Goal: Task Accomplishment & Management: Use online tool/utility

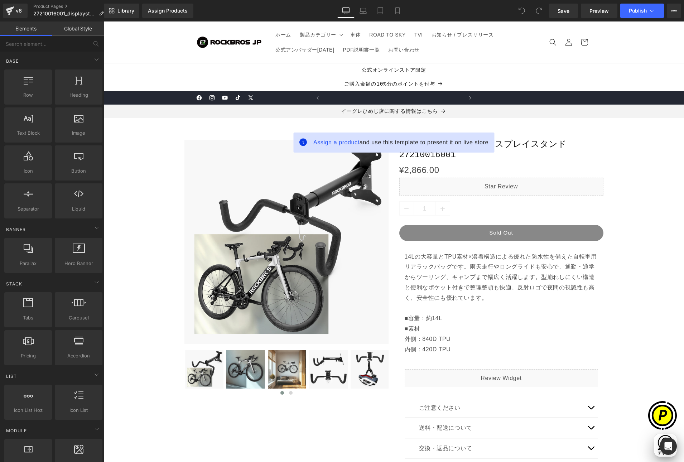
scroll to position [0, 140]
click at [331, 144] on span "Assign a product" at bounding box center [337, 142] width 46 height 6
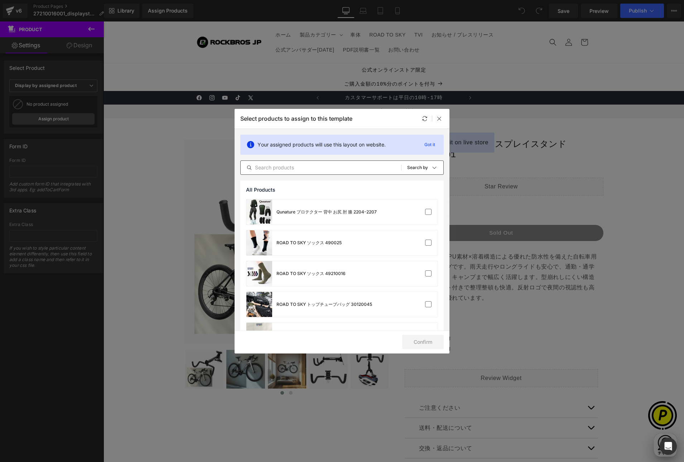
click at [321, 169] on input "text" at bounding box center [321, 167] width 161 height 9
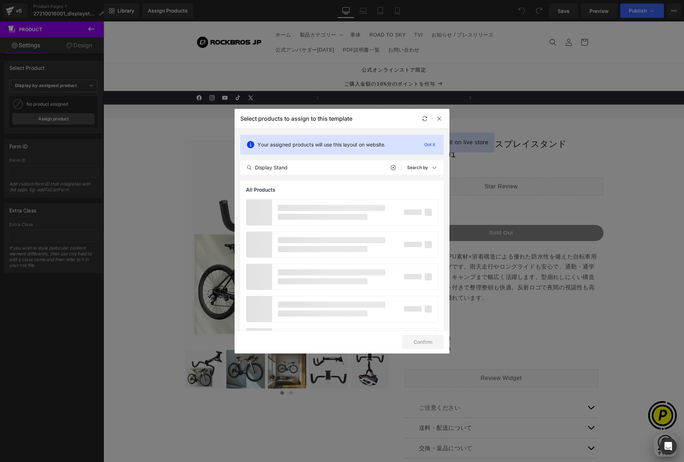
scroll to position [0, 279]
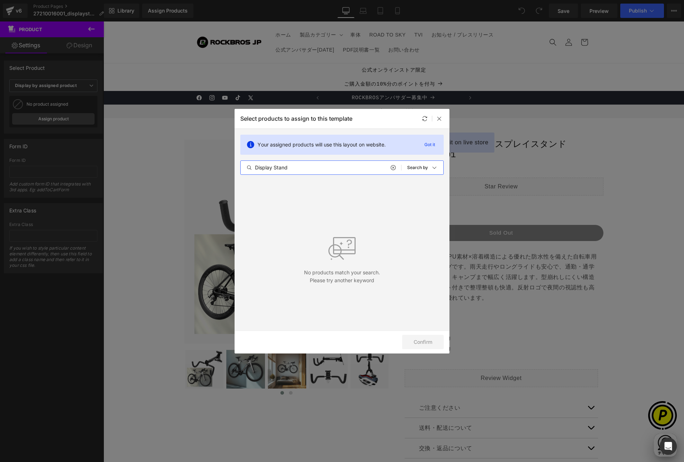
drag, startPoint x: 293, startPoint y: 167, endPoint x: 219, endPoint y: 162, distance: 74.0
click at [219, 162] on div "Select products to assign to this template Your assigned products will use this…" at bounding box center [342, 231] width 684 height 462
paste input "27210016001"
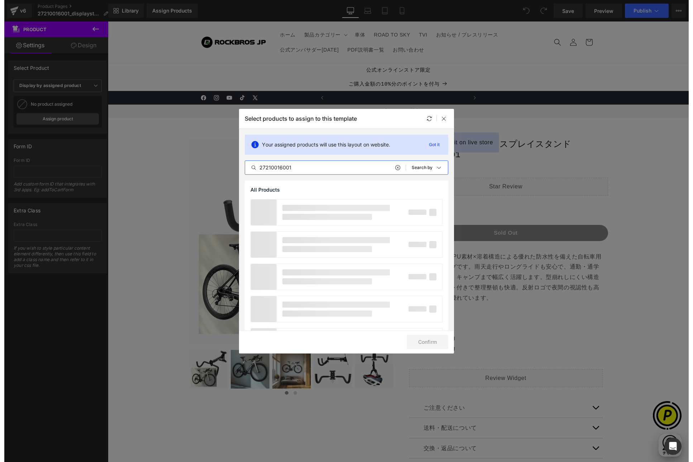
scroll to position [0, 0]
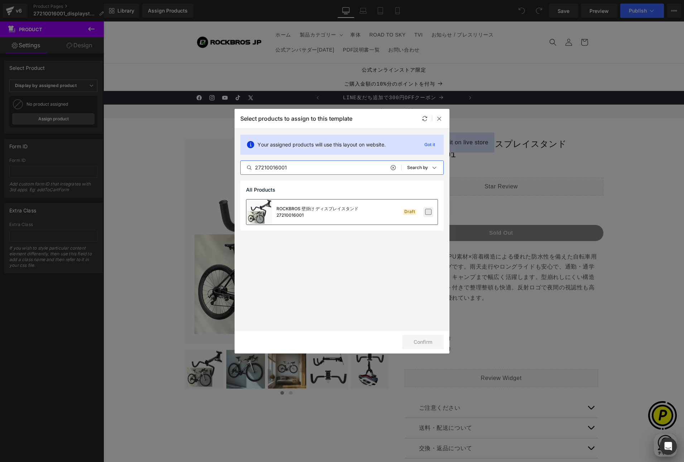
type input "27210016001"
click at [429, 213] on label at bounding box center [428, 212] width 6 height 6
click at [429, 212] on input "checkbox" at bounding box center [429, 212] width 0 height 0
click at [426, 340] on button "Confirm" at bounding box center [423, 342] width 42 height 14
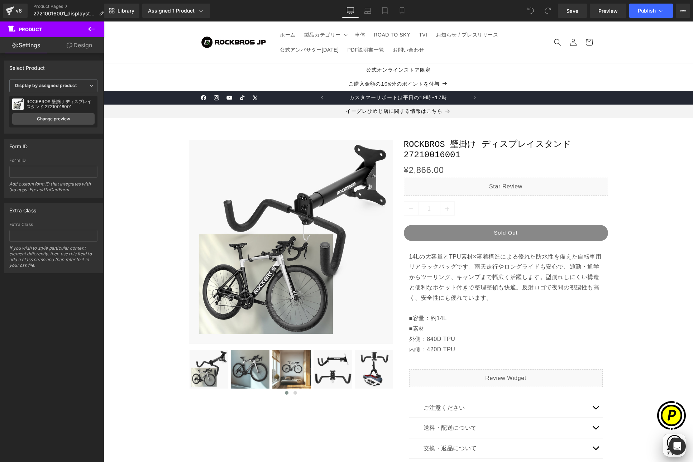
scroll to position [0, 279]
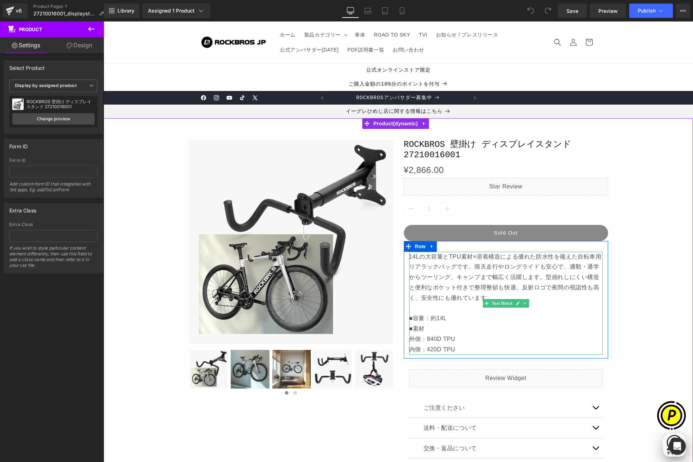
click at [430, 277] on span "14Lの大容量とTPU素材×溶着構造による優れた防水性を備えた自転車用リアラックバッグです。雨天走行やロングライドも安心で、通勤・通学からツーリング、キャンプ…" at bounding box center [505, 293] width 192 height 78
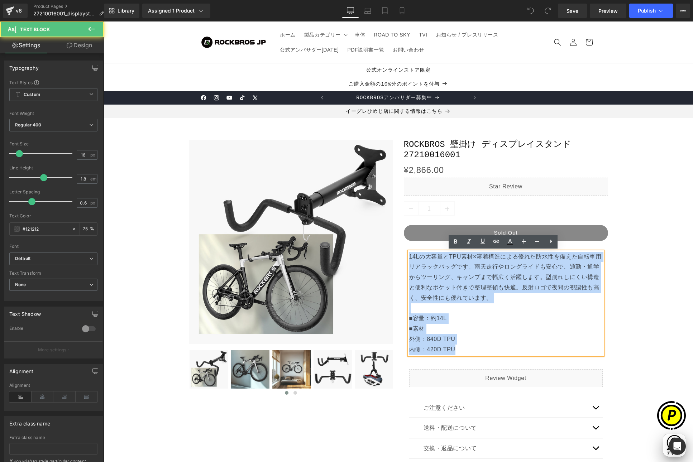
drag, startPoint x: 459, startPoint y: 293, endPoint x: 464, endPoint y: 349, distance: 56.4
click at [464, 349] on div "14Lの大容量とTPU素材×溶着構造による優れた防水性を備えた自転車用リアラックバッグです。雨天走行やロングライドも安心で、通勤・通学からツーリング、キャンプ…" at bounding box center [505, 303] width 193 height 103
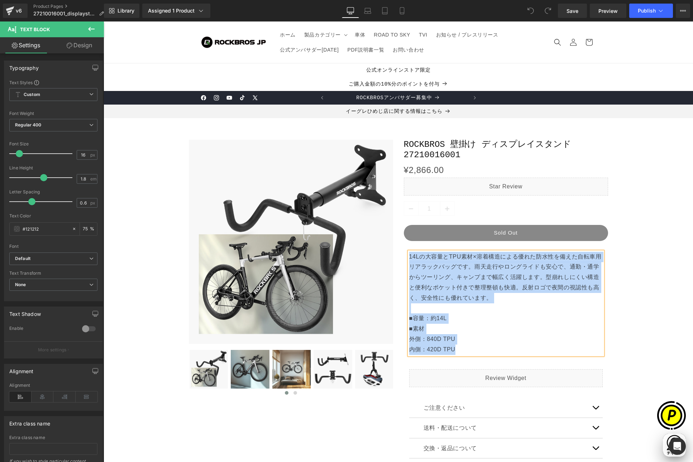
paste div
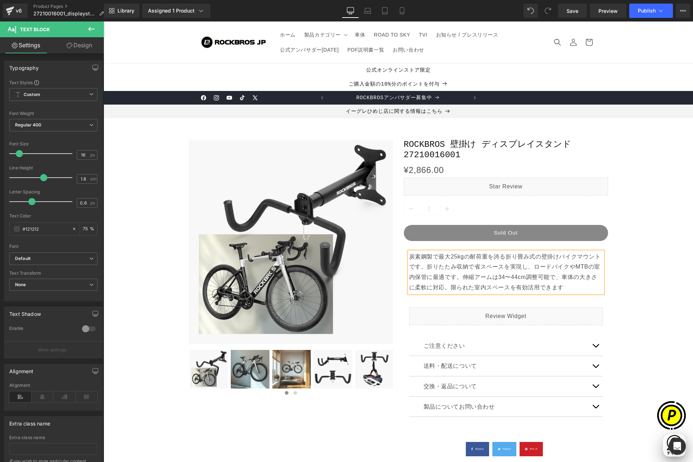
click at [559, 286] on p "炭素鋼製で最大25kgの耐荷重を誇る折り畳み式の壁掛けバイクマウントです。折りたたみ収納で省スペースを実現し、ロードバイクやMTBの室内保管に最適です。伸縮ア…" at bounding box center [505, 272] width 193 height 41
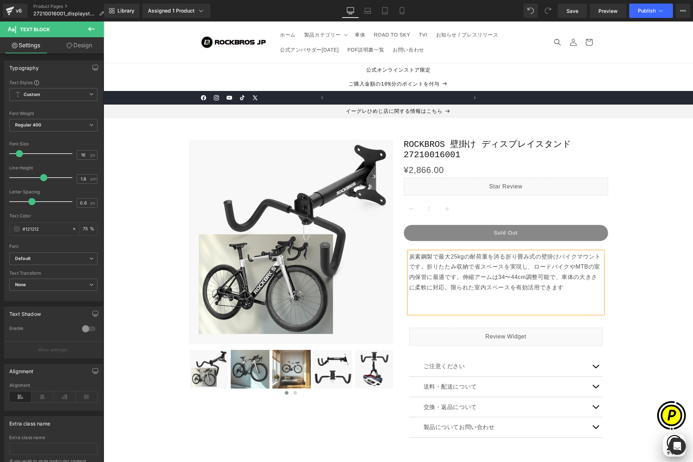
scroll to position [0, 0]
click at [650, 326] on div "Sale Off (P) Image ‹ ›" at bounding box center [398, 310] width 582 height 363
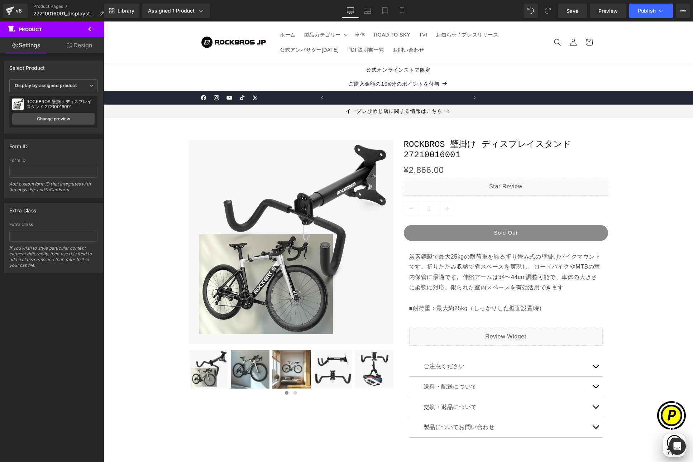
scroll to position [0, 140]
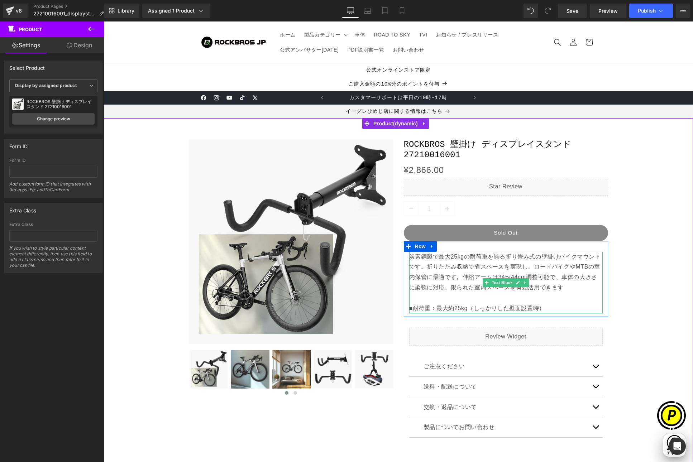
click at [544, 307] on p "炭素鋼製で最大25kgの耐荷重を誇る折り畳み式の壁掛けバイクマウントです。折りたたみ収納で省スペースを実現し、ロードバイクやMTBの室内保管に最適です。伸縮ア…" at bounding box center [505, 283] width 193 height 62
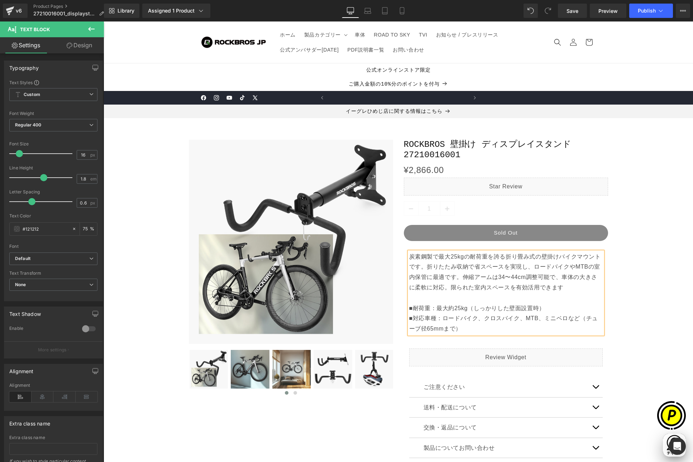
scroll to position [0, 279]
click at [632, 317] on div "Sale Off (P) Image ‹ ›" at bounding box center [398, 320] width 582 height 383
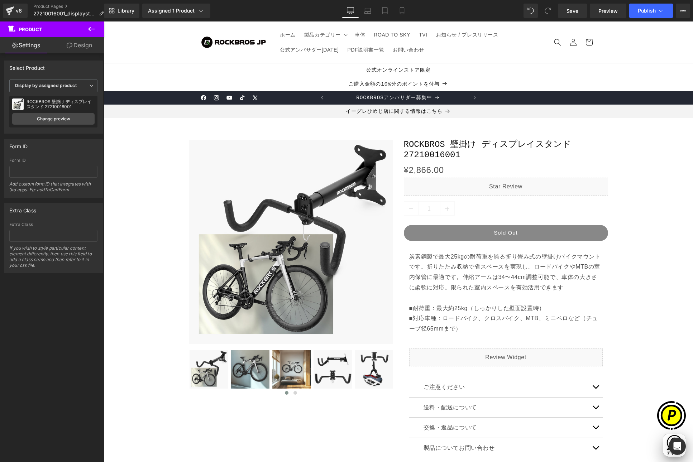
scroll to position [146, 0]
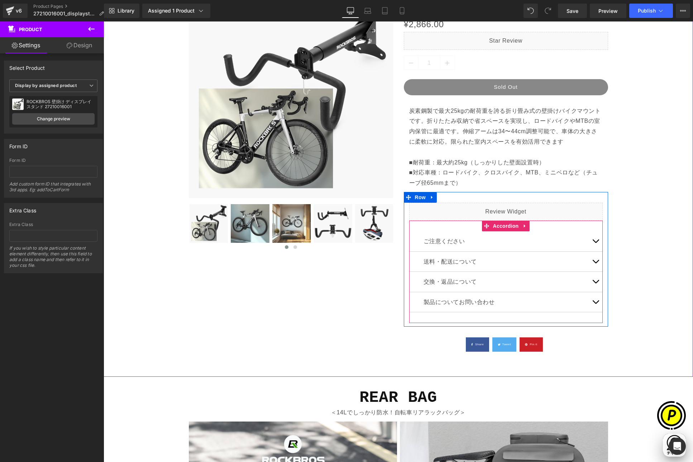
click at [592, 243] on button "button" at bounding box center [595, 241] width 14 height 20
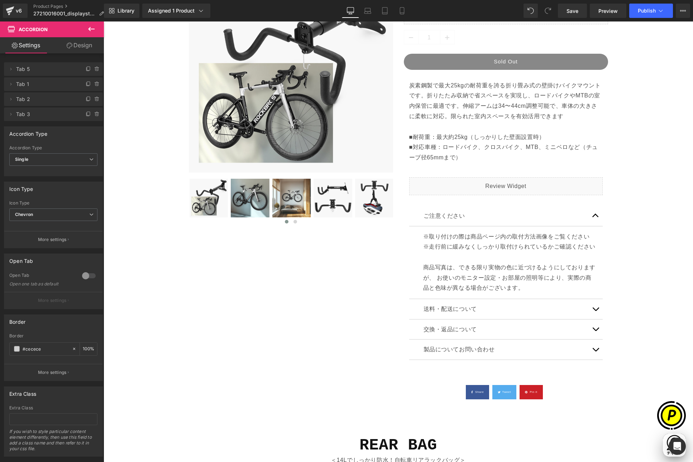
scroll to position [0, 279]
click at [465, 264] on p "※走行前に緩みなくしっかり取付けられているかご確認ください 商品写真は、できる限り実物の色に近づけるようにしておりますが、 お使いのモニター設定・お部屋の照明…" at bounding box center [510, 268] width 174 height 52
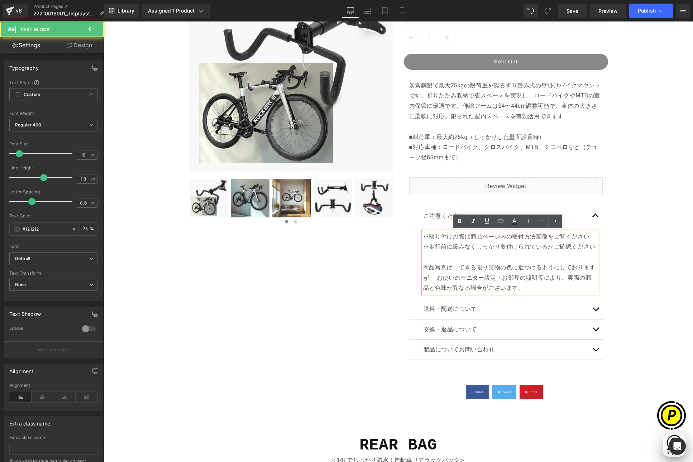
click at [427, 240] on p "※取り付けの際は商品ページ内の取付方法画像をご覧ください" at bounding box center [510, 237] width 174 height 10
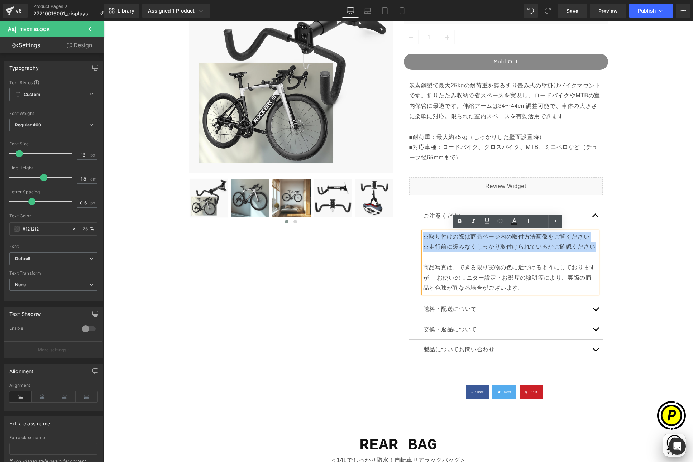
drag, startPoint x: 420, startPoint y: 235, endPoint x: 591, endPoint y: 248, distance: 171.0
click at [591, 248] on div "※取り付けの際は商品ページ内の取付方法画像をご覧ください ※走行前に緩みなくしっかり取付けられているかご確認ください 商品写真は、できる限り実物の色に近づける…" at bounding box center [510, 263] width 174 height 62
paste div
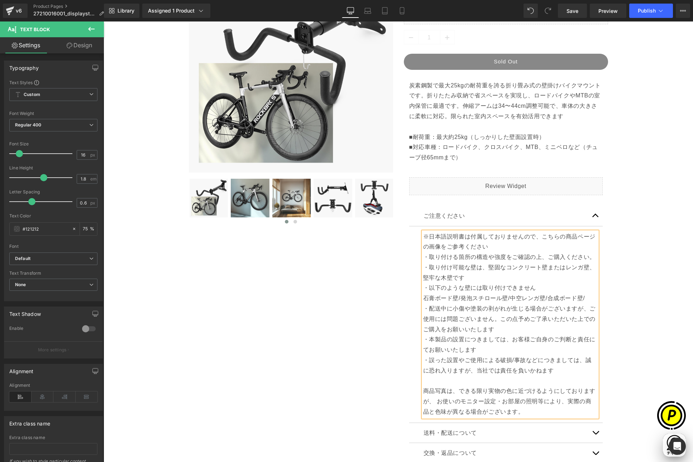
scroll to position [0, 0]
drag, startPoint x: 424, startPoint y: 237, endPoint x: 416, endPoint y: 235, distance: 7.7
click at [416, 235] on article "※日本語説明書は付属しておりませんので、こちらの商品ページの画像をご参考ください ・取り付ける箇所の構造や強度をご確認の上、ご購入ください。 ・取り付け可能な…" at bounding box center [505, 324] width 193 height 197
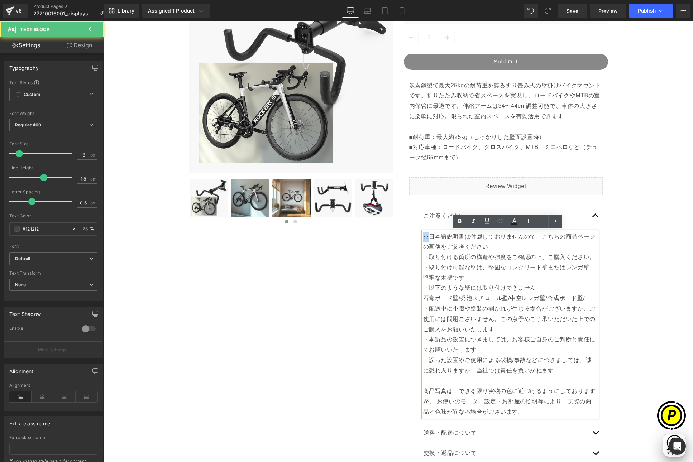
copy p "※"
drag, startPoint x: 427, startPoint y: 257, endPoint x: 418, endPoint y: 255, distance: 9.1
click at [418, 255] on article "※日本語説明書は付属しておりませんので、こちらの商品ページの画像をご参考ください ・取り付ける箇所の構造や強度をご確認の上、ご購入ください。 ・取り付け可能な…" at bounding box center [505, 324] width 193 height 197
drag, startPoint x: 425, startPoint y: 267, endPoint x: 416, endPoint y: 266, distance: 8.7
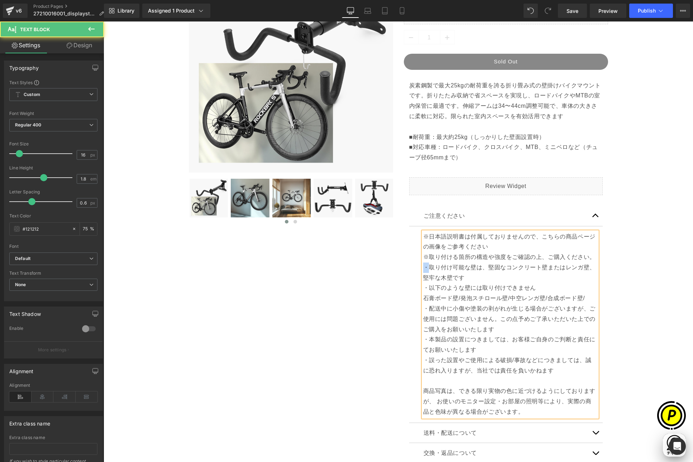
click at [416, 266] on article "※日本語説明書は付属しておりませんので、こちらの商品ページの画像をご参考ください ※取り付ける箇所の構造や強度をご確認の上、ご購入ください。 ・取り付け可能な…" at bounding box center [505, 324] width 193 height 197
drag, startPoint x: 426, startPoint y: 287, endPoint x: 417, endPoint y: 287, distance: 9.0
click at [417, 287] on article "※日本語説明書は付属しておりませんので、こちらの商品ページの画像をご参考ください ※取り付ける箇所の構造や強度をご確認の上、ご購入ください。 ※取り付け可能な…" at bounding box center [505, 324] width 193 height 197
click at [423, 297] on p "石膏ボード壁/発泡スチロール壁/中空レンガ壁/合成ボード壁/" at bounding box center [510, 298] width 174 height 10
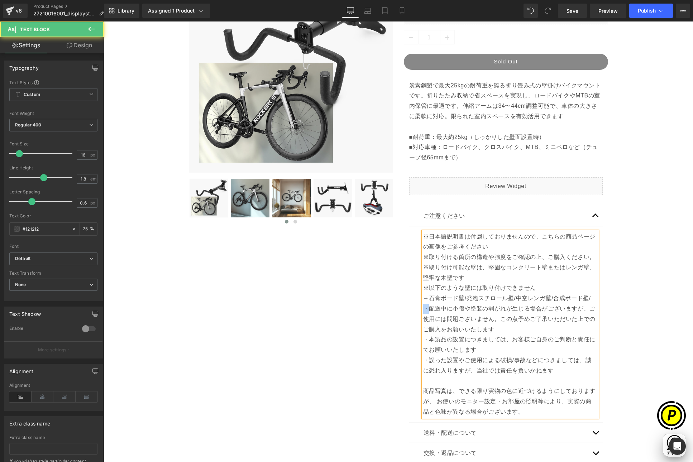
drag, startPoint x: 426, startPoint y: 307, endPoint x: 421, endPoint y: 306, distance: 4.8
click at [423, 306] on p "・配送中に小傷や塗装の剥がれが生じる場合がございますが、ご使用には問題ございません。この点予めご了承いただいた上でのご購入をお願いいたします" at bounding box center [510, 319] width 174 height 31
click at [417, 338] on article "※日本語説明書は付属しておりませんので、こちらの商品ページの画像をご参考ください ※取り付ける箇所の構造や強度をご確認の上、ご購入ください。 ※取り付け可能な…" at bounding box center [505, 324] width 193 height 197
drag, startPoint x: 425, startPoint y: 361, endPoint x: 417, endPoint y: 359, distance: 8.6
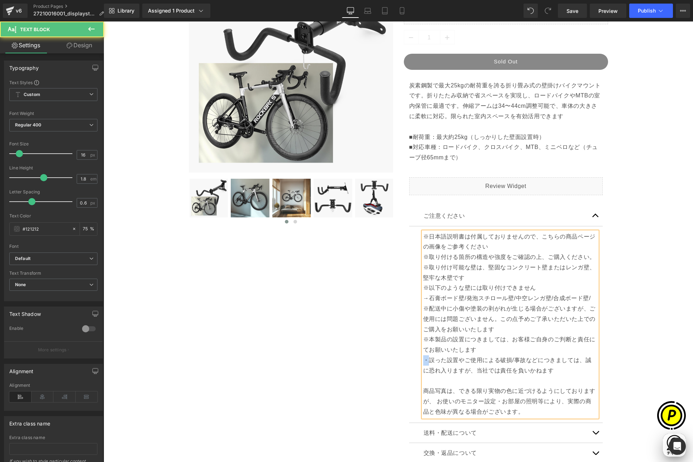
click at [417, 359] on article "※日本語説明書は付属しておりませんので、こちらの商品ページの画像をご参考ください ※取り付ける箇所の構造や強度をご確認の上、ご購入ください。 ※取り付け可能な…" at bounding box center [505, 324] width 193 height 197
click at [622, 343] on div "Sale Off (P) Image ‹ ›" at bounding box center [398, 248] width 582 height 580
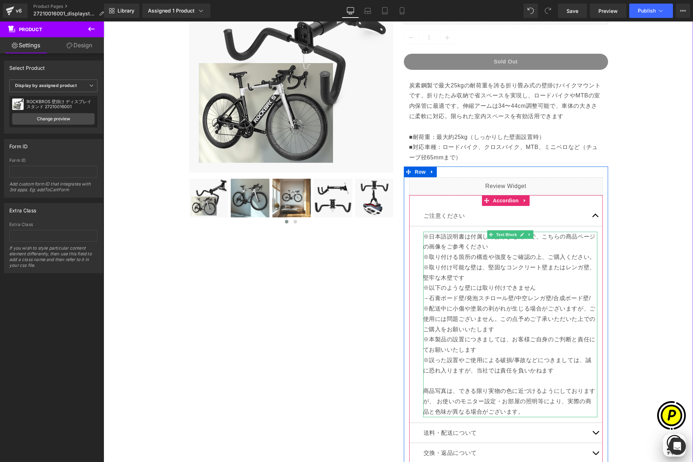
scroll to position [0, 279]
click at [467, 247] on p "※日本語説明書は付属しておりませんので、こちらの商品ページの画像をご参考ください" at bounding box center [510, 242] width 174 height 21
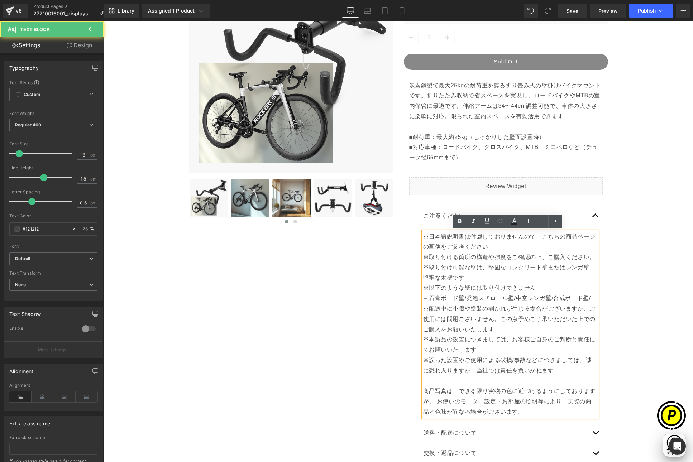
click at [462, 245] on p "※日本語説明書は付属しておりませんので、こちらの商品ページの画像をご参考ください" at bounding box center [510, 242] width 174 height 21
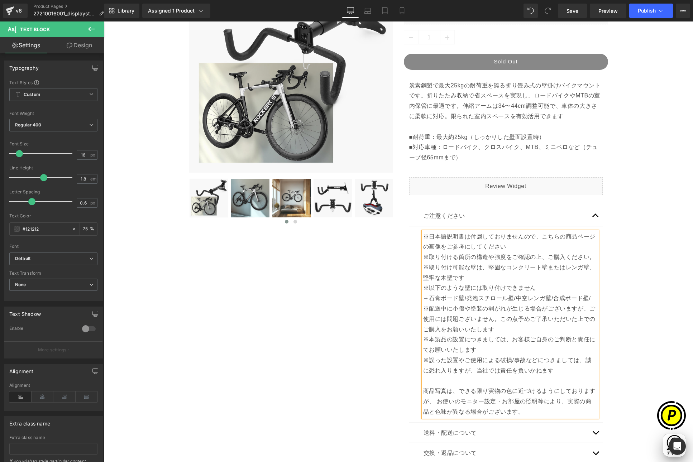
scroll to position [0, 0]
click at [640, 305] on div "Sale Off (P) Image ‹ ›" at bounding box center [398, 248] width 582 height 580
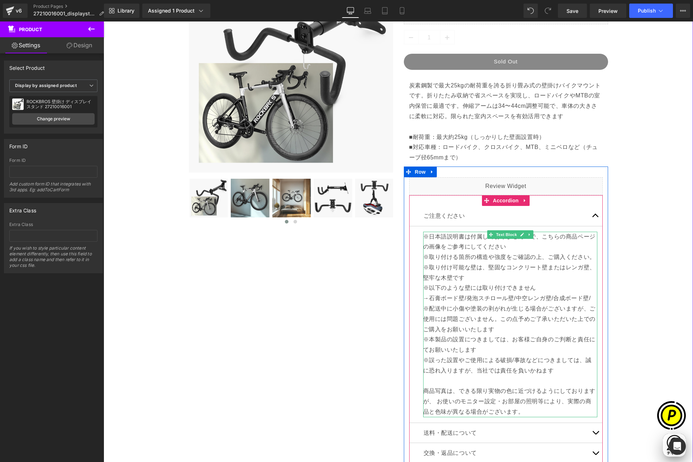
click at [591, 258] on p "※取り付ける箇所の構造や強度をご確認の上、ご購入ください。 ※取り付け可能な壁は、堅固なコンクリート壁またはレンガ壁、堅牢な木壁です" at bounding box center [510, 267] width 174 height 31
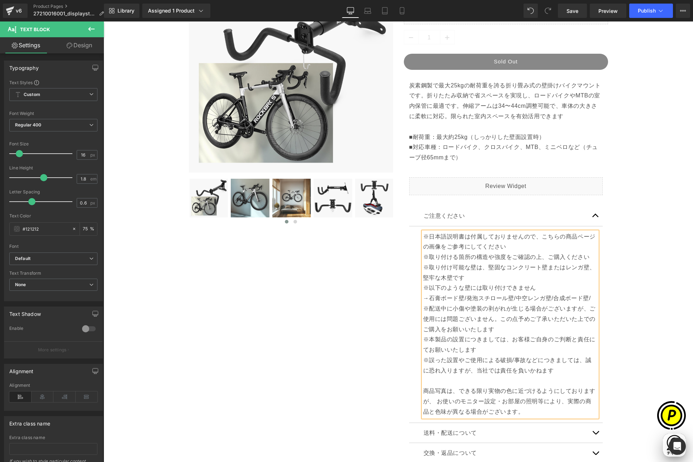
scroll to position [0, 279]
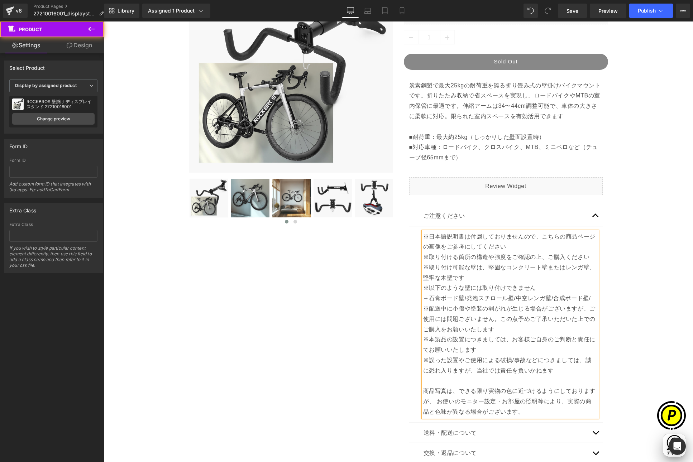
click at [619, 279] on div "Sale Off (P) Image ‹ ›" at bounding box center [398, 248] width 582 height 580
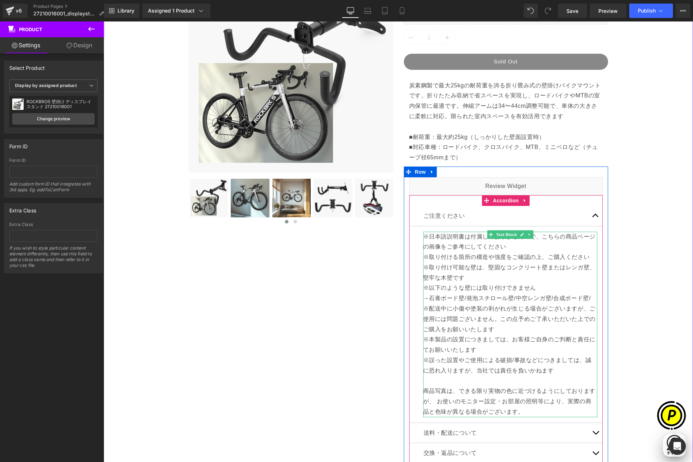
scroll to position [0, 0]
click at [588, 298] on p "→石膏ボード壁/発泡スチロール壁/中空レンガ壁/合成ボード壁/" at bounding box center [510, 298] width 174 height 10
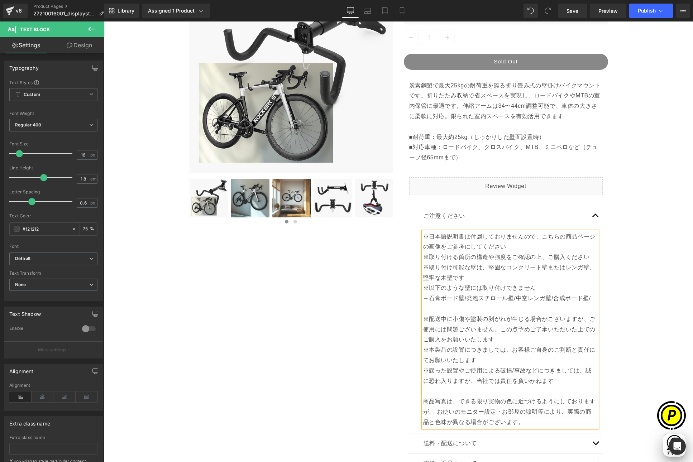
scroll to position [0, 140]
click at [589, 296] on p "→石膏ボード壁/発泡スチロール壁/中空レンガ壁/合成ボード壁/" at bounding box center [510, 303] width 174 height 21
click at [423, 319] on p "※配送中に小傷や塗装の剥がれが生じる場合がございますが、ご使用には問題ございません。この点予めご了承いただいた上でのご購入をお願いいたします" at bounding box center [510, 329] width 174 height 31
click at [635, 343] on div "Sale Off (P) Image ‹ ›" at bounding box center [398, 253] width 582 height 590
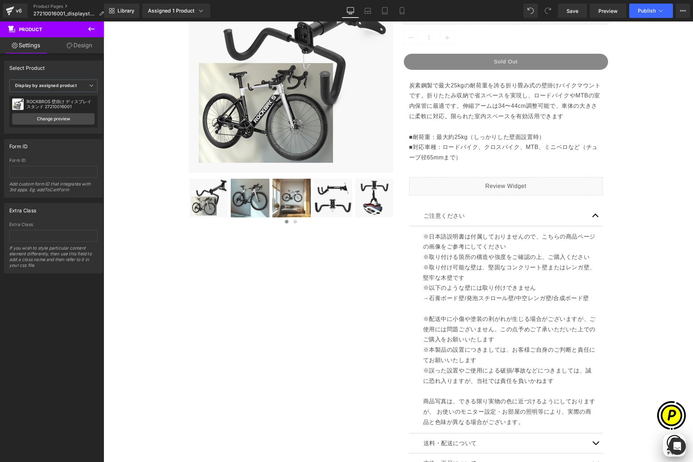
scroll to position [0, 140]
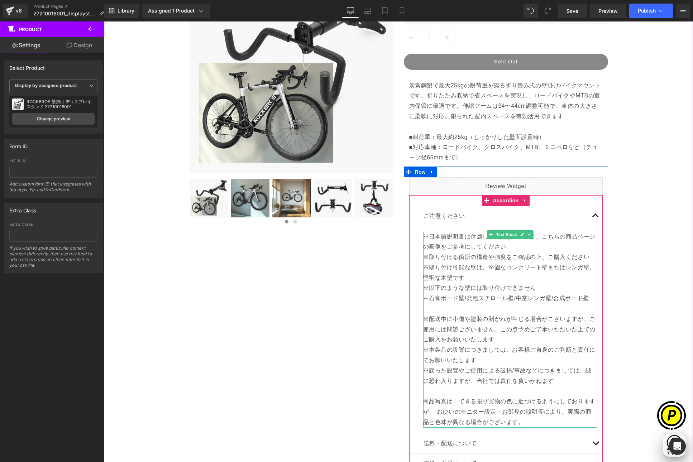
click at [512, 367] on p "※誤った設置やご使用による破損/事故などにつきましては、誠に恐れ入りますが、当社では責任を負いかねます 商品写真は、できる限り実物の色に近づけるようにしており…" at bounding box center [510, 397] width 174 height 62
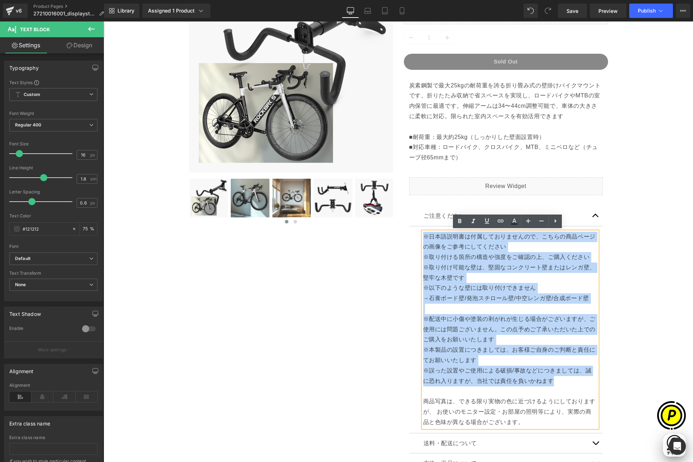
drag, startPoint x: 547, startPoint y: 379, endPoint x: 421, endPoint y: 240, distance: 187.7
click at [423, 240] on div "※日本語説明書は付属しておりませんので、こちらの商品ページの画像をご参考にしてください ※取り付ける箇所の構造や強度をご確認の上、ご購入ください ※取り付け可…" at bounding box center [510, 330] width 174 height 196
copy div "※日本語説明書は付属しておりませんので、こちらの商品ページの画像をご参考にしてください ※取り付ける箇所の構造や強度をご確認の上、ご購入ください ※取り付け可…"
click at [636, 293] on div "Sale Off (P) Image ‹ ›" at bounding box center [398, 253] width 582 height 590
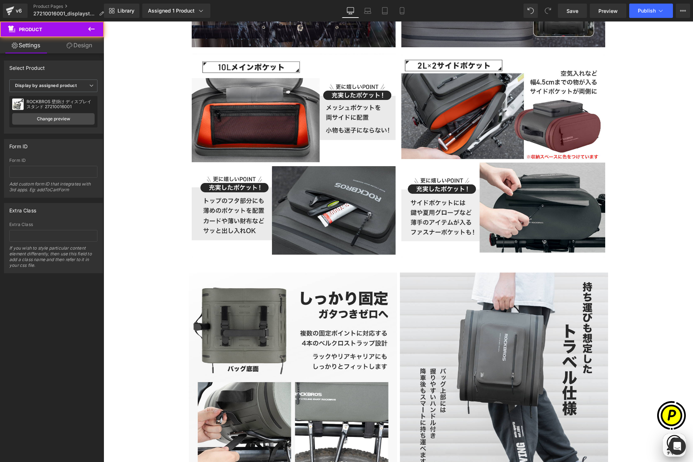
scroll to position [0, 279]
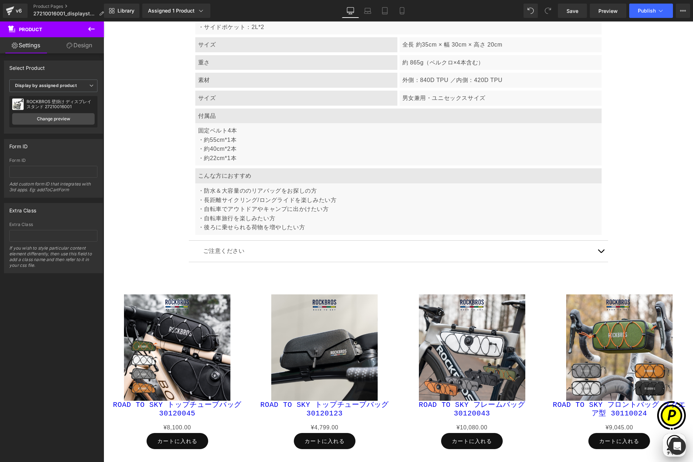
click at [601, 253] on span "button" at bounding box center [601, 253] width 0 height 0
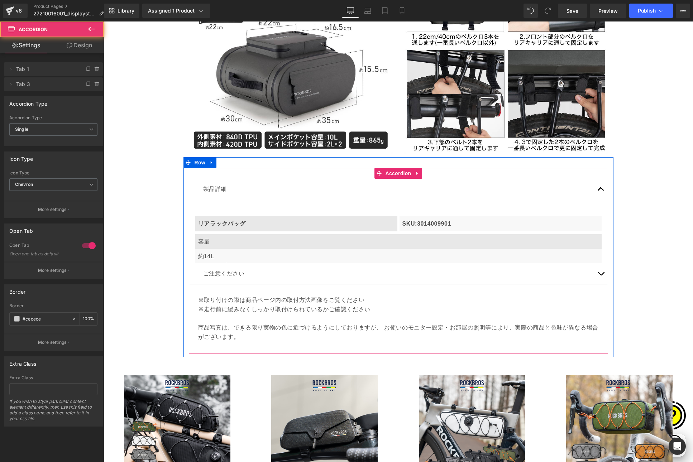
scroll to position [2023, 0]
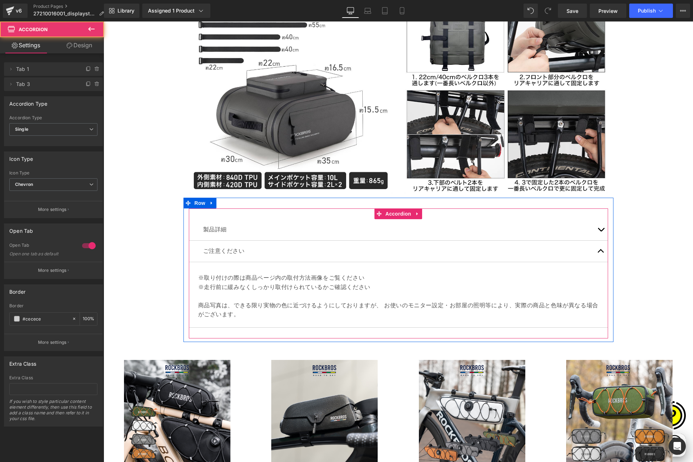
click at [212, 283] on p "※走行前に緩みなくしっかり取付けられているかご確認ください" at bounding box center [398, 287] width 401 height 9
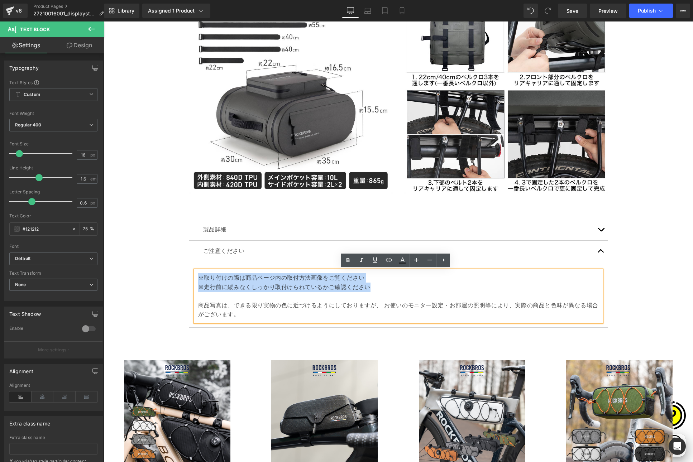
drag, startPoint x: 196, startPoint y: 276, endPoint x: 369, endPoint y: 290, distance: 173.2
click at [369, 290] on div "※取り付けの際は商品ページ内の取付方法画像をご覧ください ※走行前に緩みなくしっかり取付けられているかご確認ください 商品写真は、できる限り実物の色に近づける…" at bounding box center [398, 297] width 406 height 52
paste div
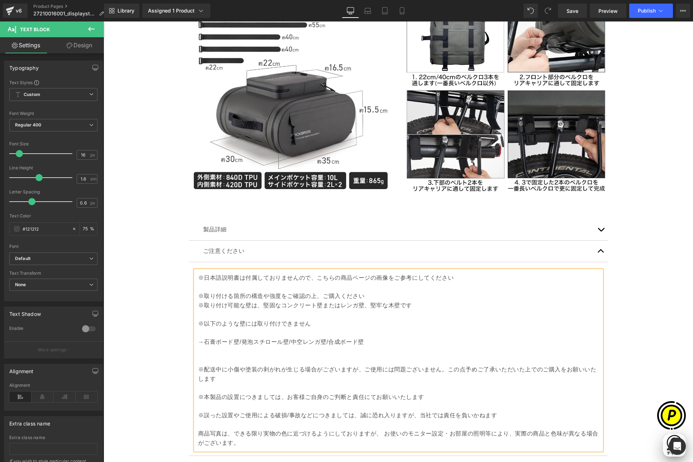
scroll to position [0, 0]
click at [198, 295] on p "※取り付ける箇所の構造や強度をご確認の上、ご購入ください" at bounding box center [398, 296] width 401 height 9
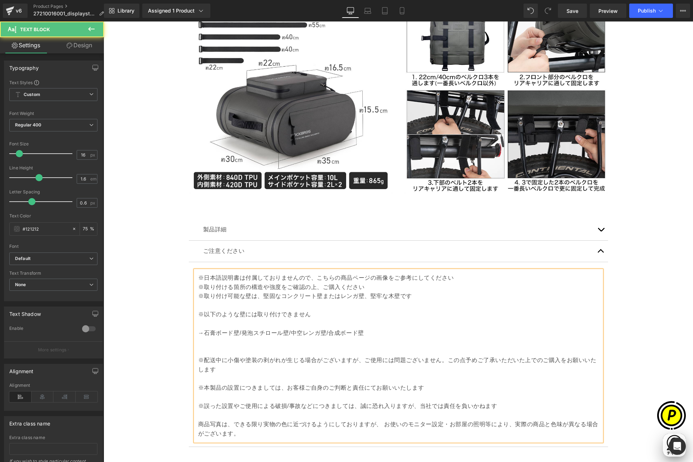
click at [198, 315] on p "※以下のような壁には取り付けできません" at bounding box center [398, 314] width 401 height 9
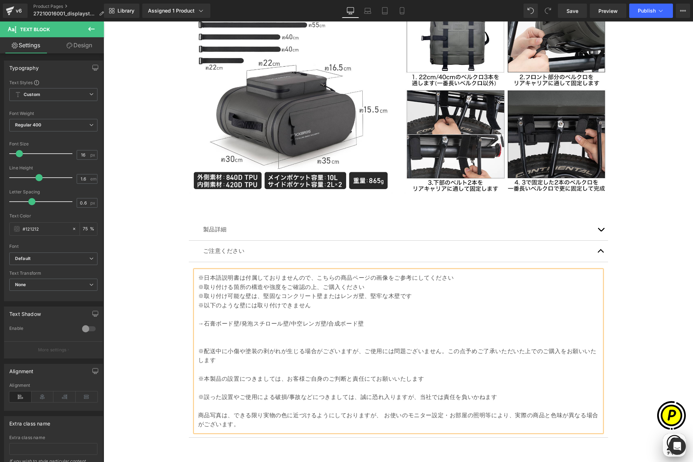
click at [198, 324] on p "→石膏ボード壁/発泡スチロール壁/中空レンガ壁/合成ボード壁" at bounding box center [398, 323] width 401 height 9
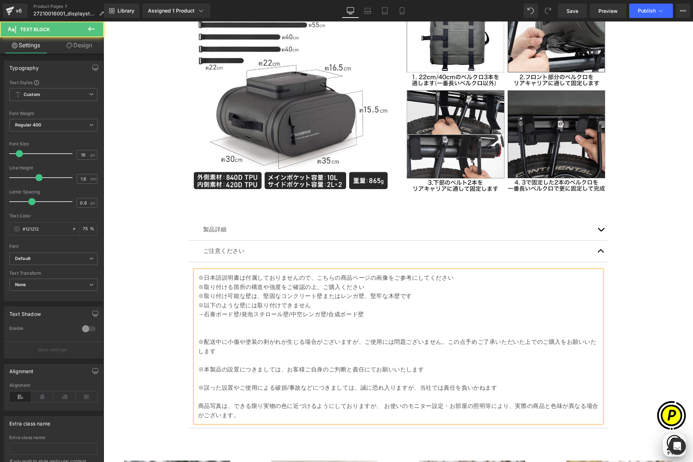
scroll to position [0, 140]
click at [413, 294] on p "※取り付け可能な壁は、堅固なコンクリート壁またはレンガ壁、堅牢な木壁です" at bounding box center [398, 296] width 401 height 9
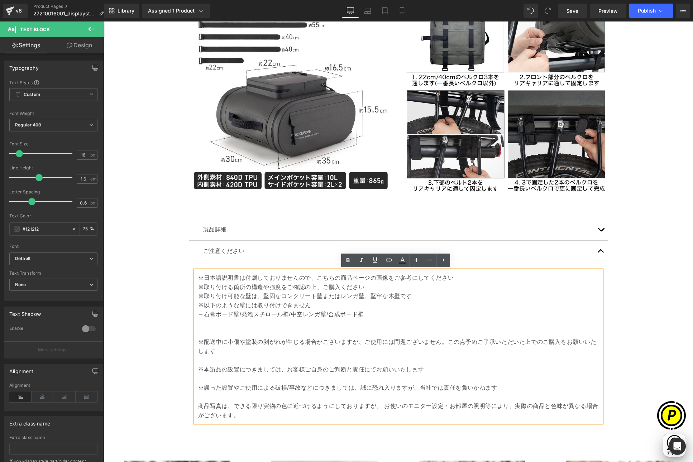
click at [450, 278] on p "※日本語説明書は付属しておりませんので、こちらの商品ページの画像をご参考にしてください" at bounding box center [398, 277] width 401 height 9
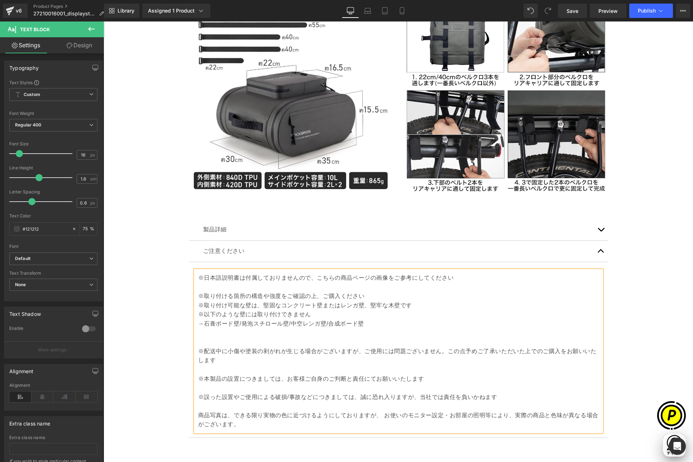
click at [195, 351] on div "※日本語説明書は付属しておりませんので、こちらの商品ページの画像をご参考にしてください ※取り付ける箇所の構造や強度をご確認の上、ご購入ください ※取り付け可…" at bounding box center [398, 352] width 406 height 162
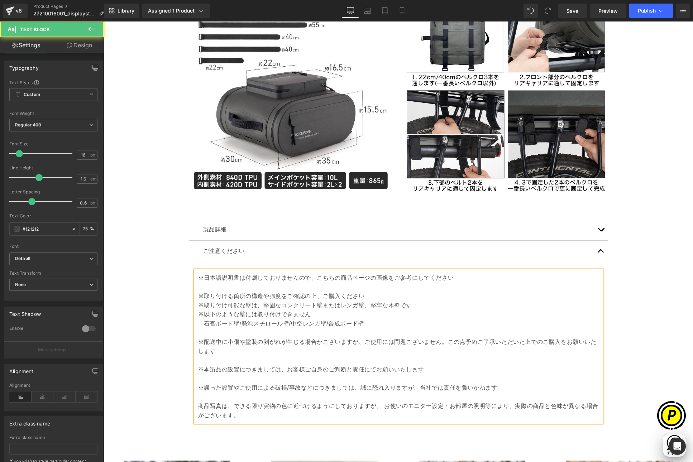
click at [198, 370] on p "※本製品の設置につきましては、お客様ご自身のご判断と責任にてお願いいたします" at bounding box center [398, 369] width 401 height 9
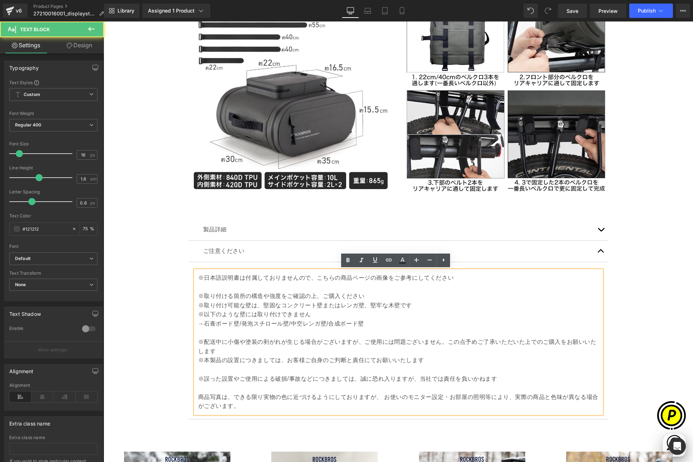
scroll to position [0, 0]
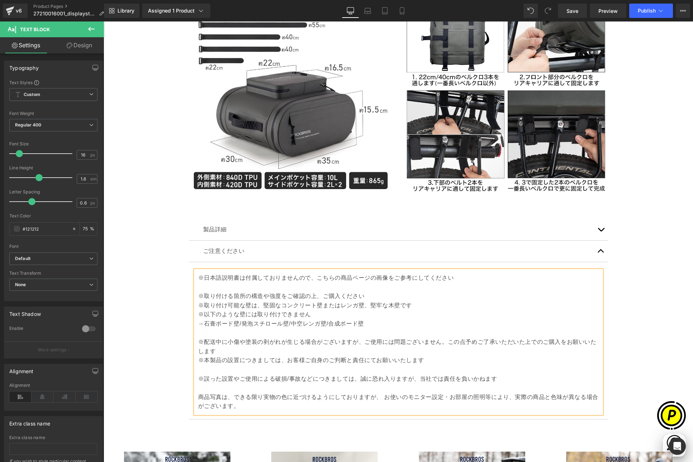
click at [198, 379] on p "※誤った設置やご使用による破損/事故などにつきましては、誠に恐れ入りますが、当社では責任を負いかねます" at bounding box center [398, 378] width 401 height 9
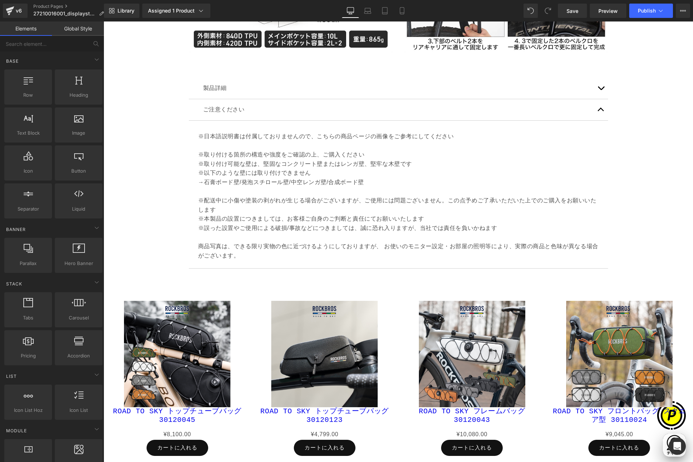
scroll to position [2172, 0]
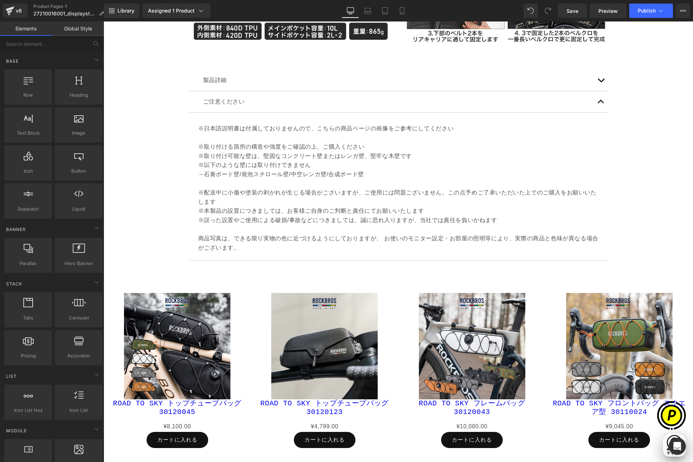
click at [388, 282] on div "Sale Off (P) Image ROAD TO SKY トップチューブバッグ 30120045 (P) Title ¥0 ¥8,100.00 (P) P…" at bounding box center [398, 451] width 589 height 353
click at [388, 278] on span "Product List" at bounding box center [395, 280] width 34 height 11
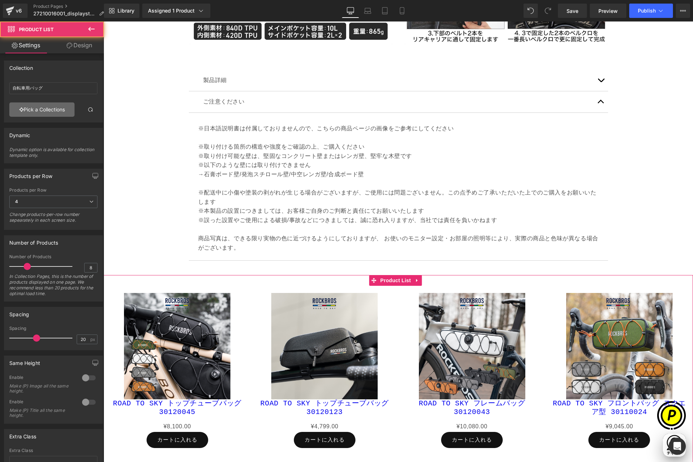
click at [38, 111] on link "Pick a Collections" at bounding box center [41, 109] width 65 height 14
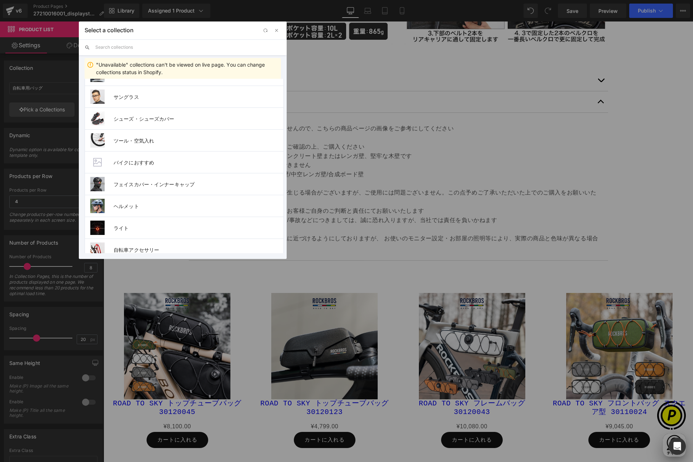
scroll to position [246, 0]
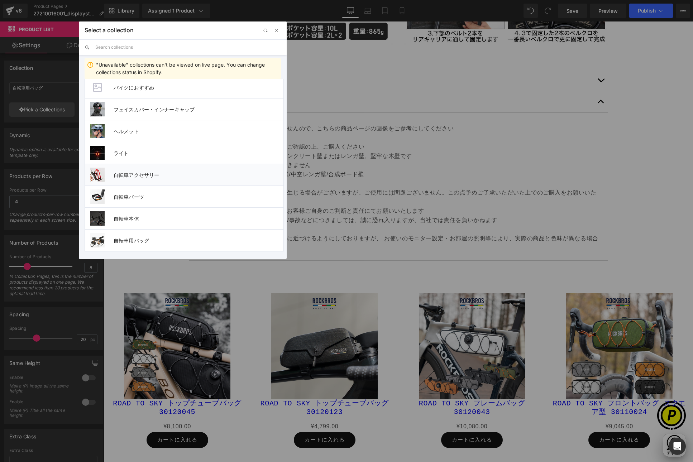
click at [149, 173] on span "自転車アクセサリー" at bounding box center [199, 175] width 170 height 6
type input "自転車アクセサリー"
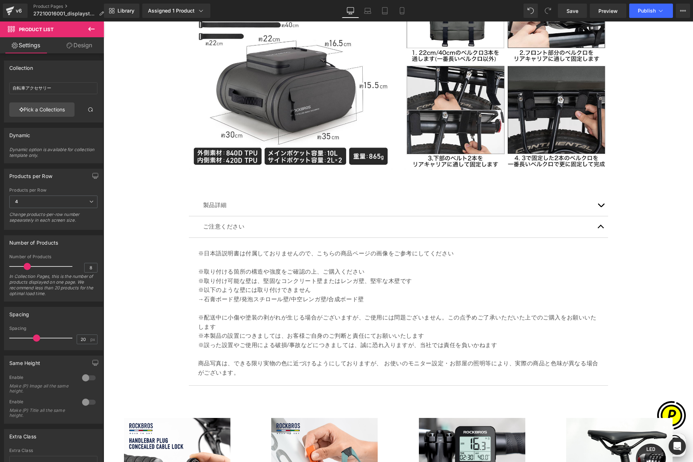
scroll to position [2047, 0]
click at [574, 12] on span "Save" at bounding box center [572, 11] width 12 height 8
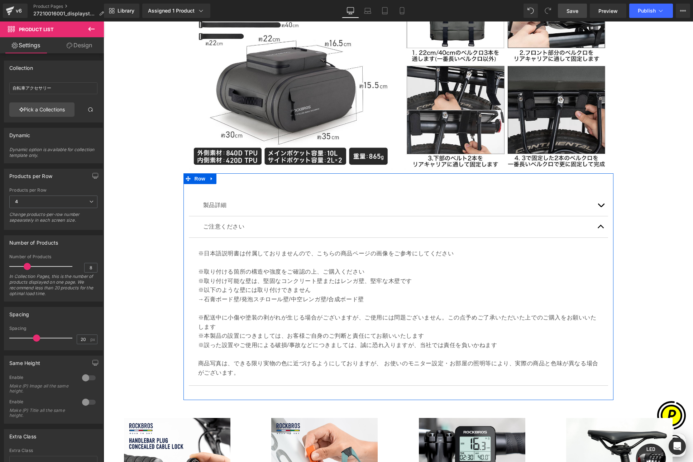
scroll to position [0, 0]
click at [598, 205] on button "button" at bounding box center [601, 205] width 14 height 21
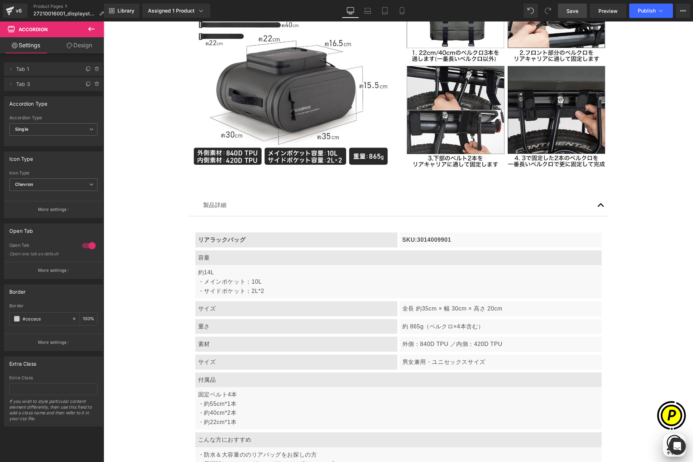
click at [259, 243] on p "リアラックバッグ" at bounding box center [296, 239] width 196 height 9
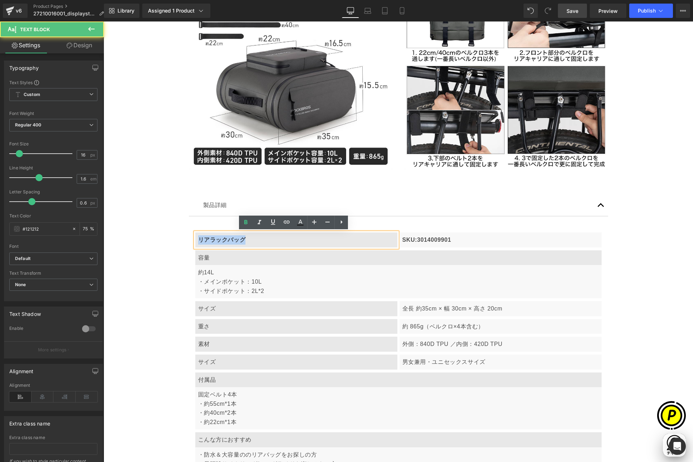
drag, startPoint x: 197, startPoint y: 239, endPoint x: 261, endPoint y: 242, distance: 64.5
click at [261, 242] on p "リアラックバッグ" at bounding box center [296, 239] width 196 height 9
paste div
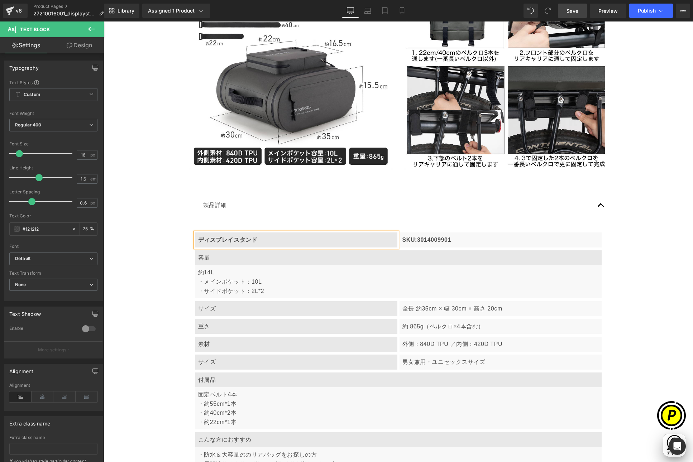
scroll to position [0, 140]
click at [424, 242] on p "SKU:3014009901" at bounding box center [500, 239] width 196 height 9
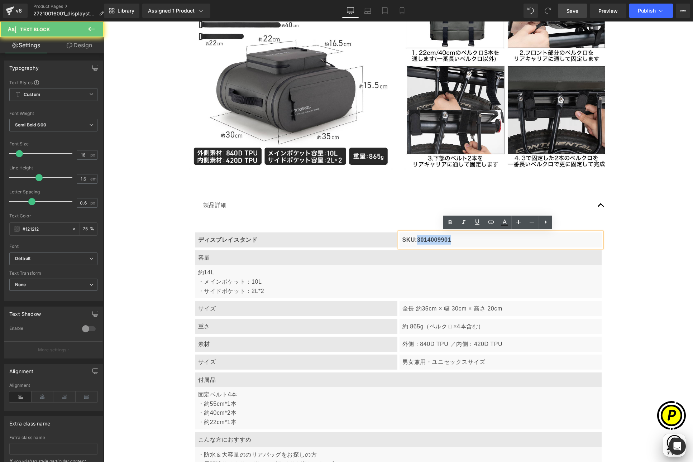
drag, startPoint x: 415, startPoint y: 239, endPoint x: 461, endPoint y: 242, distance: 45.9
click at [461, 242] on p "SKU:3014009901" at bounding box center [500, 239] width 196 height 9
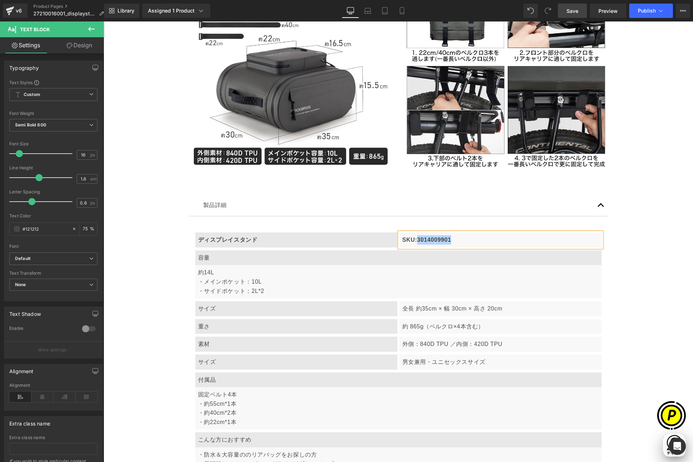
paste div
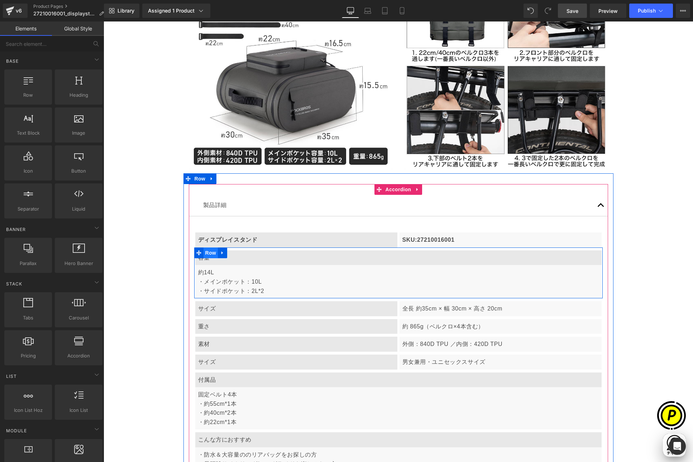
click at [208, 254] on span "Row" at bounding box center [211, 253] width 14 height 11
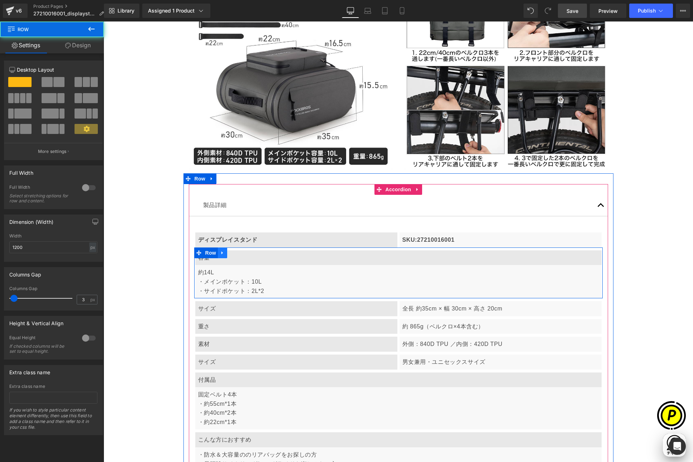
click at [220, 254] on icon at bounding box center [222, 252] width 5 height 5
click at [230, 252] on icon at bounding box center [231, 252] width 5 height 5
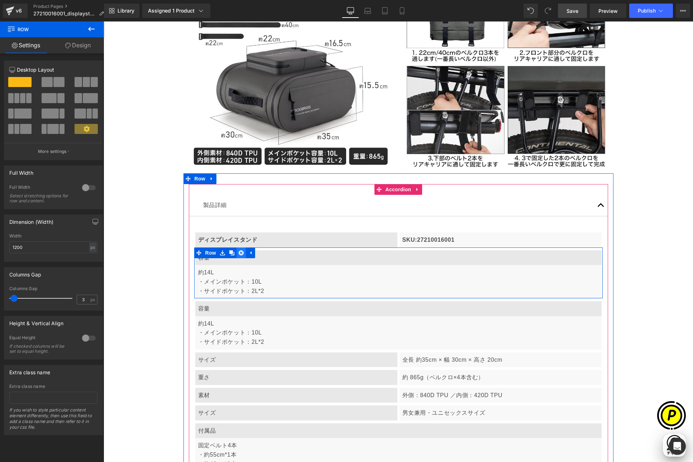
click at [239, 251] on icon at bounding box center [241, 252] width 5 height 5
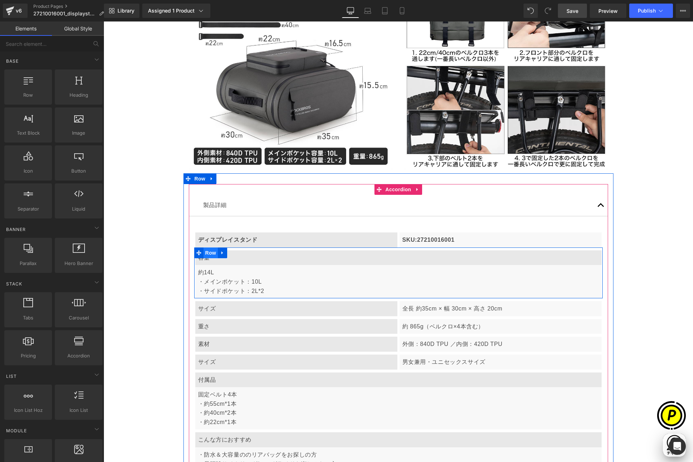
scroll to position [0, 0]
click at [209, 251] on span "Row" at bounding box center [211, 253] width 14 height 11
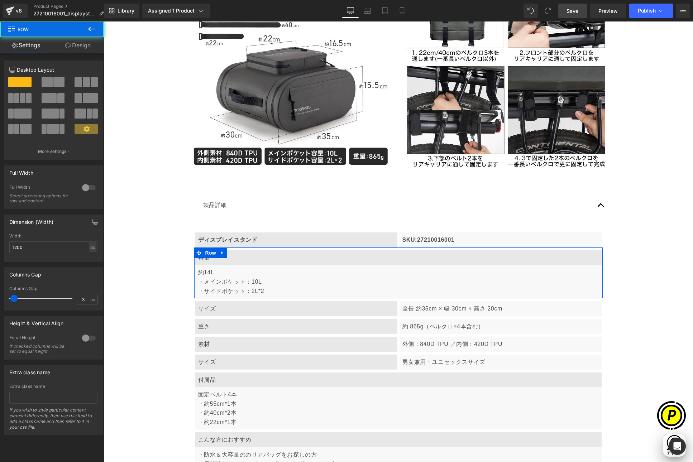
click at [47, 81] on span at bounding box center [47, 82] width 11 height 10
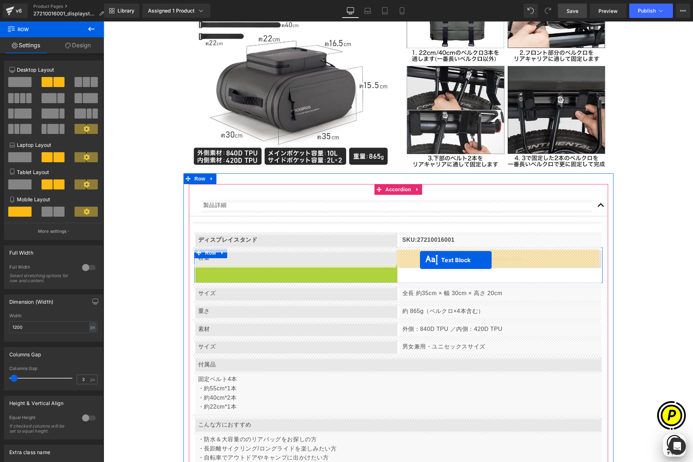
drag, startPoint x: 274, startPoint y: 282, endPoint x: 420, endPoint y: 260, distance: 147.4
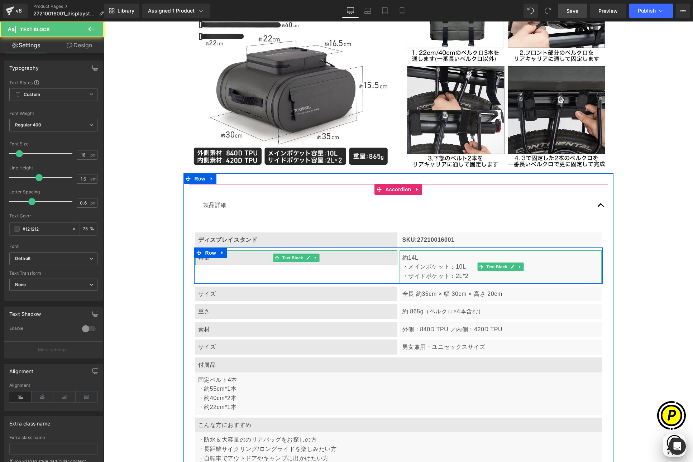
click at [233, 255] on p "容量" at bounding box center [296, 257] width 196 height 9
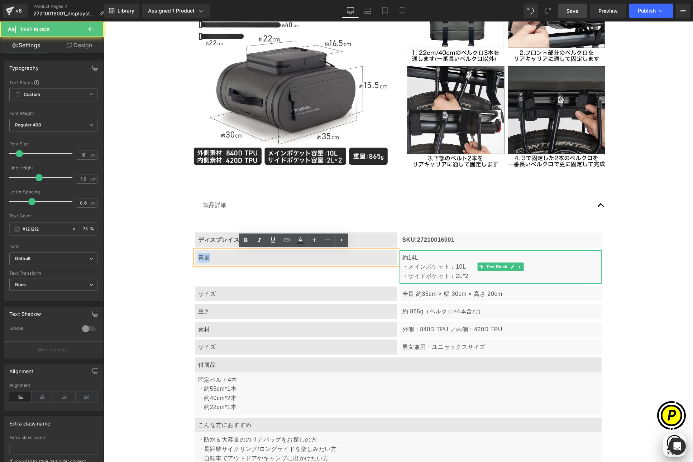
drag, startPoint x: 195, startPoint y: 256, endPoint x: 210, endPoint y: 258, distance: 15.2
click at [210, 258] on div "容量" at bounding box center [296, 257] width 202 height 15
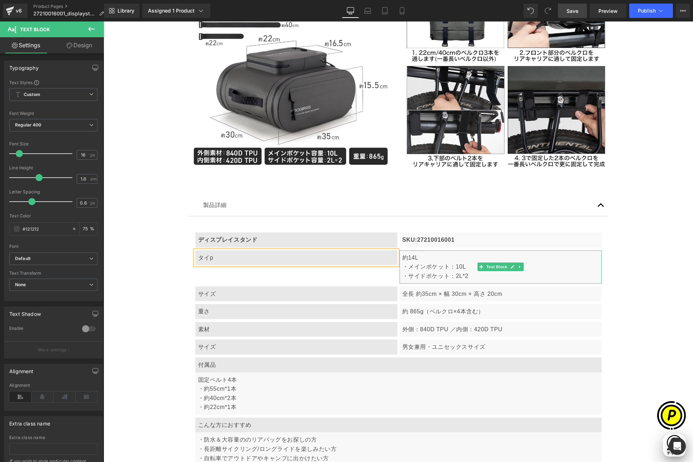
scroll to position [0, 140]
click at [420, 263] on p "約14L ・メインポケット：10L ・サイドポケット：2L*2" at bounding box center [500, 267] width 196 height 28
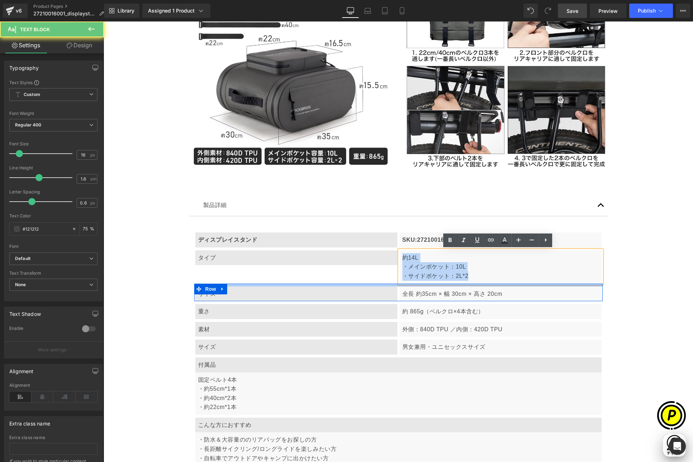
drag, startPoint x: 399, startPoint y: 255, endPoint x: 485, endPoint y: 283, distance: 90.0
click at [485, 283] on article "ディスプレイスタンド Text Block SKU:27210016001 Text Block Row タイプ Text Block 約14L ・メインポケ…" at bounding box center [398, 352] width 419 height 273
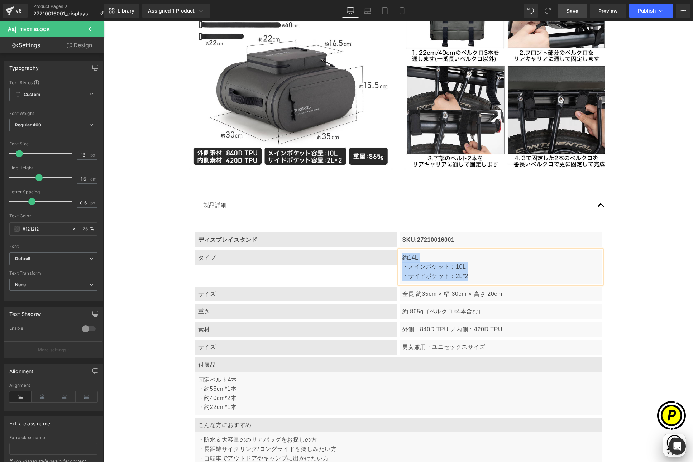
paste div
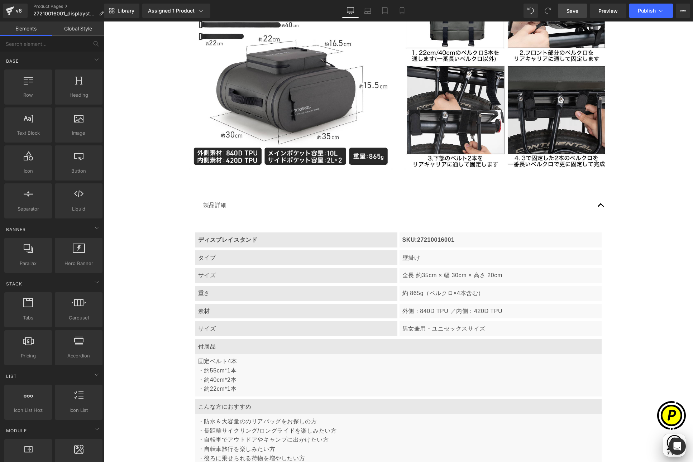
click at [220, 258] on p "タイプ" at bounding box center [296, 257] width 196 height 9
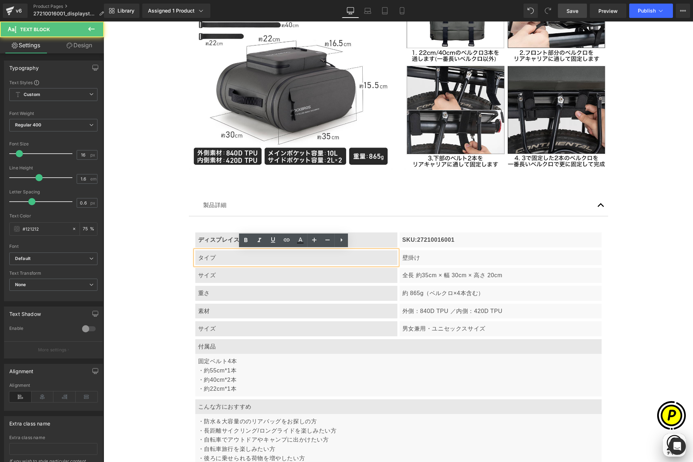
click at [216, 276] on div "サイズ Text Block 全長 約35cm × 幅 30cm × 高さ 20cm Text Block Row" at bounding box center [398, 274] width 408 height 18
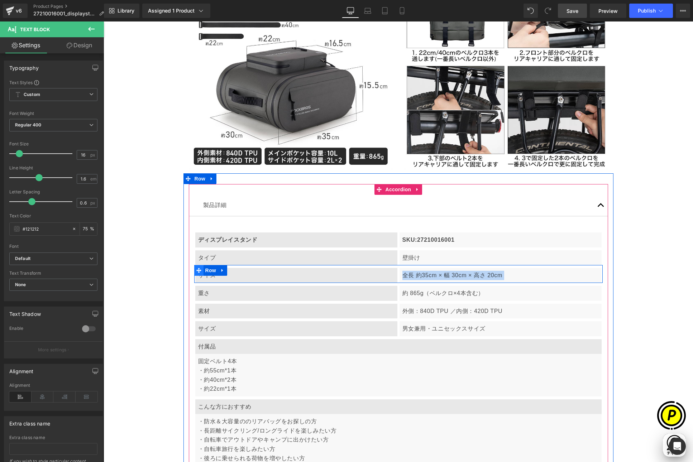
scroll to position [0, 279]
click at [211, 280] on div "サイズ" at bounding box center [296, 275] width 202 height 15
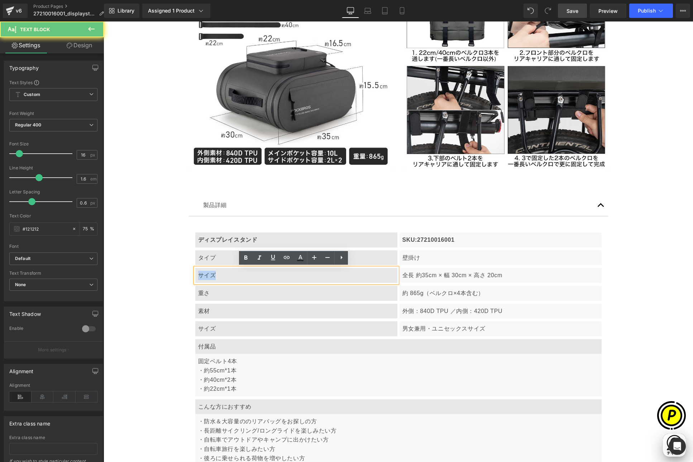
drag, startPoint x: 196, startPoint y: 274, endPoint x: 236, endPoint y: 279, distance: 40.4
click at [236, 279] on p "サイズ" at bounding box center [296, 275] width 196 height 9
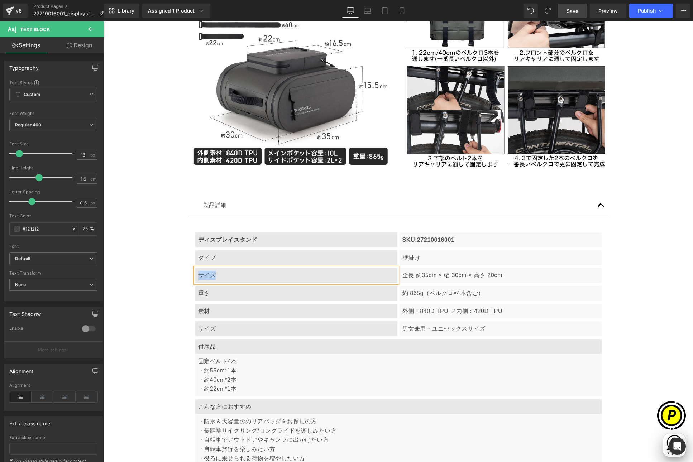
paste div
click at [426, 279] on p "全長 約35cm × 幅 30cm × 高さ 20cm" at bounding box center [500, 275] width 196 height 9
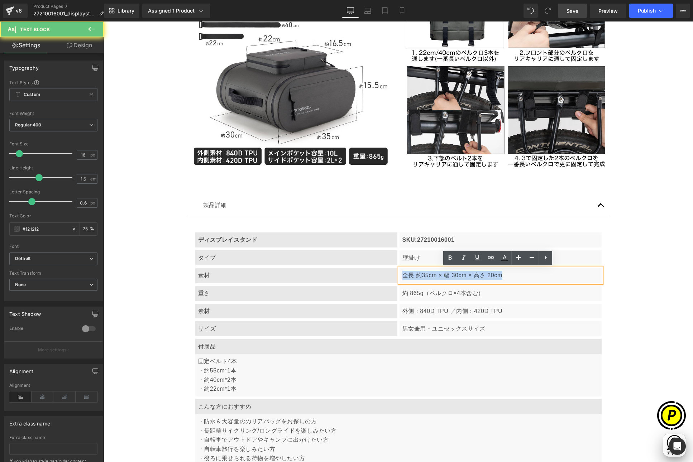
drag, startPoint x: 400, startPoint y: 273, endPoint x: 542, endPoint y: 278, distance: 142.7
click at [542, 278] on p "全長 約35cm × 幅 30cm × 高さ 20cm" at bounding box center [500, 275] width 196 height 9
paste div
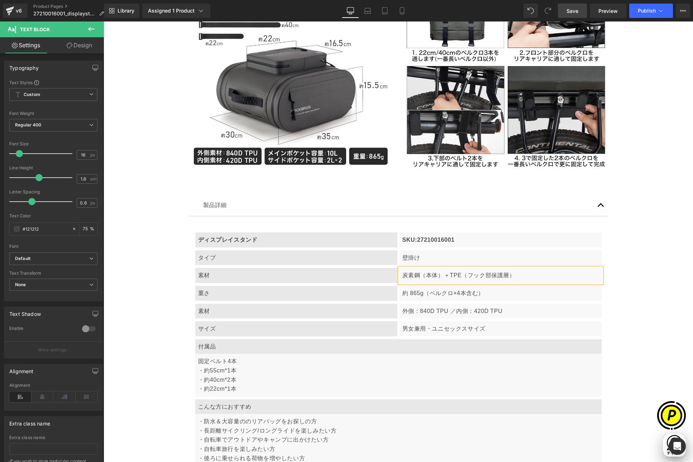
scroll to position [0, 0]
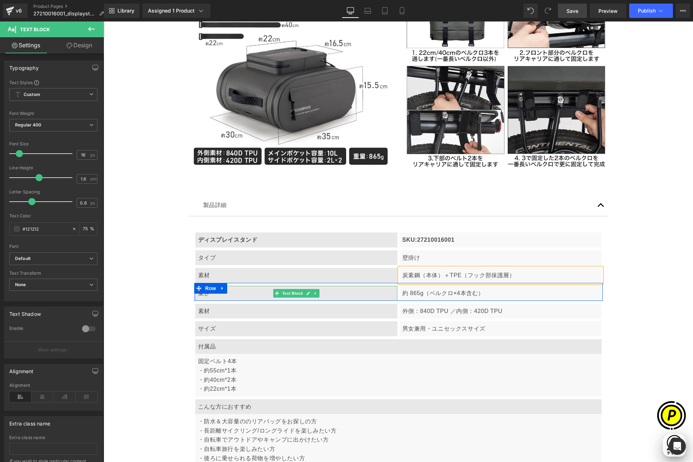
click at [229, 294] on p "重さ" at bounding box center [296, 293] width 196 height 9
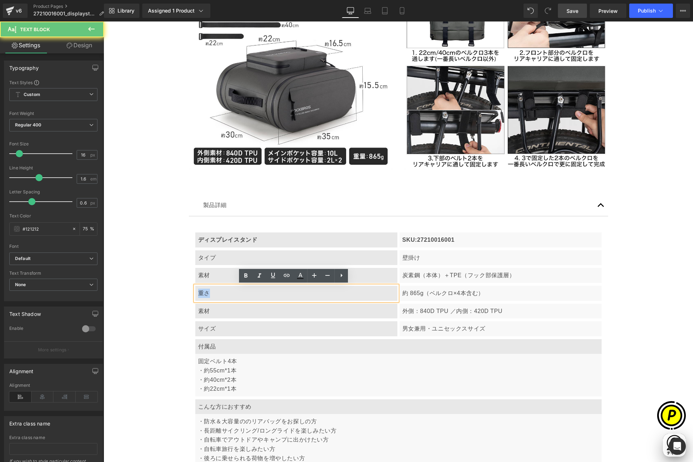
drag, startPoint x: 198, startPoint y: 293, endPoint x: 231, endPoint y: 298, distance: 33.3
click at [231, 298] on div "重さ" at bounding box center [296, 293] width 202 height 15
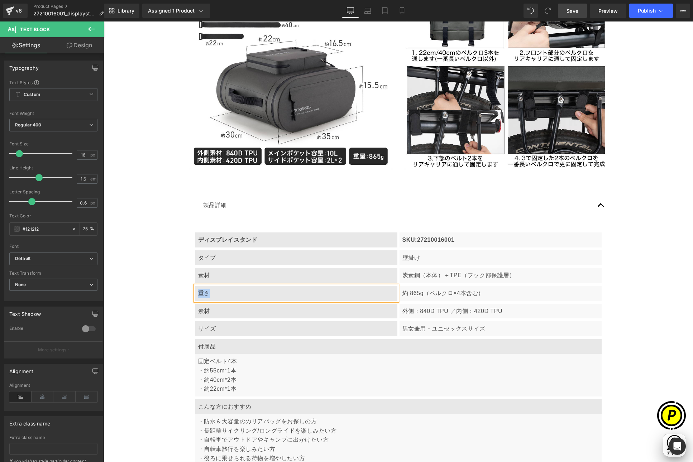
paste div
click at [426, 294] on p "約 865g（ベルクロ×4本含む）" at bounding box center [500, 293] width 196 height 9
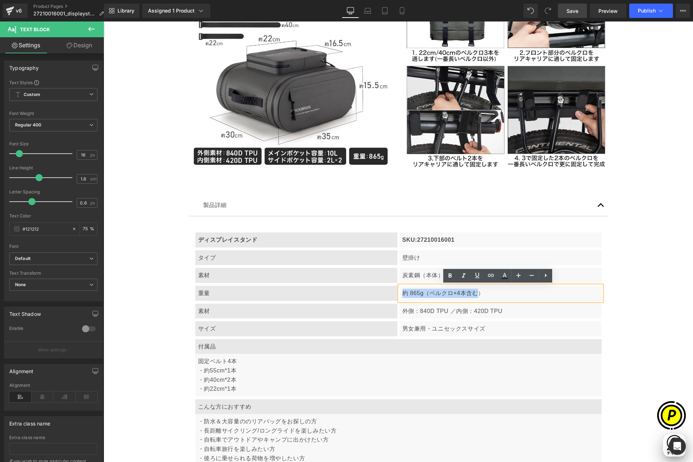
drag, startPoint x: 398, startPoint y: 292, endPoint x: 478, endPoint y: 293, distance: 80.3
click at [475, 293] on div "約 865g（ベルクロ×4本含む）" at bounding box center [501, 293] width 202 height 15
drag, startPoint x: 489, startPoint y: 292, endPoint x: 397, endPoint y: 294, distance: 91.7
click at [400, 294] on div "約 865g（ベルクロ×4本含む）" at bounding box center [501, 293] width 202 height 15
paste div
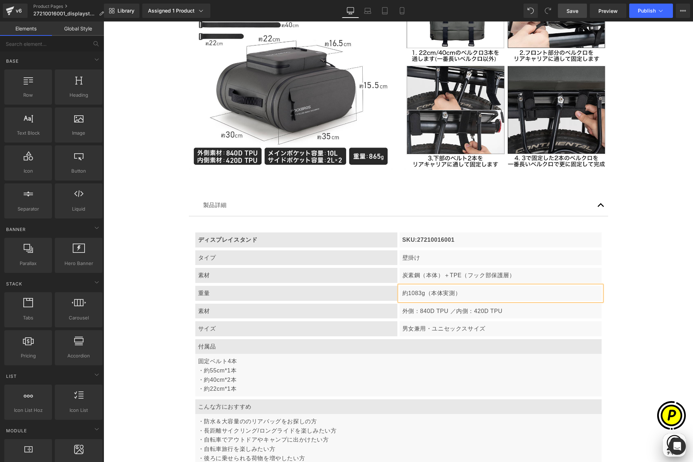
click at [229, 311] on p "素材" at bounding box center [296, 311] width 196 height 9
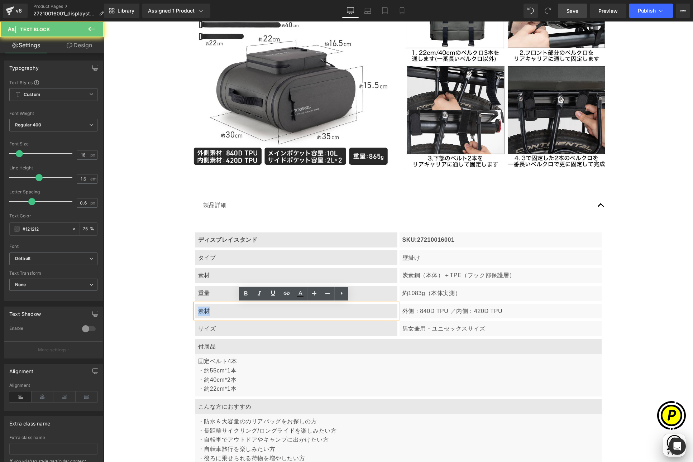
drag, startPoint x: 197, startPoint y: 311, endPoint x: 212, endPoint y: 313, distance: 15.3
click at [212, 313] on p "素材" at bounding box center [296, 311] width 196 height 9
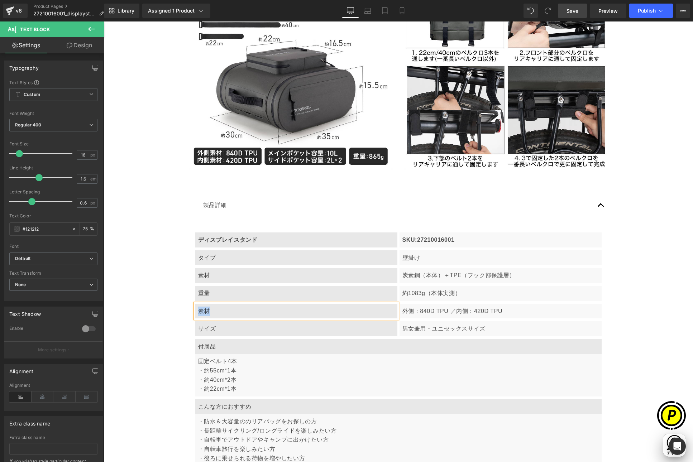
paste div
click at [423, 311] on p "外側：840D TPU ／ 内側：420D TPU" at bounding box center [500, 311] width 196 height 9
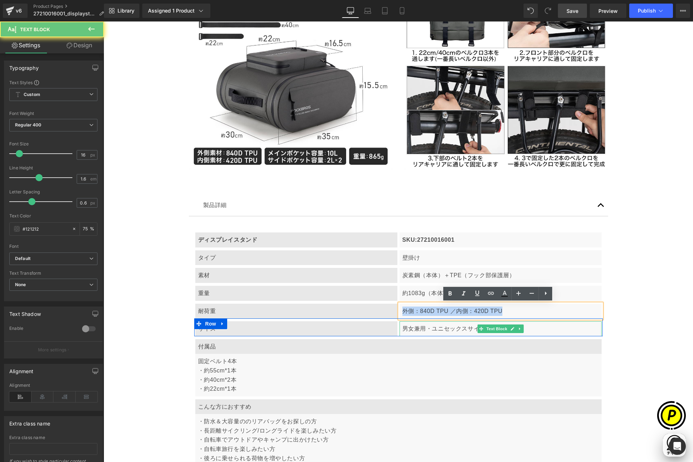
drag, startPoint x: 403, startPoint y: 310, endPoint x: 519, endPoint y: 323, distance: 116.5
click at [519, 323] on article "ディスプレイスタンド Text Block SKU:27210016001 Text Block Row タイプ Text Block 壁掛け Text Bl…" at bounding box center [398, 343] width 419 height 255
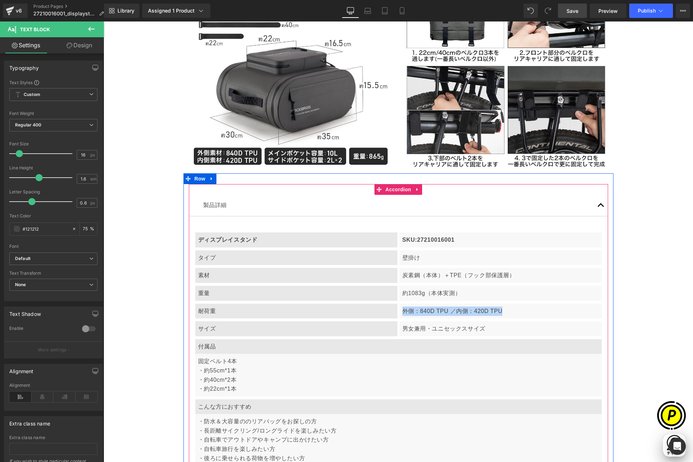
paste div
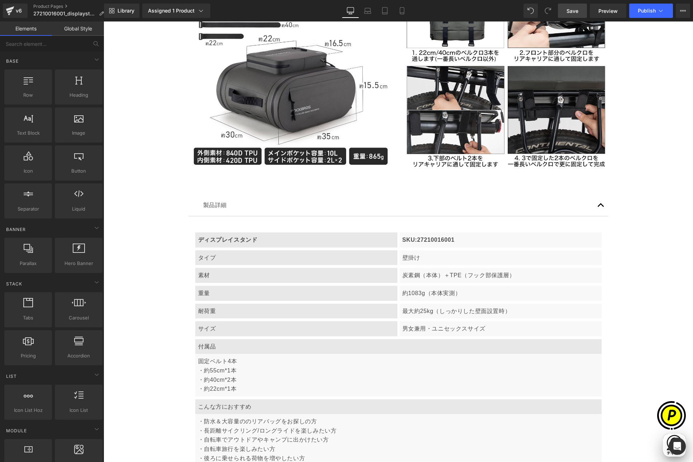
click at [230, 330] on p "サイズ" at bounding box center [296, 328] width 196 height 9
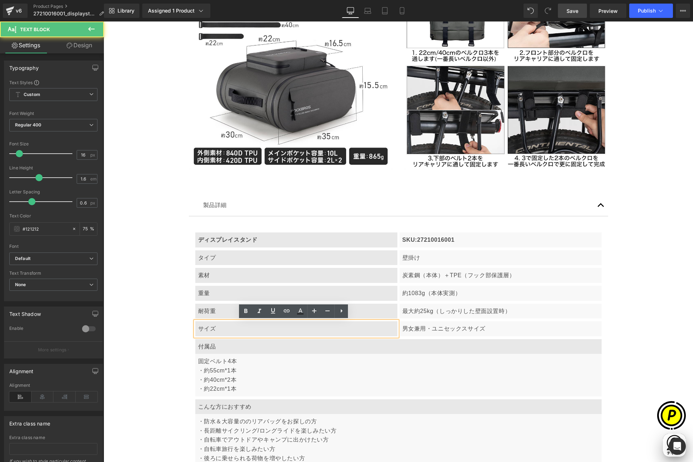
scroll to position [0, 140]
click at [419, 329] on p "男女兼用・ユニセックスサイズ" at bounding box center [500, 328] width 196 height 9
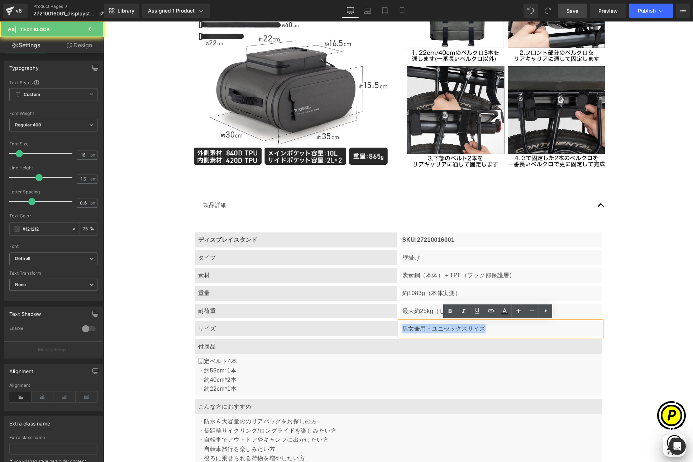
drag, startPoint x: 399, startPoint y: 329, endPoint x: 500, endPoint y: 329, distance: 101.0
click at [501, 329] on div "男女兼用・ユニセックスサイズ" at bounding box center [501, 328] width 202 height 15
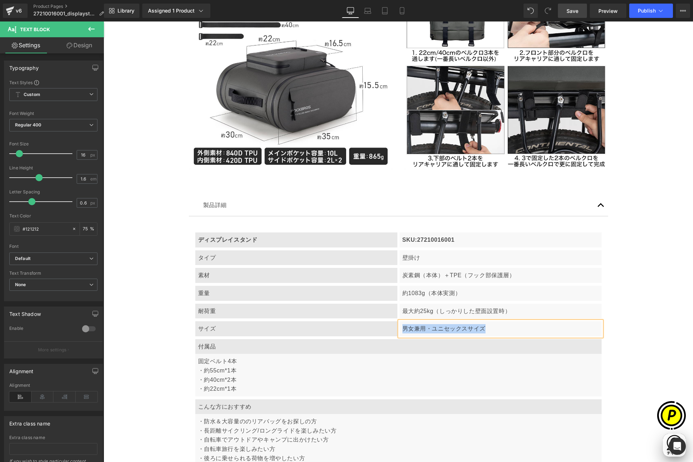
paste div
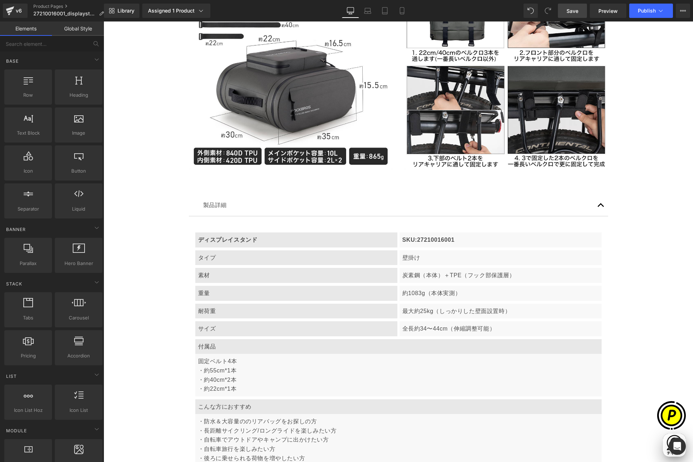
scroll to position [0, 279]
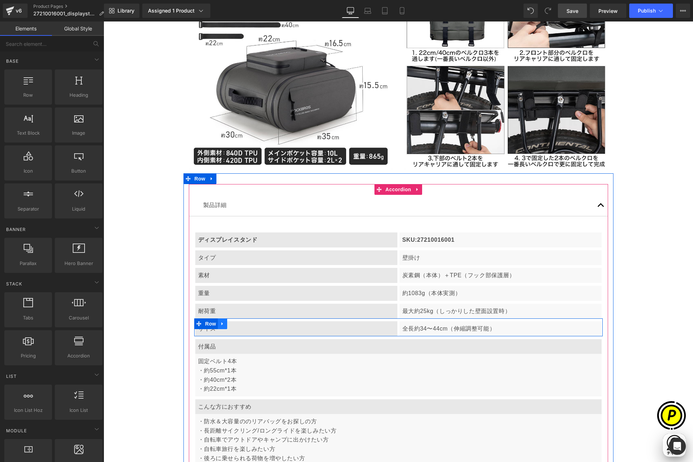
click at [220, 323] on icon at bounding box center [222, 323] width 5 height 5
click at [229, 322] on icon at bounding box center [231, 323] width 5 height 5
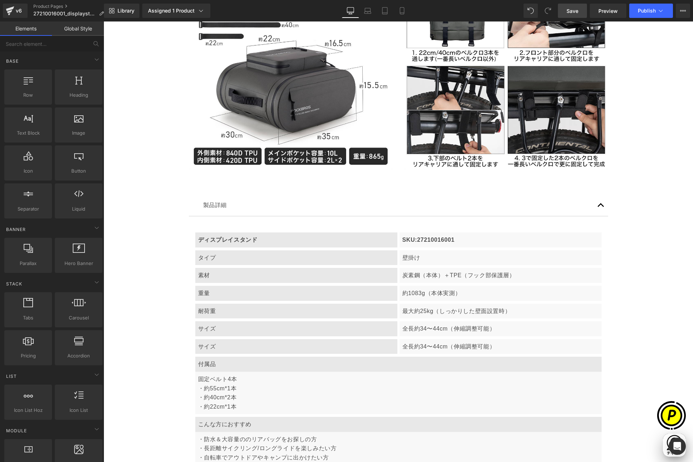
click at [231, 350] on p "サイズ" at bounding box center [296, 346] width 196 height 9
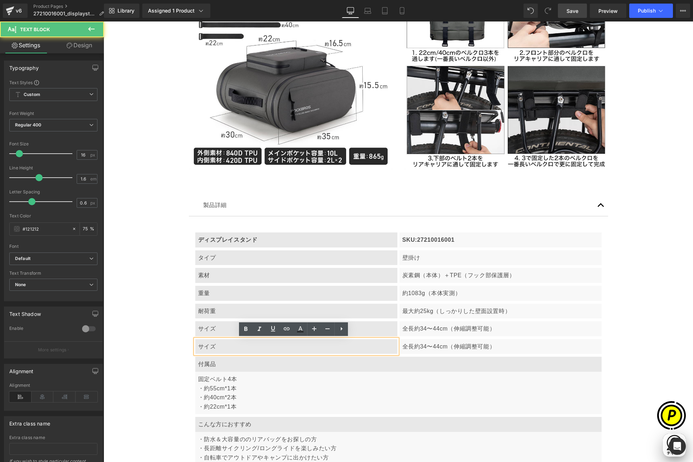
scroll to position [0, 0]
drag, startPoint x: 197, startPoint y: 346, endPoint x: 228, endPoint y: 348, distance: 30.9
click at [228, 348] on p "サイズ" at bounding box center [296, 346] width 196 height 9
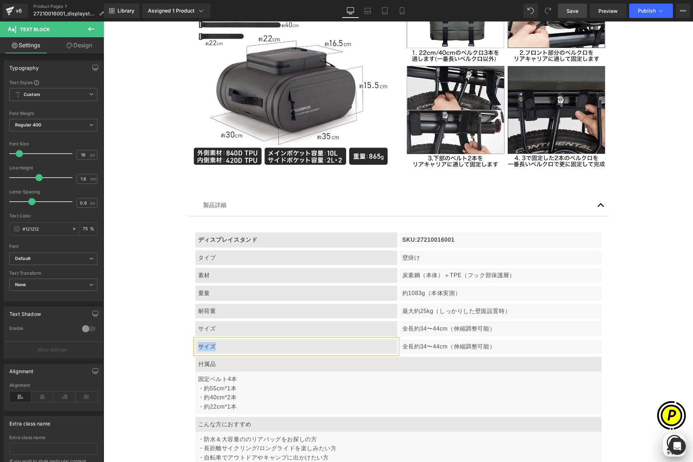
paste div
click at [431, 351] on div "全長約34〜44cm（伸縮調整可能）" at bounding box center [501, 346] width 202 height 15
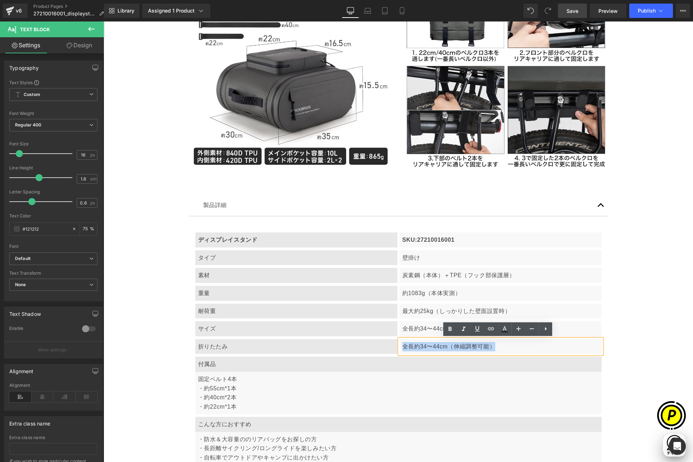
drag, startPoint x: 402, startPoint y: 346, endPoint x: 498, endPoint y: 349, distance: 95.7
click at [498, 349] on p "全長約34〜44cm（伸縮調整可能）" at bounding box center [500, 346] width 196 height 9
paste div
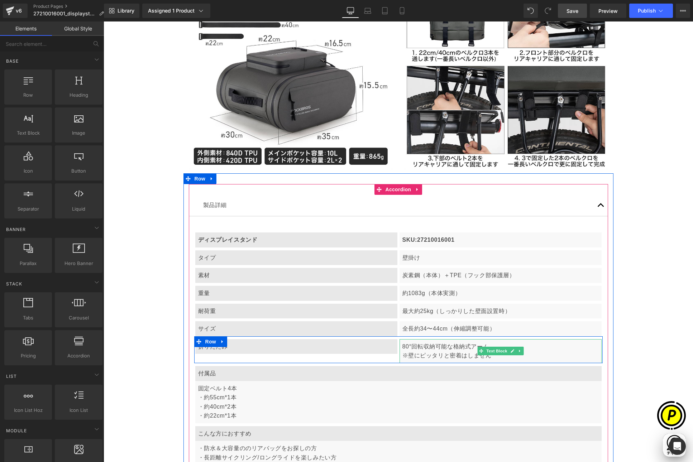
click at [402, 349] on p "80°回転収納可能な格納式アーム" at bounding box center [500, 346] width 196 height 9
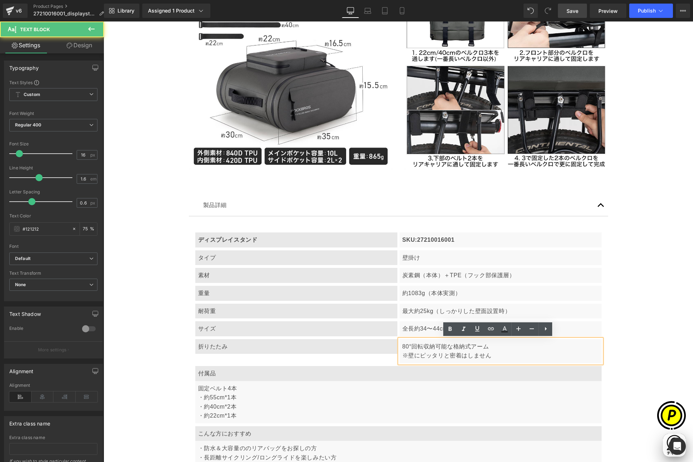
click at [402, 354] on p "※壁にピッタリと密着はしません" at bounding box center [500, 355] width 196 height 9
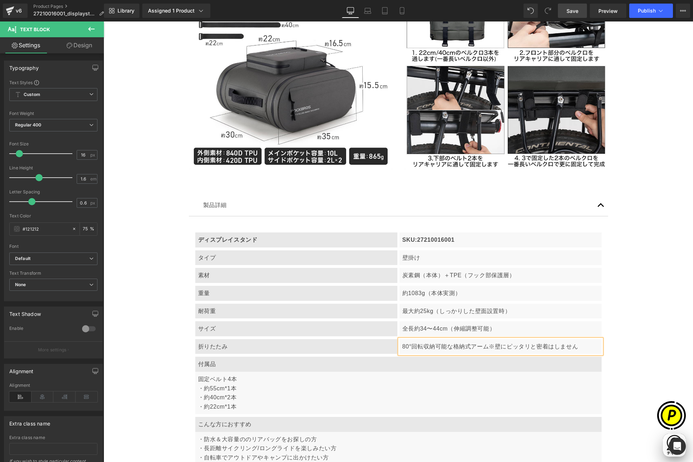
scroll to position [0, 279]
click at [408, 346] on p "80°回転収納可能な格納式アーム　 ※壁にピッタリと密着はしません" at bounding box center [500, 346] width 196 height 9
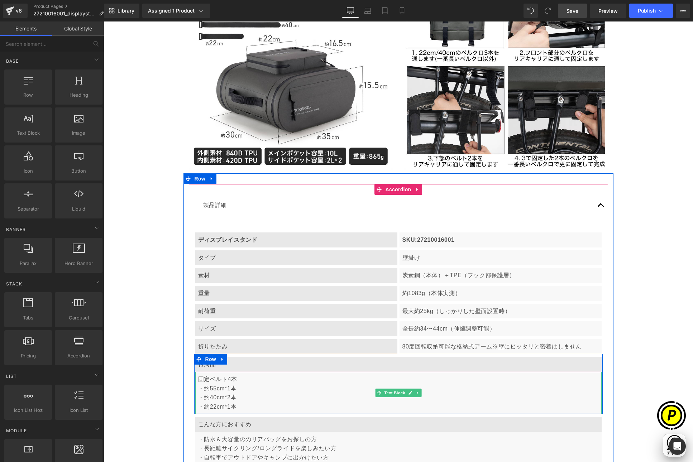
click at [214, 389] on p "固定ベルト4本 ・約55cm*1本 ・約40cm*2本" at bounding box center [398, 389] width 401 height 28
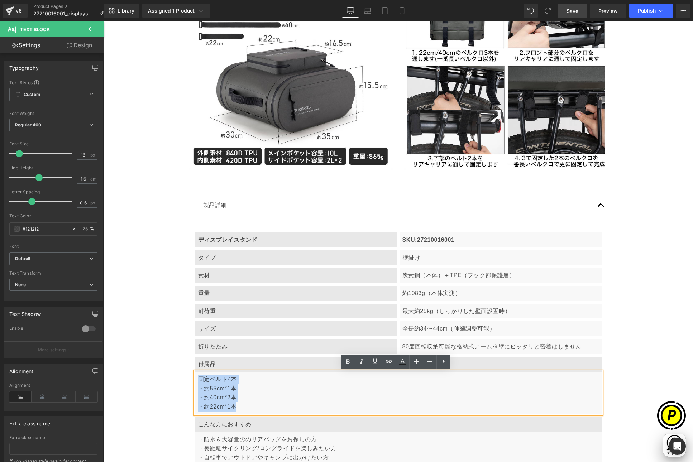
drag, startPoint x: 194, startPoint y: 378, endPoint x: 243, endPoint y: 406, distance: 56.5
click at [243, 406] on div "固定ベルト4本 ・約55cm*1本 ・約40cm*2本 ・約22cm*1本" at bounding box center [398, 393] width 406 height 42
paste div
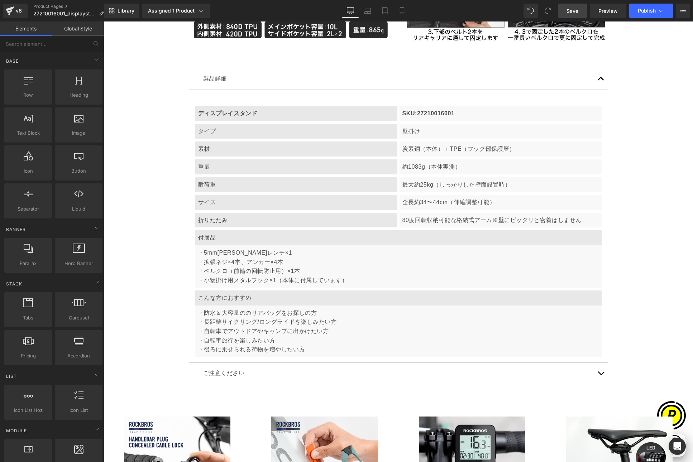
scroll to position [0, 279]
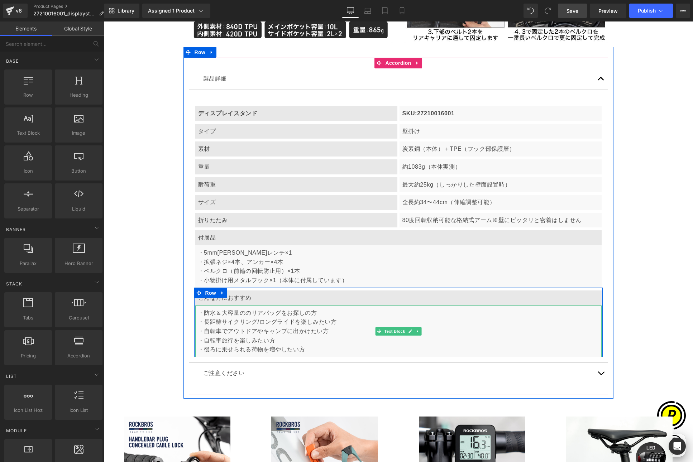
click at [203, 325] on p "・長距離サイクリング/ロングライドを楽しみたい方" at bounding box center [398, 321] width 401 height 9
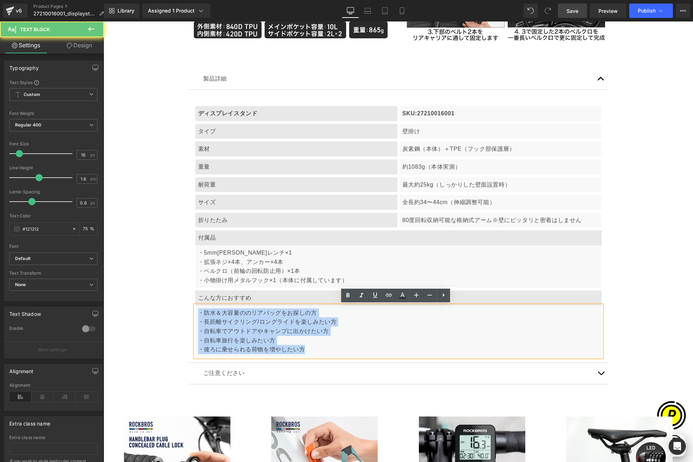
drag, startPoint x: 197, startPoint y: 312, endPoint x: 319, endPoint y: 352, distance: 128.6
click at [319, 352] on div "・防水＆大容量ののリアバッグをお探しの方 ・長距離サイクリング/ロングライドを楽しみたい方 ・自転車でアウトドアやキャンプに出かけたい方 ・自転車旅行を楽しみ…" at bounding box center [398, 332] width 406 height 52
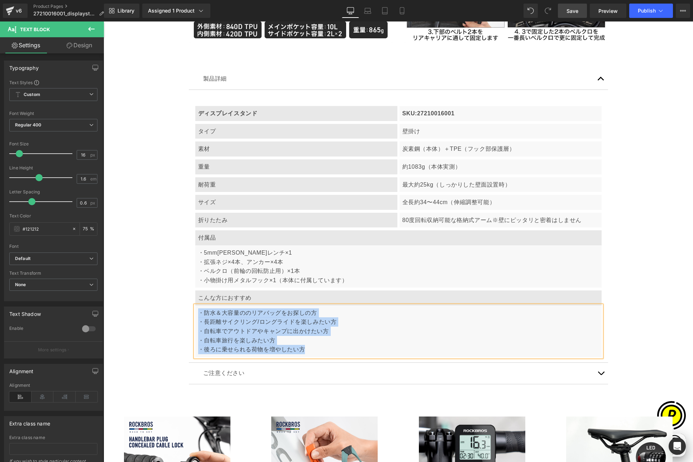
paste div
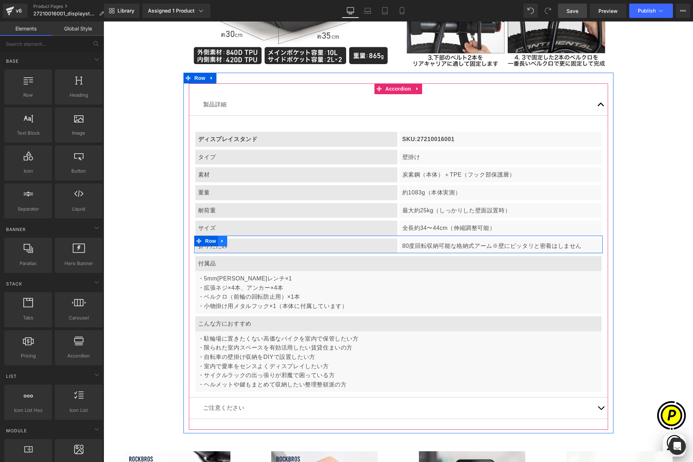
click at [222, 240] on icon at bounding box center [222, 240] width 5 height 5
click at [229, 240] on icon at bounding box center [231, 241] width 5 height 5
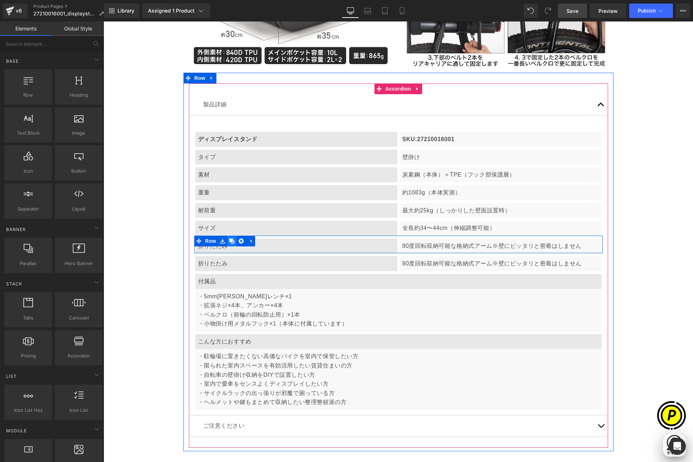
click at [229, 240] on icon at bounding box center [231, 241] width 5 height 5
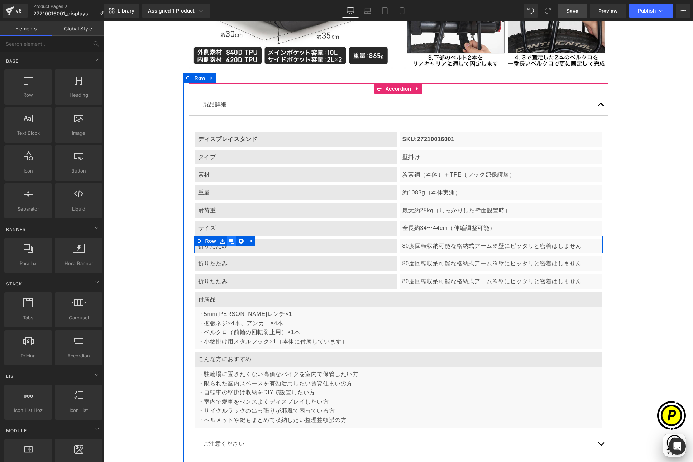
click at [230, 243] on icon at bounding box center [231, 241] width 5 height 5
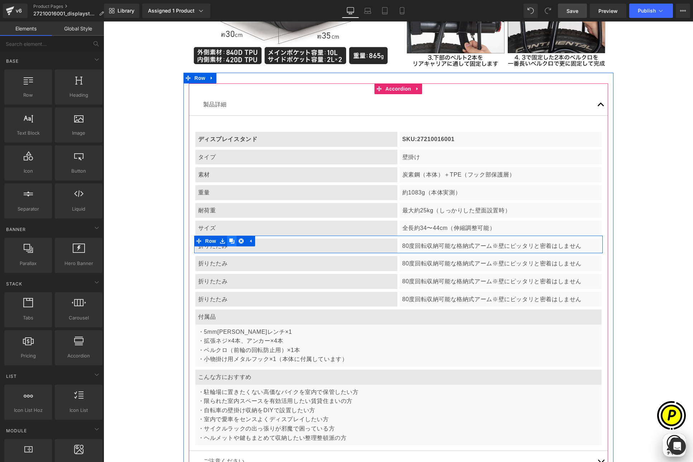
click at [229, 241] on icon at bounding box center [231, 241] width 5 height 5
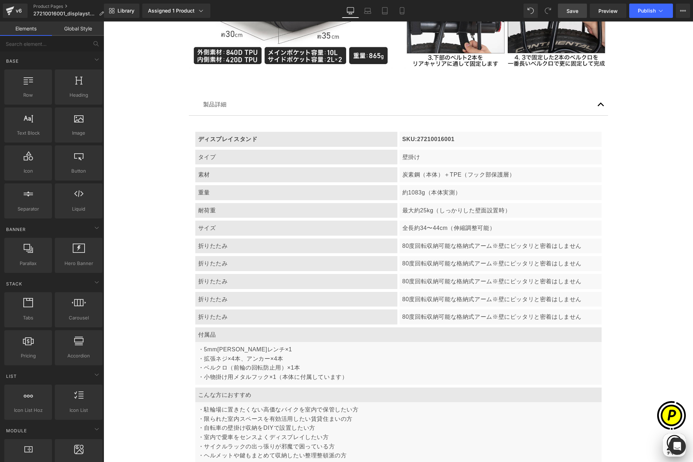
scroll to position [0, 140]
click at [232, 266] on p "折りたたみ" at bounding box center [296, 263] width 196 height 9
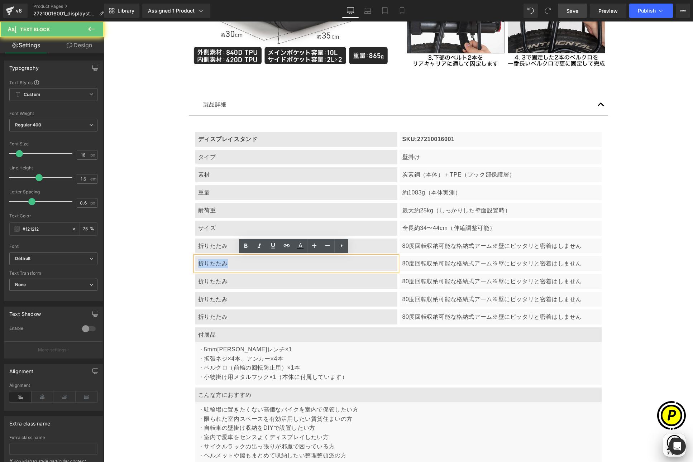
drag, startPoint x: 197, startPoint y: 264, endPoint x: 287, endPoint y: 270, distance: 90.8
click at [287, 270] on div "折りたたみ" at bounding box center [296, 263] width 202 height 15
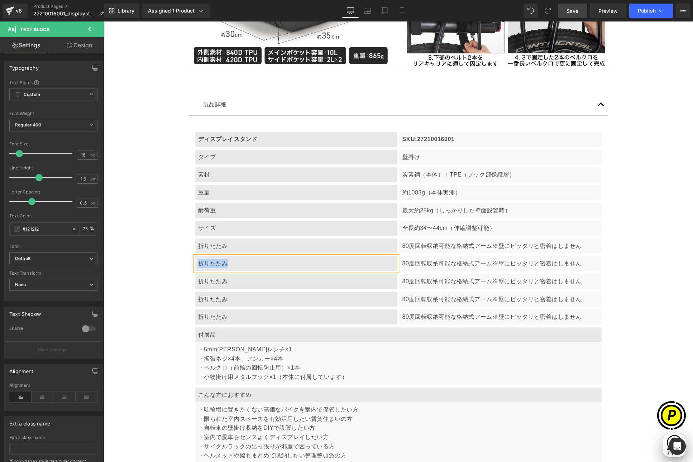
paste div
click at [419, 263] on p "80度回転収納可能な格納式アーム　 ※壁にピッタリと密着はしません" at bounding box center [500, 263] width 196 height 9
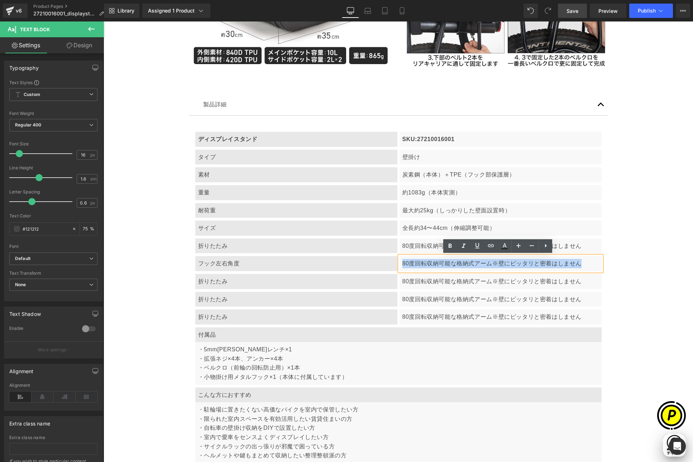
drag, startPoint x: 398, startPoint y: 262, endPoint x: 570, endPoint y: 269, distance: 172.5
click at [570, 269] on div "80度回転収納可能な格納式アーム　 ※壁にピッタリと密着はしません" at bounding box center [501, 263] width 202 height 15
paste div
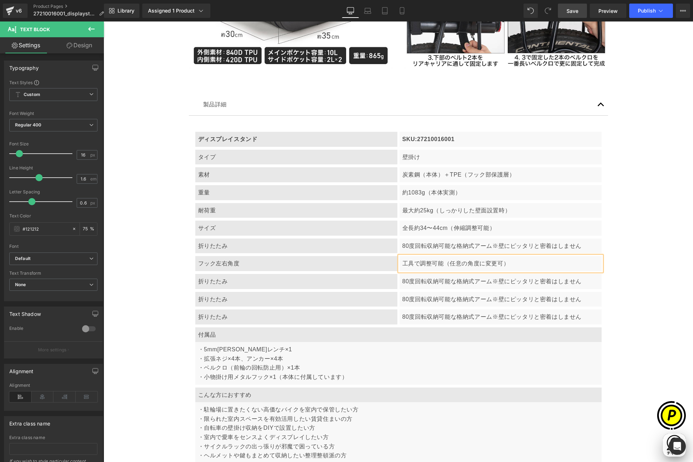
scroll to position [0, 0]
click at [236, 283] on p "折りたたみ" at bounding box center [296, 281] width 196 height 9
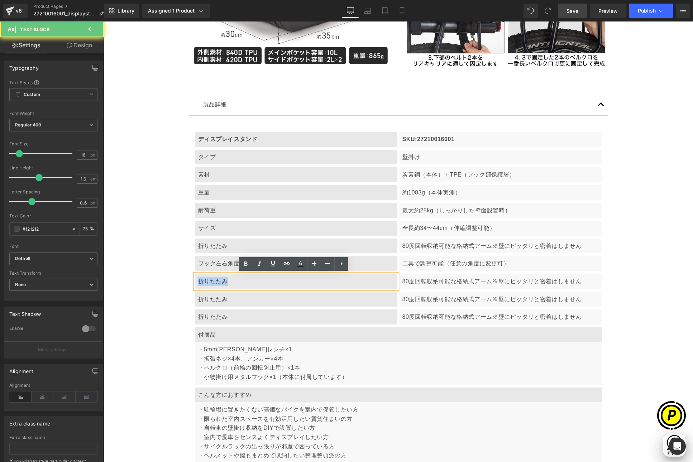
drag, startPoint x: 197, startPoint y: 281, endPoint x: 250, endPoint y: 284, distance: 53.2
click at [250, 284] on p "折りたたみ" at bounding box center [296, 281] width 196 height 9
paste div
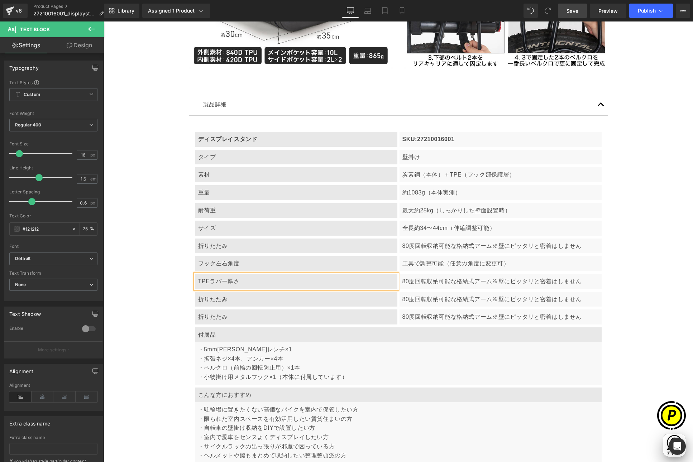
click at [407, 283] on p "80度回転収納可能な格納式アーム　 ※壁にピッタリと密着はしません" at bounding box center [500, 281] width 196 height 9
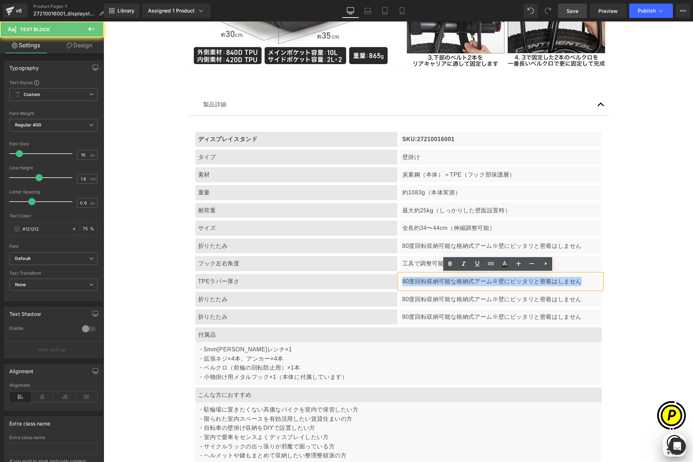
drag, startPoint x: 400, startPoint y: 282, endPoint x: 579, endPoint y: 283, distance: 179.9
click at [579, 283] on p "80度回転収納可能な格納式アーム　 ※壁にピッタリと密着はしません" at bounding box center [500, 281] width 196 height 9
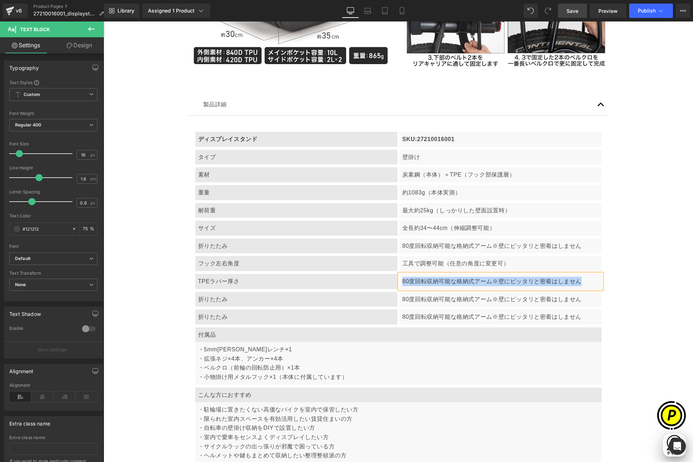
paste div
click at [229, 301] on p "折りたたみ" at bounding box center [296, 299] width 196 height 9
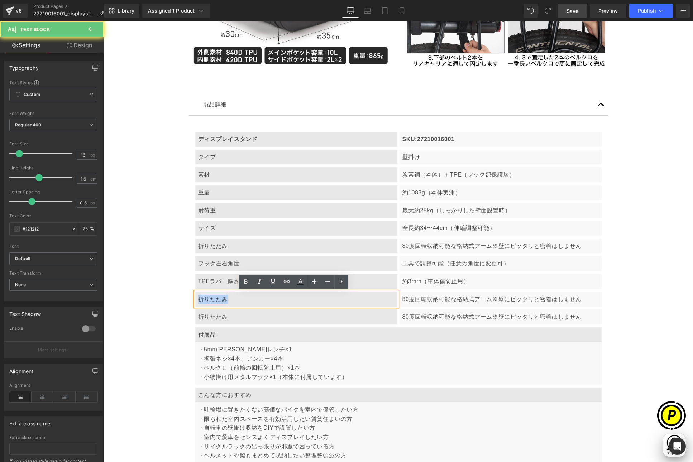
drag, startPoint x: 195, startPoint y: 300, endPoint x: 259, endPoint y: 307, distance: 64.2
click at [259, 307] on article "ディスプレイスタンド Text Block SKU:27210016001 Text Block Row タイプ Text Block 壁掛け Text Bl…" at bounding box center [398, 292] width 419 height 353
paste div
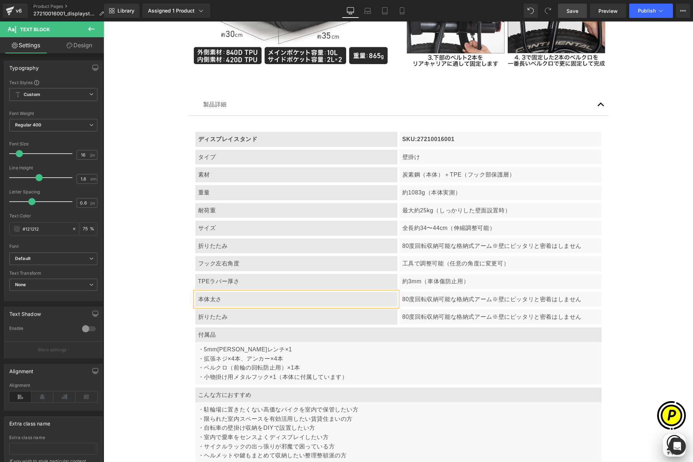
scroll to position [0, 279]
click at [419, 301] on p "80度回転収納可能な格納式アーム　 ※壁にピッタリと密着はしません" at bounding box center [500, 299] width 196 height 9
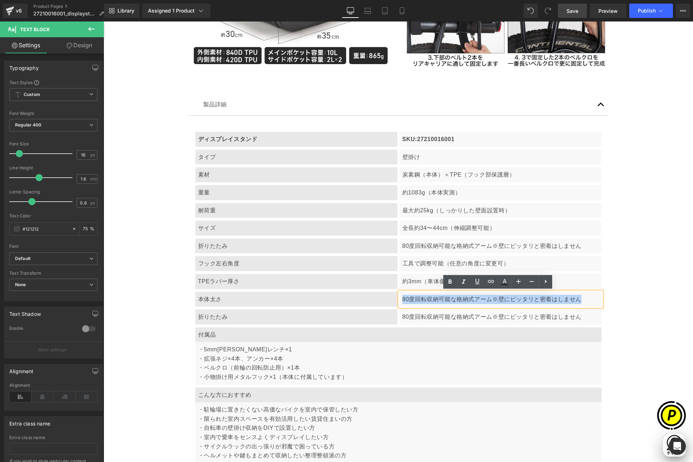
drag, startPoint x: 400, startPoint y: 298, endPoint x: 582, endPoint y: 301, distance: 182.1
click at [582, 301] on p "80度回転収納可能な格納式アーム　 ※壁にピッタリと密着はしません" at bounding box center [500, 299] width 196 height 9
paste div
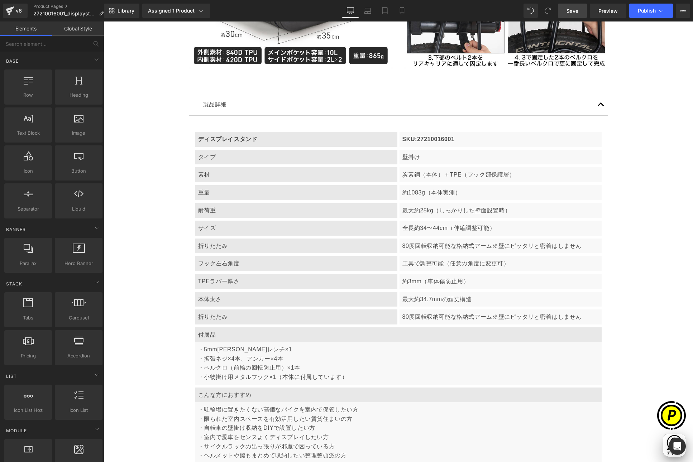
scroll to position [0, 0]
click at [220, 303] on p "本体太さ" at bounding box center [296, 299] width 196 height 9
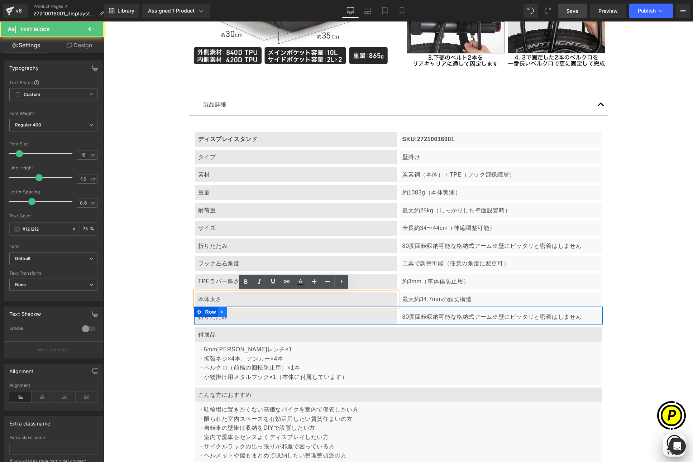
click at [220, 317] on link at bounding box center [222, 312] width 9 height 11
click at [199, 320] on p "折りたたみ" at bounding box center [296, 316] width 196 height 9
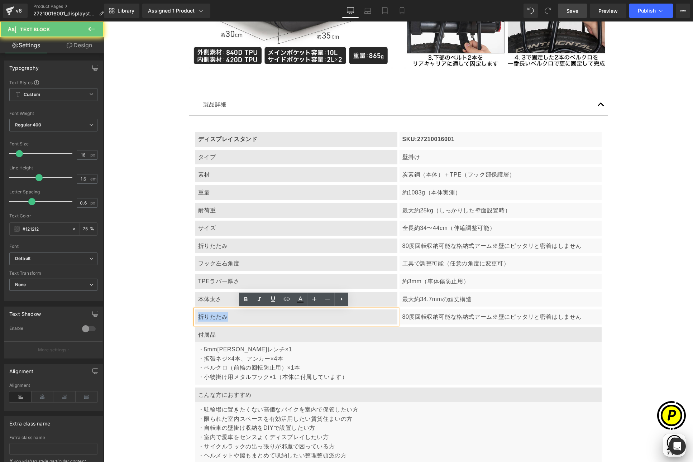
drag, startPoint x: 197, startPoint y: 317, endPoint x: 246, endPoint y: 322, distance: 48.9
click at [246, 322] on div "折りたたみ" at bounding box center [296, 317] width 202 height 15
paste div
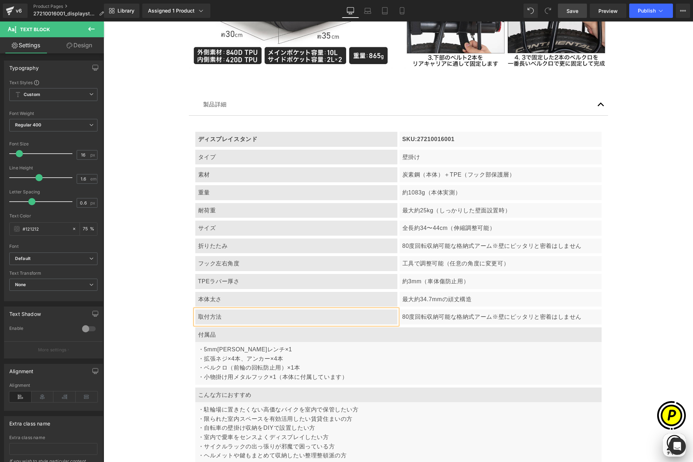
scroll to position [0, 140]
click at [447, 322] on div "80度回転収納可能な格納式アーム　 ※壁にピッタリと密着はしません" at bounding box center [501, 317] width 202 height 15
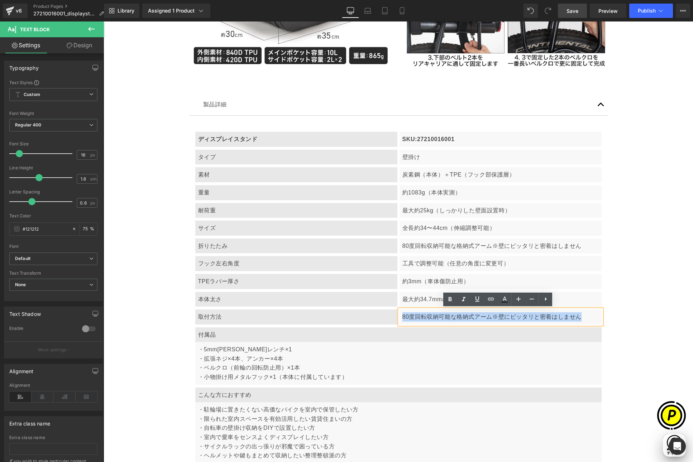
drag, startPoint x: 397, startPoint y: 315, endPoint x: 596, endPoint y: 321, distance: 198.2
click at [596, 321] on div "80度回転収納可能な格納式アーム　 ※壁にピッタリと密着はしません" at bounding box center [501, 317] width 202 height 15
paste div
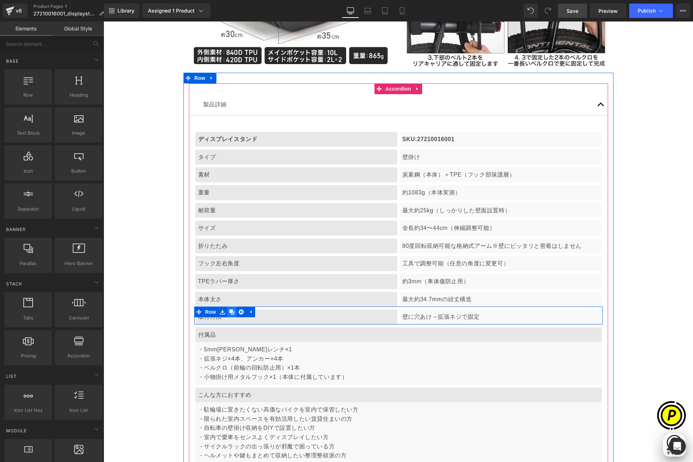
click at [229, 310] on icon at bounding box center [231, 312] width 5 height 5
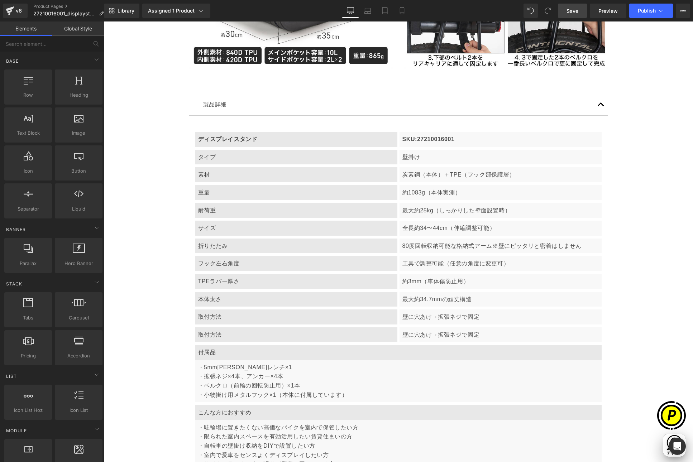
scroll to position [0, 279]
click at [222, 334] on link at bounding box center [220, 330] width 8 height 9
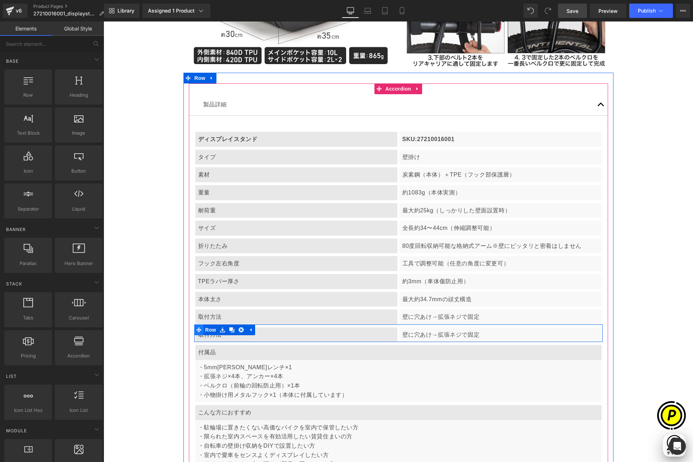
click at [196, 335] on span at bounding box center [198, 330] width 9 height 11
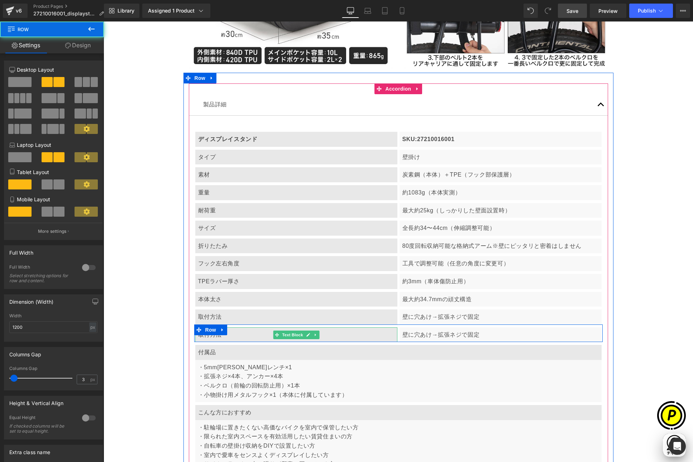
click at [201, 338] on p "取付方法" at bounding box center [296, 334] width 196 height 9
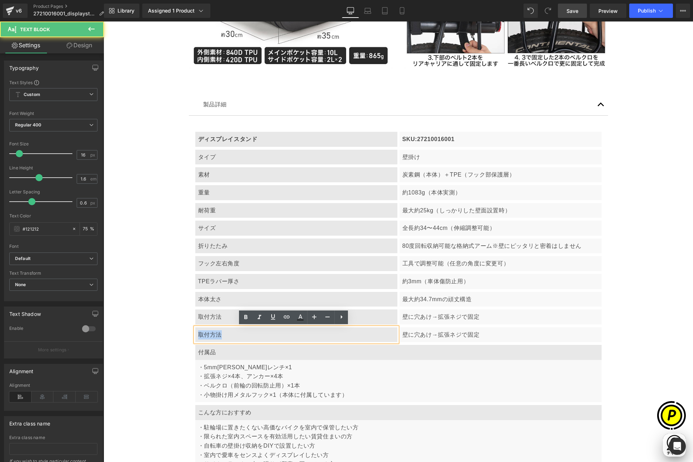
drag, startPoint x: 213, startPoint y: 335, endPoint x: 234, endPoint y: 337, distance: 20.5
click at [233, 337] on p "取付方法" at bounding box center [296, 334] width 196 height 9
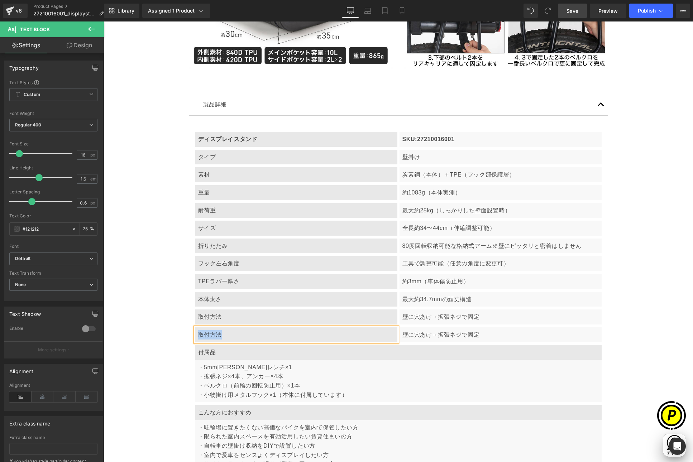
paste div
click at [435, 338] on p "壁に穴あけ→拡張ネジで固定" at bounding box center [500, 334] width 196 height 9
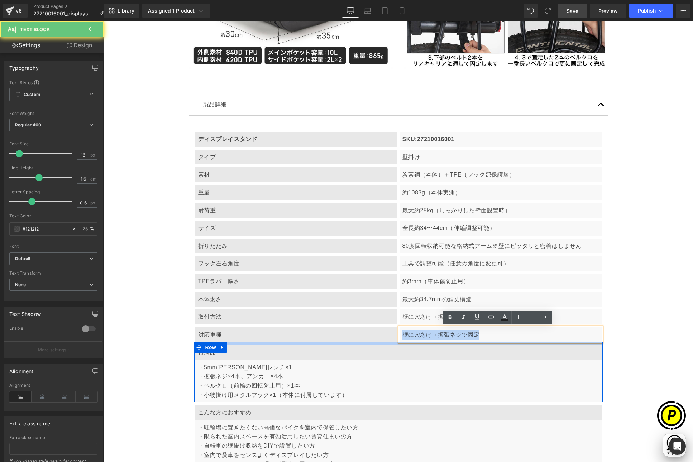
drag, startPoint x: 401, startPoint y: 334, endPoint x: 532, endPoint y: 343, distance: 131.8
click at [532, 343] on article "ディスプレイスタンド Text Block SKU:27210016001 Text Block Row タイプ Text Block 壁掛け Text Bl…" at bounding box center [398, 301] width 419 height 371
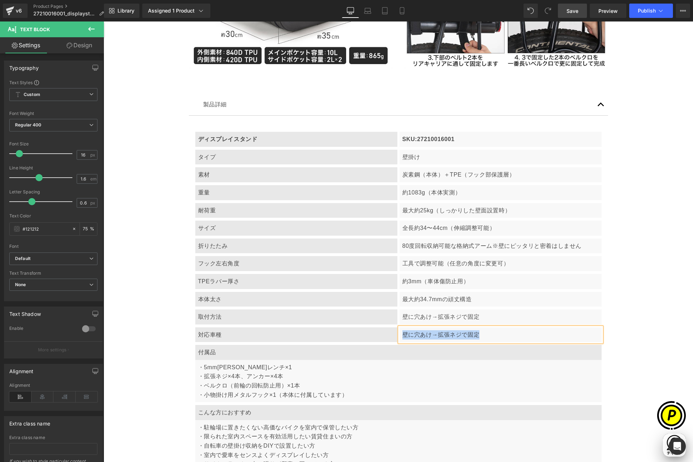
paste div
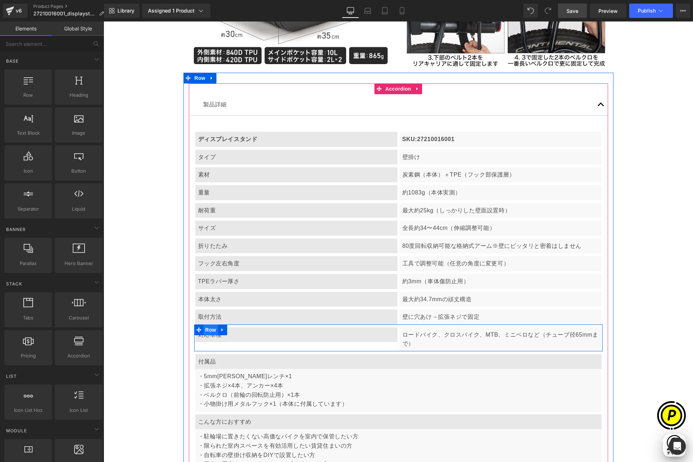
click at [205, 330] on span "Row" at bounding box center [211, 330] width 14 height 11
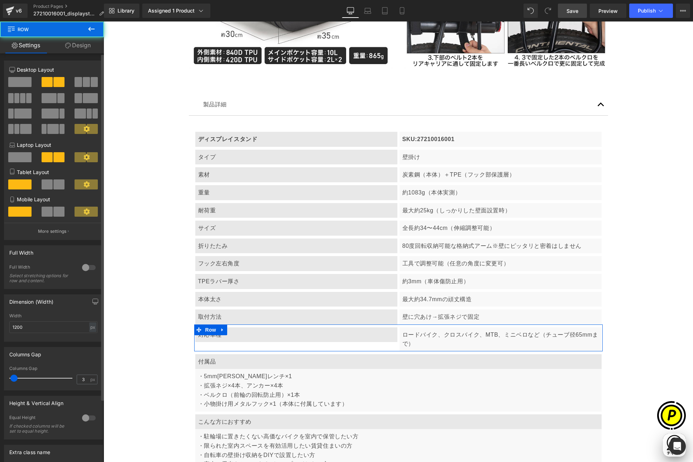
click at [17, 80] on span at bounding box center [19, 82] width 23 height 10
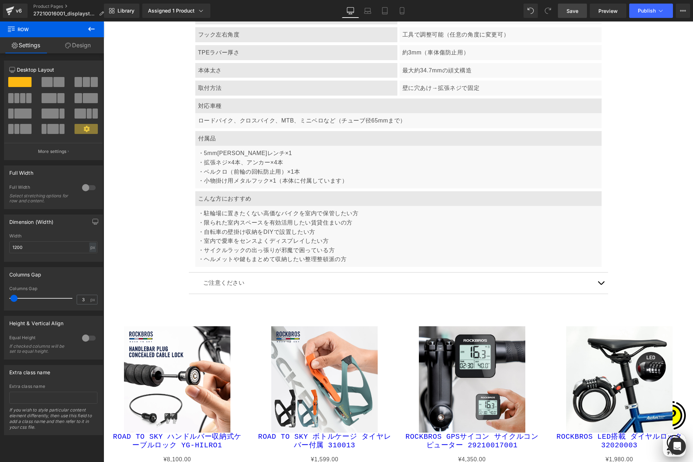
scroll to position [0, 279]
click at [567, 11] on link "Save" at bounding box center [572, 11] width 29 height 14
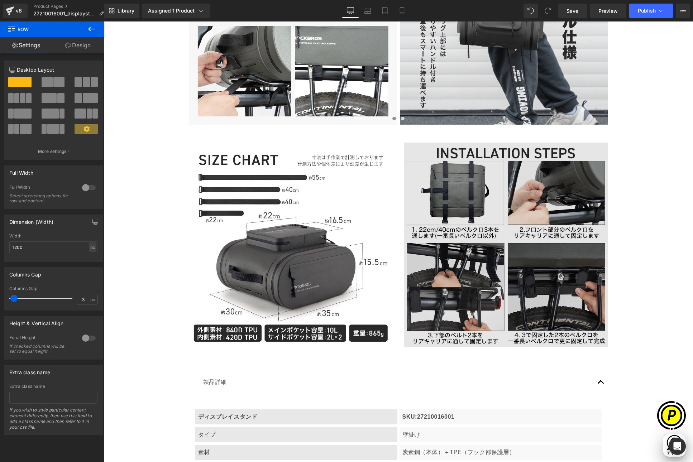
scroll to position [0, 0]
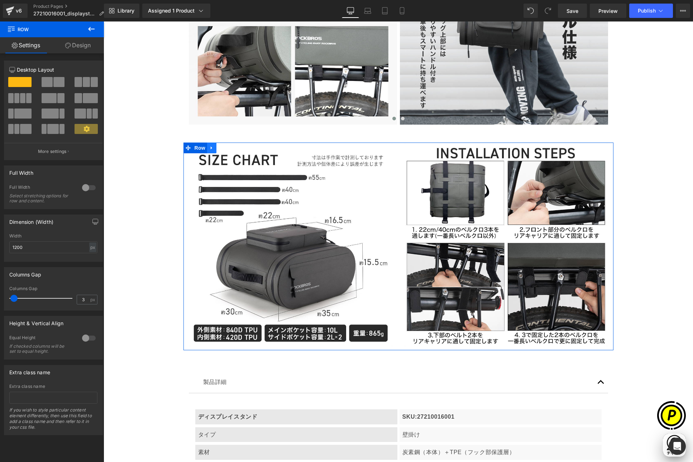
click at [211, 148] on icon at bounding box center [211, 148] width 1 height 3
click at [219, 149] on icon at bounding box center [221, 147] width 5 height 5
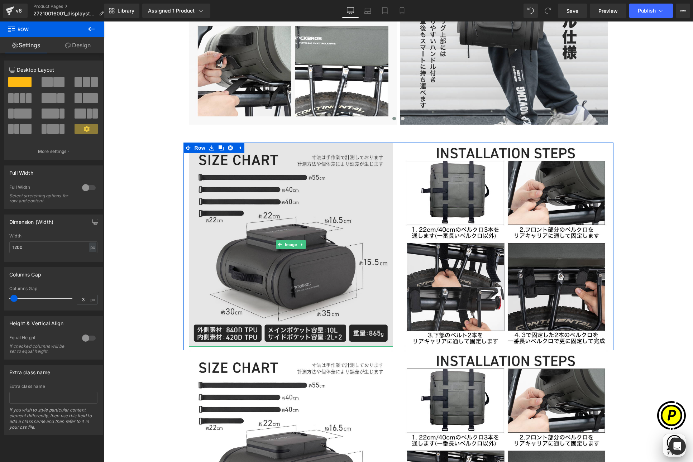
click at [302, 226] on img at bounding box center [291, 245] width 204 height 204
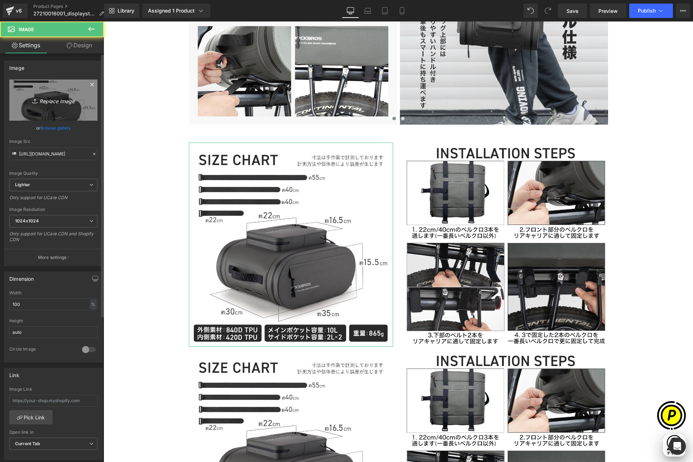
click at [73, 105] on link "Replace Image" at bounding box center [53, 100] width 88 height 41
type input "C:\fakepath\27210016001_9.jpg"
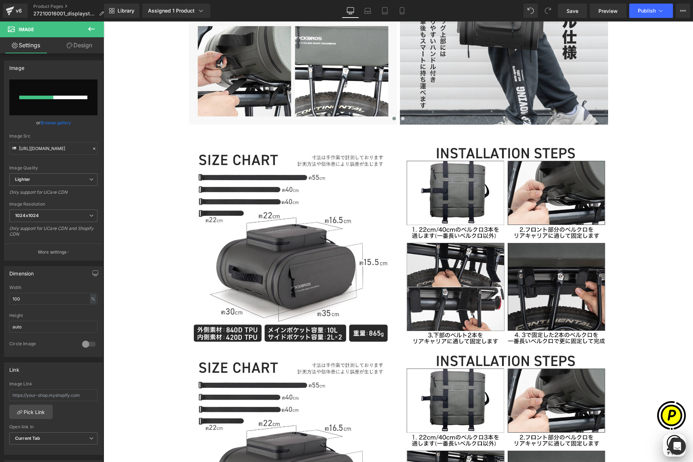
scroll to position [0, 279]
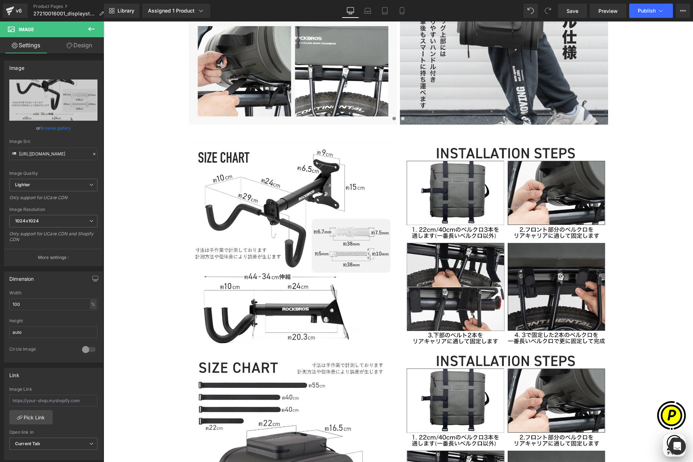
type input "[URL][DOMAIN_NAME]"
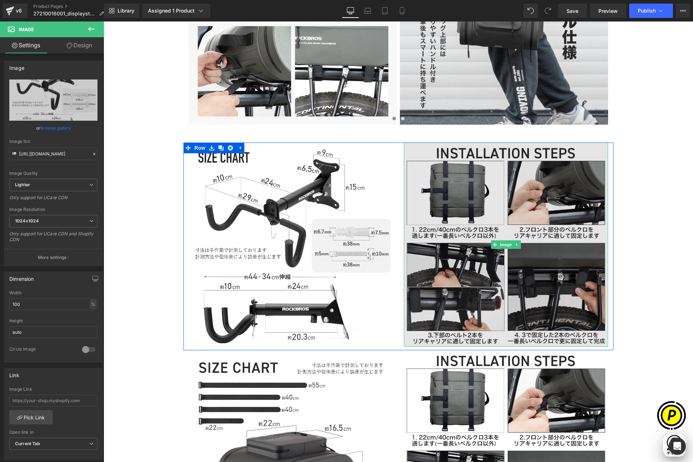
click at [446, 220] on img at bounding box center [506, 245] width 204 height 204
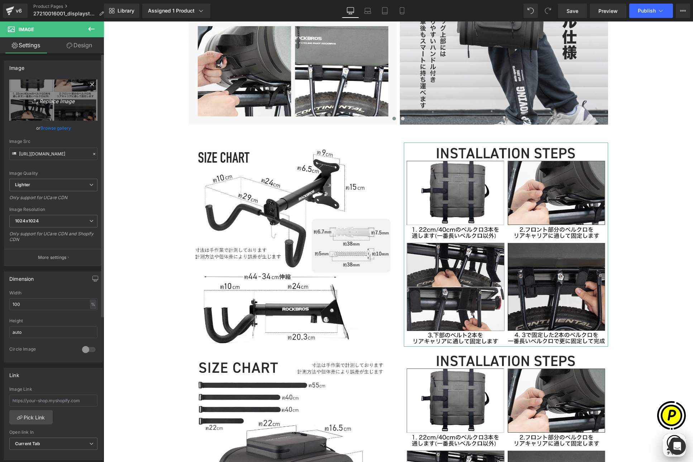
click at [39, 107] on link "Replace Image" at bounding box center [53, 100] width 88 height 41
type input "C:\fakepath\27210016001_10.jpg"
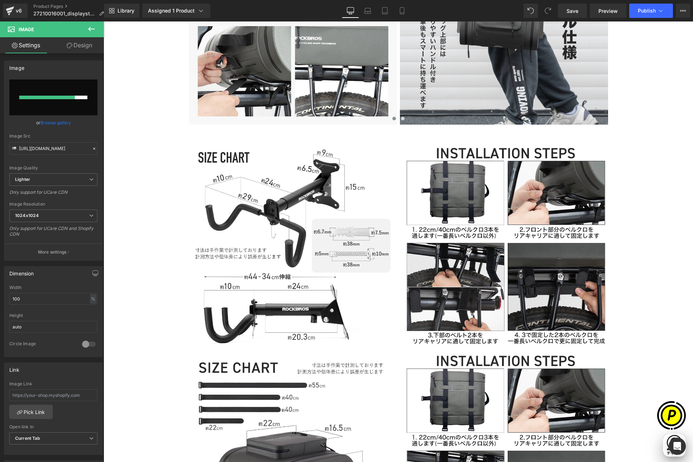
scroll to position [0, 140]
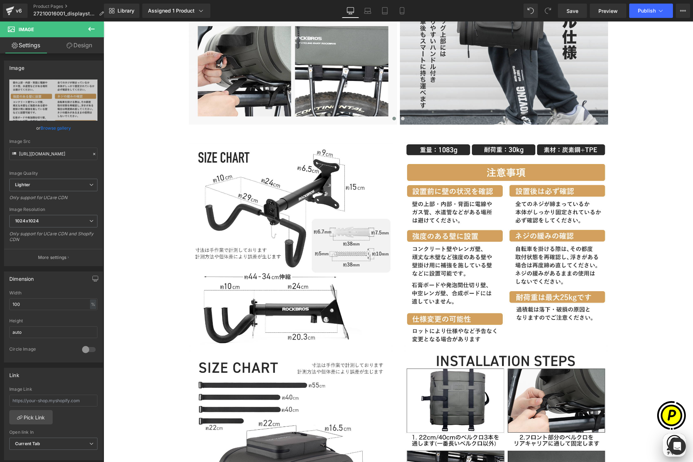
type input "[URL][DOMAIN_NAME]"
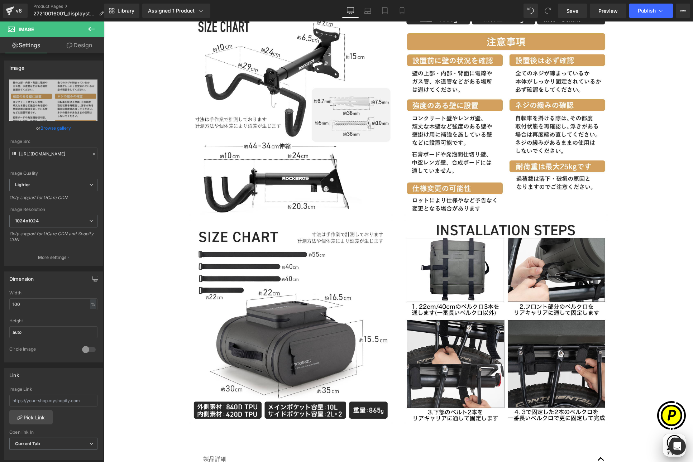
scroll to position [2065, 0]
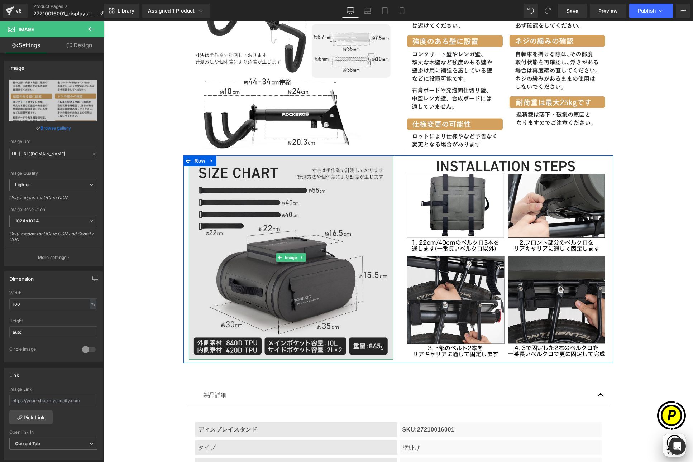
click at [323, 217] on img at bounding box center [291, 258] width 204 height 204
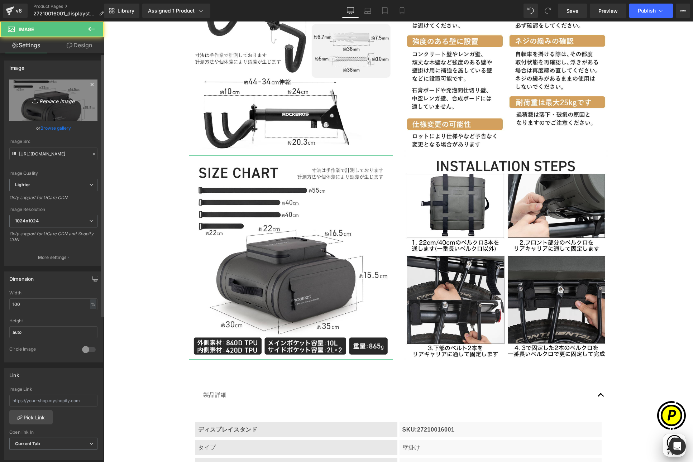
click at [35, 94] on link "Replace Image" at bounding box center [53, 100] width 88 height 41
type input "C:\fakepath\27210016001_11.jpg"
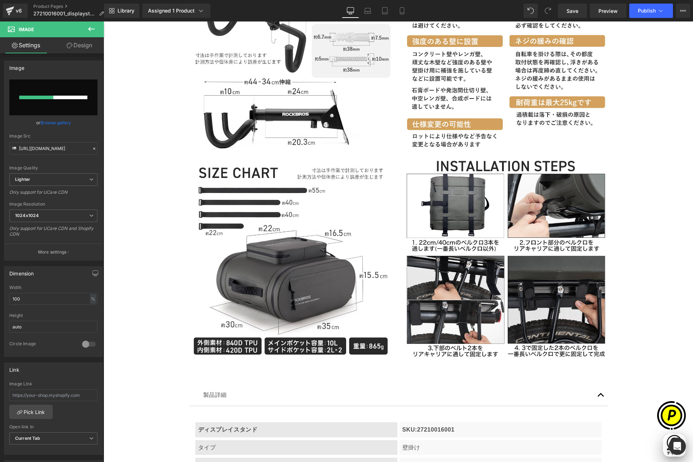
scroll to position [0, 0]
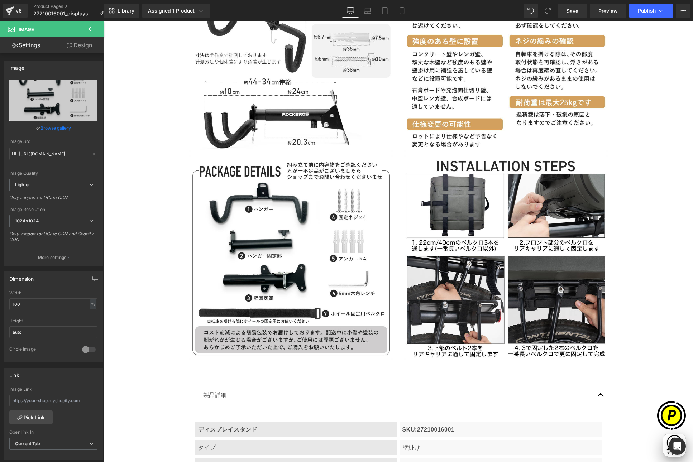
type input "[URL][DOMAIN_NAME]"
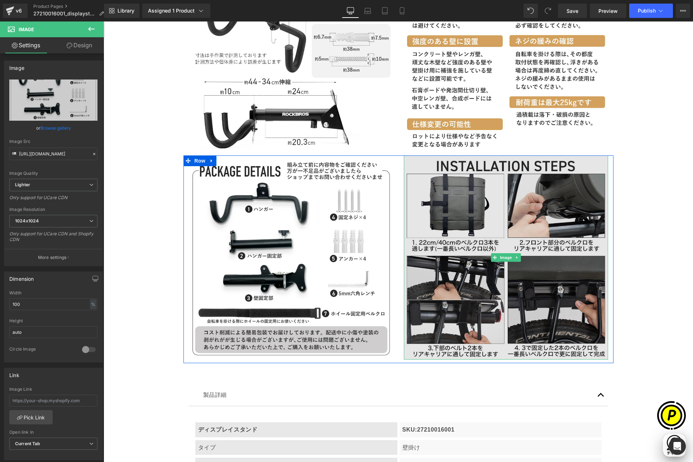
click at [436, 241] on img at bounding box center [506, 258] width 204 height 204
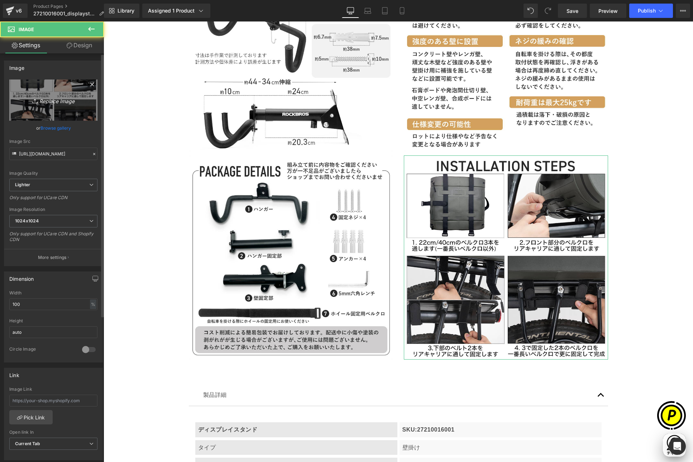
click at [38, 86] on link "Replace Image" at bounding box center [53, 100] width 88 height 41
type input "C:\fakepath\27210016001_12.jpg"
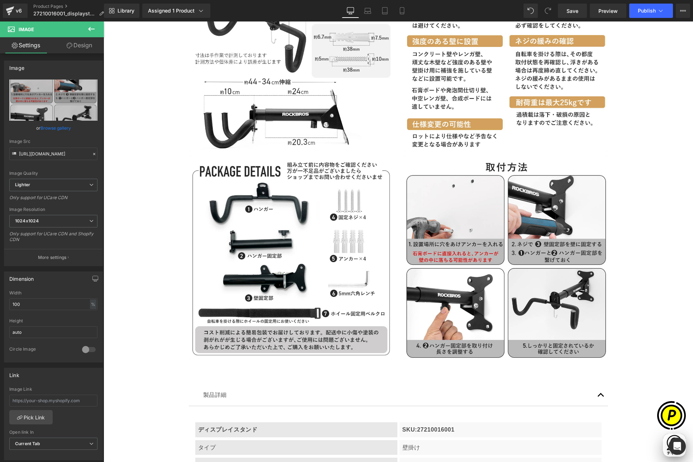
type input "[URL][DOMAIN_NAME]"
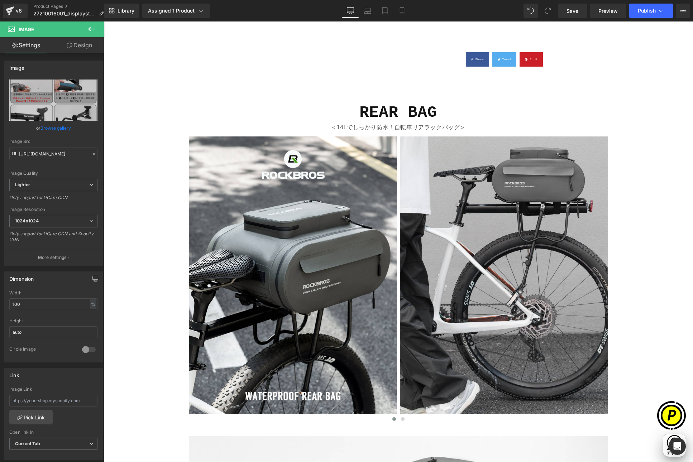
scroll to position [631, 0]
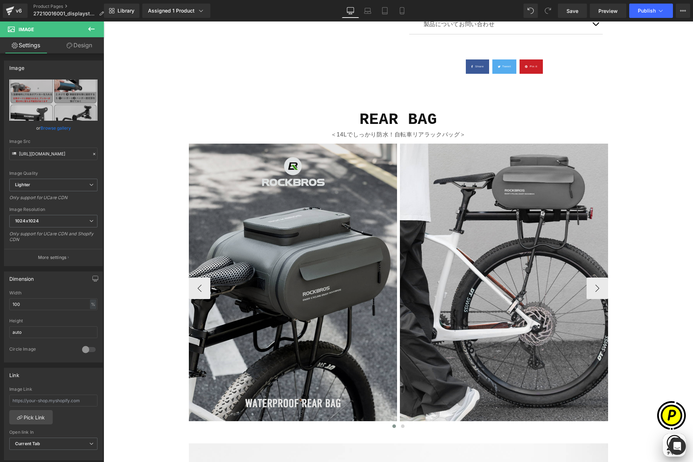
click at [238, 153] on img at bounding box center [293, 288] width 208 height 289
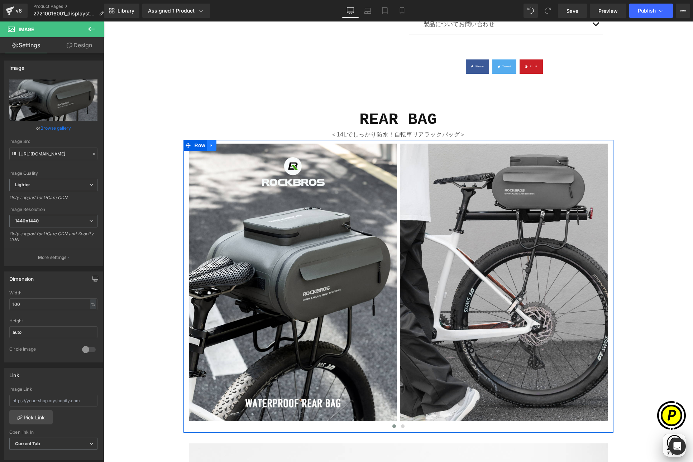
click at [210, 145] on icon at bounding box center [211, 145] width 5 height 5
click at [220, 144] on icon at bounding box center [221, 145] width 5 height 5
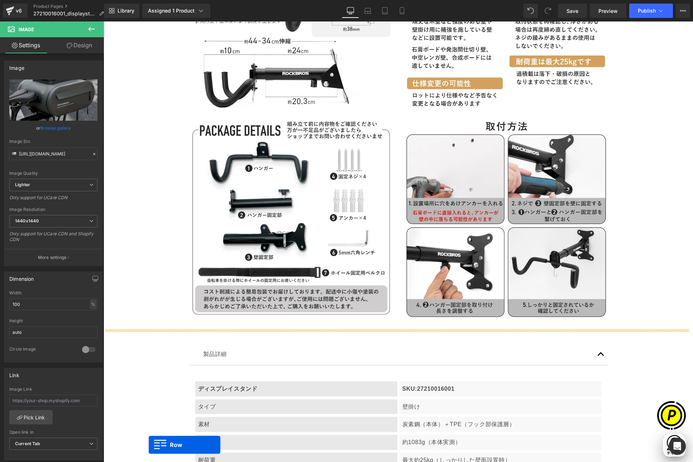
scroll to position [2167, 0]
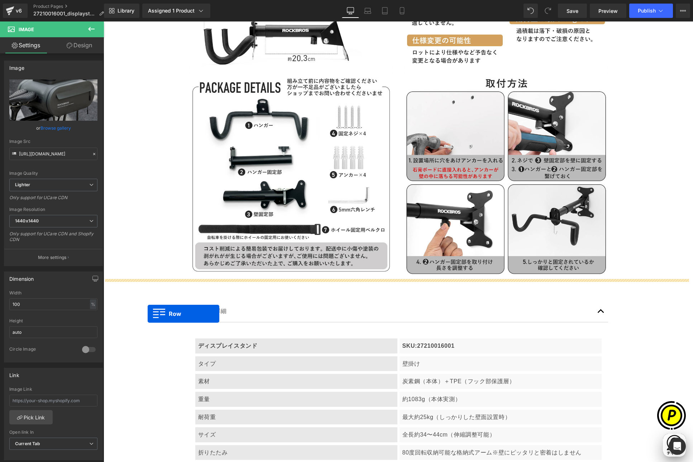
drag, startPoint x: 184, startPoint y: 56, endPoint x: 146, endPoint y: 305, distance: 252.0
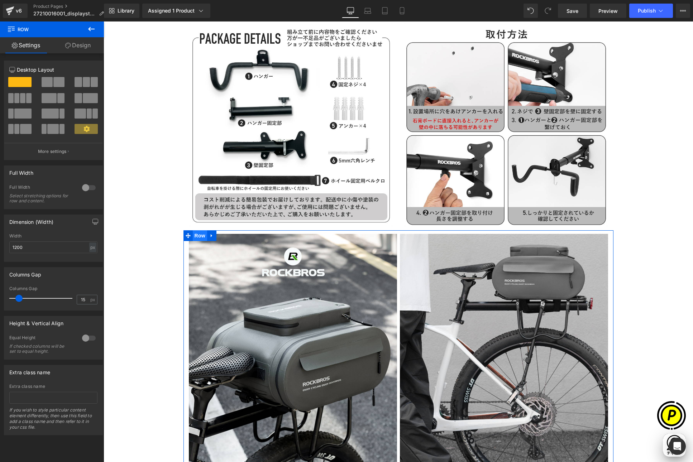
scroll to position [0, 0]
click at [201, 235] on span "Row" at bounding box center [200, 235] width 14 height 11
click at [78, 47] on link "Design" at bounding box center [78, 45] width 52 height 16
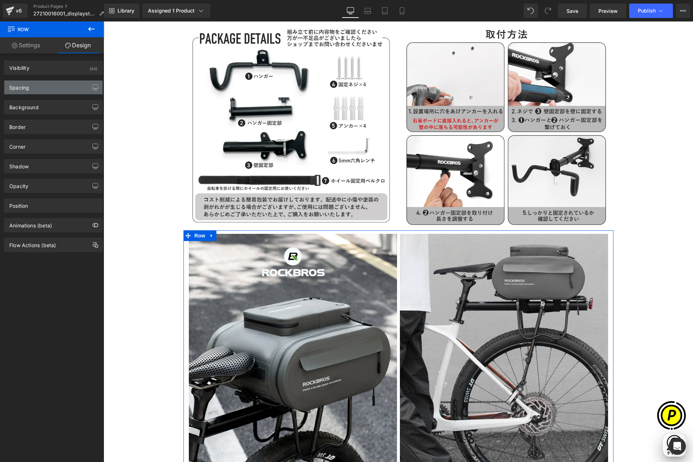
click at [28, 90] on div "Spacing" at bounding box center [19, 86] width 20 height 10
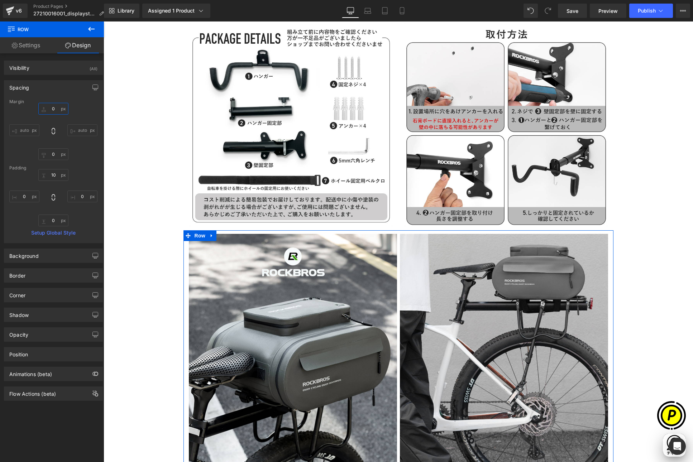
click at [54, 110] on input "0" at bounding box center [53, 109] width 30 height 12
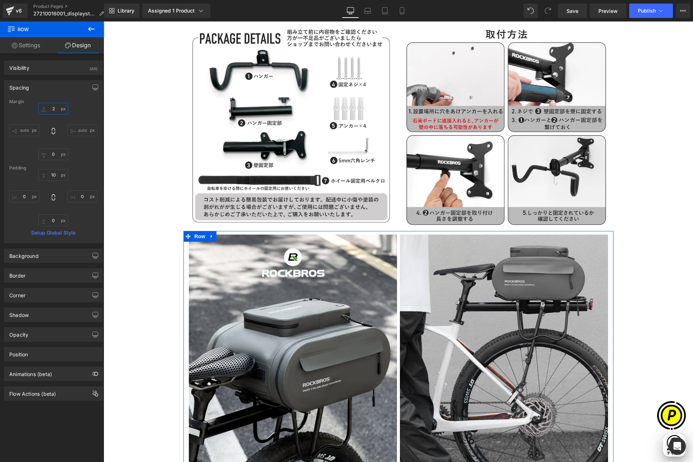
type input "24"
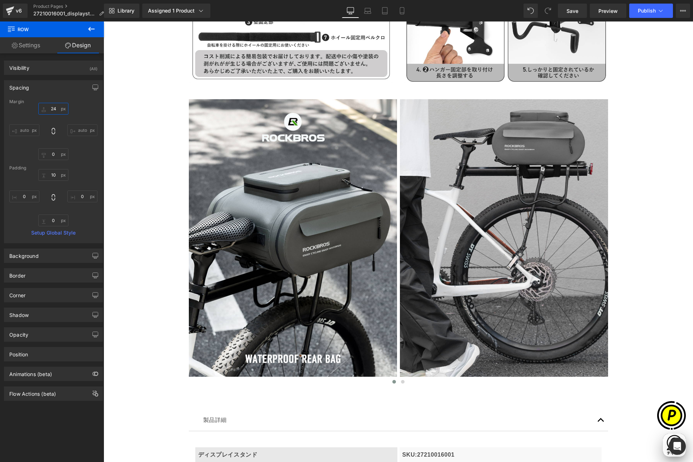
scroll to position [0, 140]
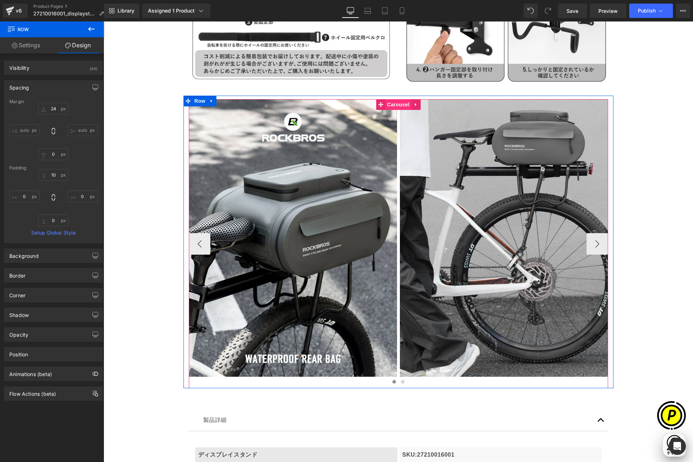
click at [394, 104] on span "Carousel" at bounding box center [398, 104] width 26 height 11
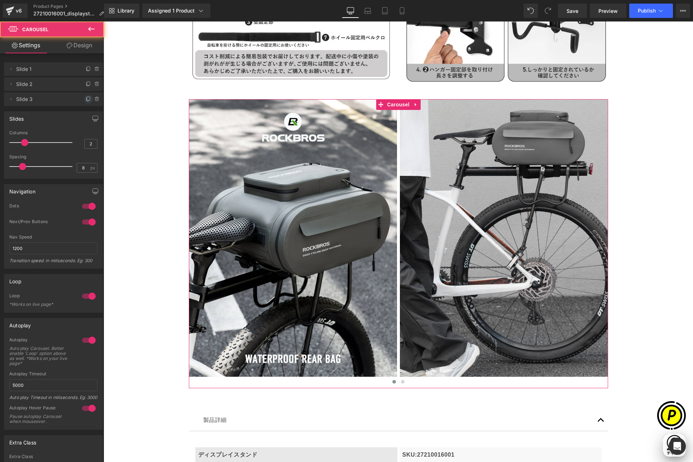
click at [86, 98] on icon at bounding box center [87, 99] width 3 height 3
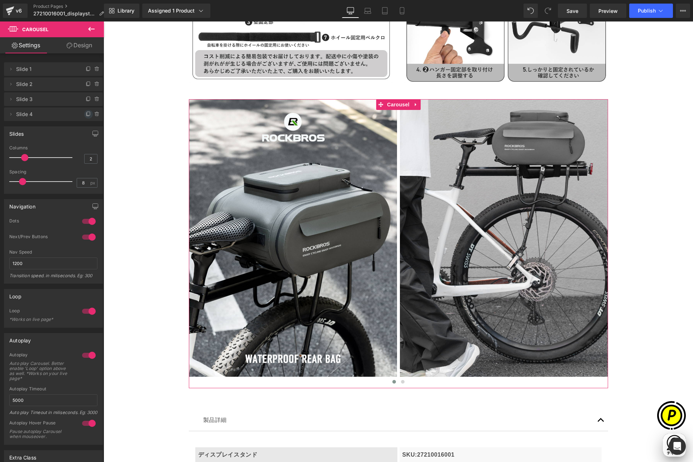
click at [84, 114] on span at bounding box center [88, 114] width 9 height 9
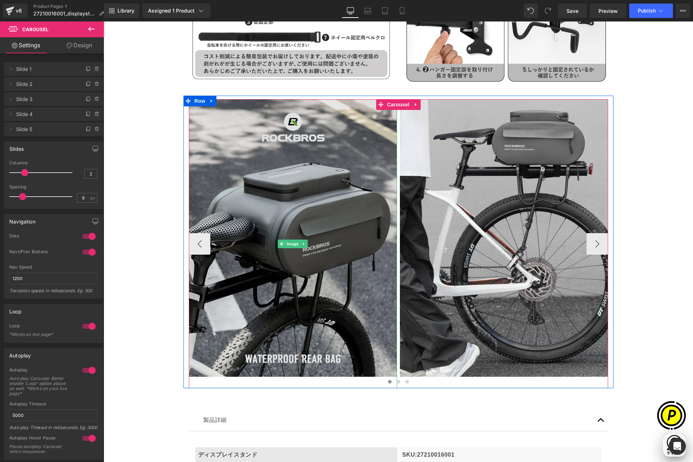
click at [302, 178] on img at bounding box center [293, 243] width 208 height 289
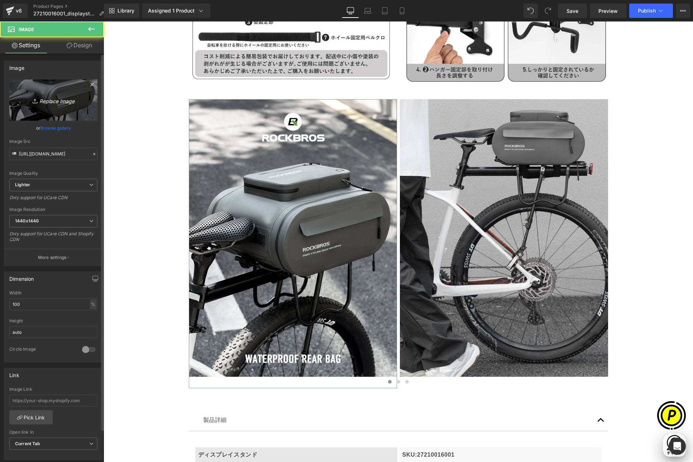
click at [63, 105] on link "Replace Image" at bounding box center [53, 100] width 88 height 41
type input "C:\fakepath\shopify-LP-27210016001_03-1.jpg"
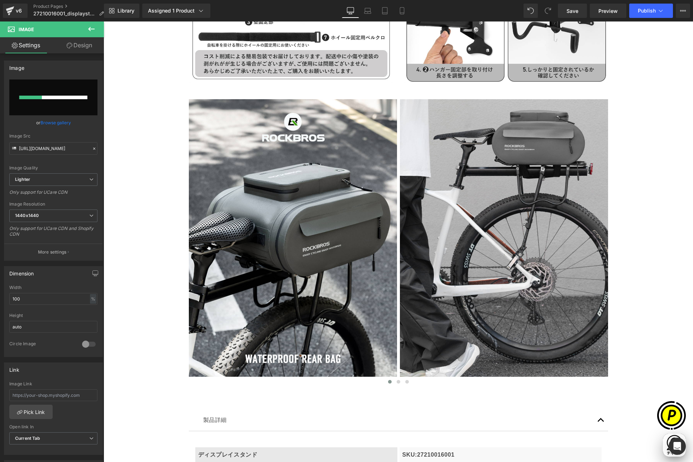
scroll to position [0, 0]
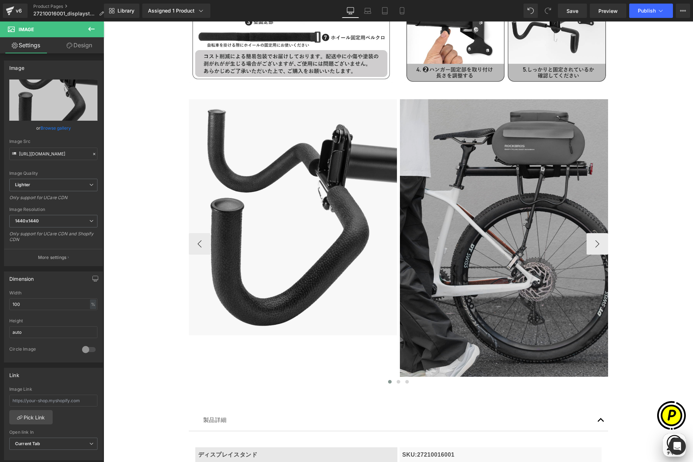
type input "[URL][DOMAIN_NAME]"
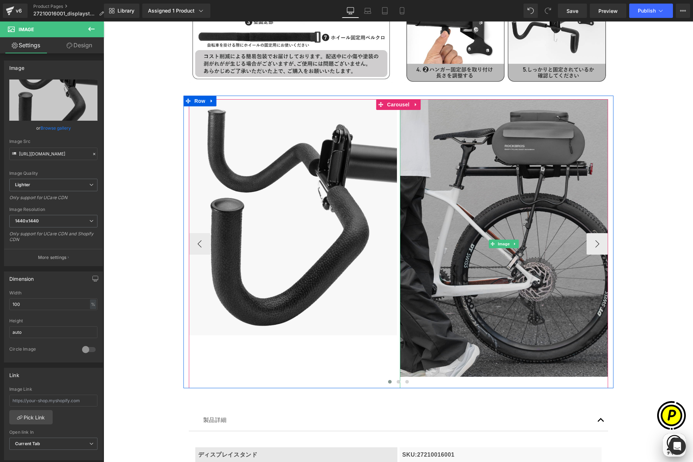
click at [483, 217] on img at bounding box center [504, 243] width 208 height 289
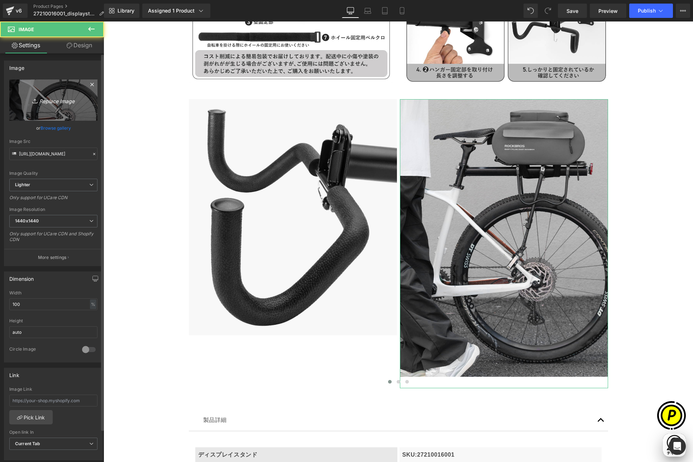
scroll to position [0, 140]
click at [75, 103] on icon "Replace Image" at bounding box center [53, 100] width 57 height 9
type input "C:\fakepath\shopify-LP-27210016001_03-2.jpg"
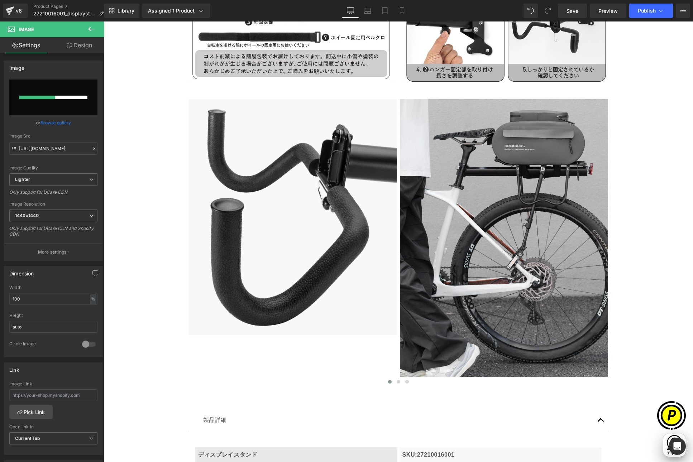
scroll to position [0, 279]
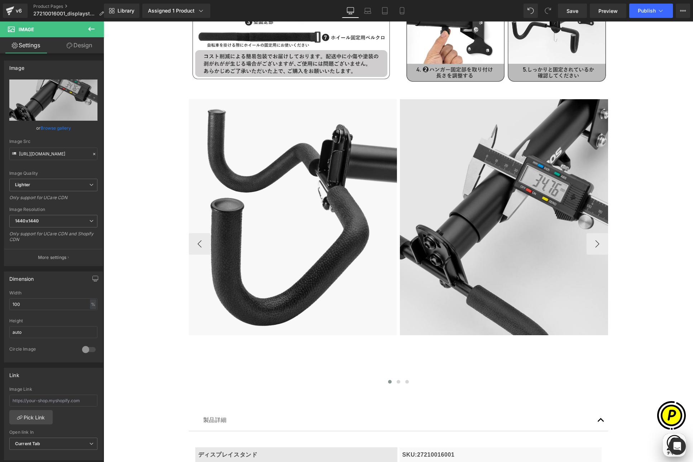
type input "[URL][DOMAIN_NAME]"
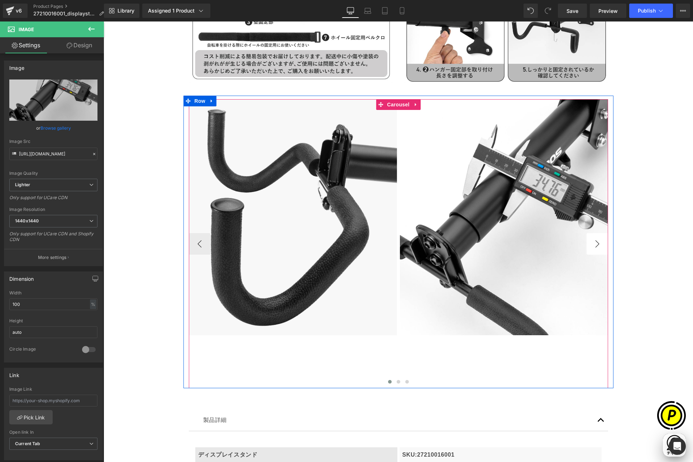
click at [595, 242] on button "›" at bounding box center [597, 243] width 21 height 21
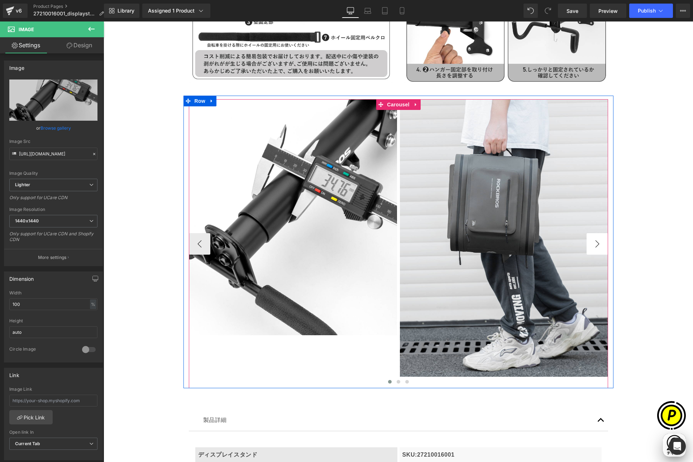
click at [595, 242] on button "›" at bounding box center [597, 243] width 21 height 21
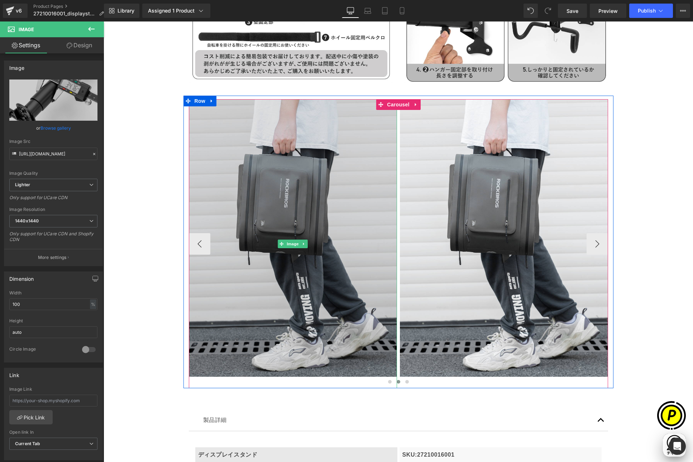
click at [277, 164] on img at bounding box center [293, 243] width 208 height 289
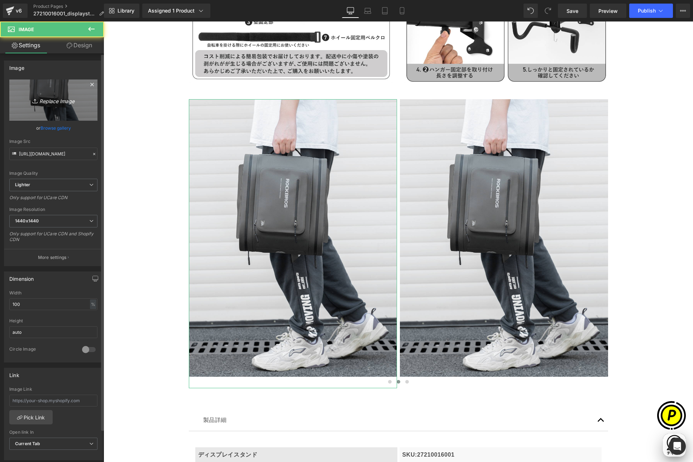
click at [64, 95] on link "Replace Image" at bounding box center [53, 100] width 88 height 41
type input "C:\fakepath\shopify-LP-27210016001_03-3.jpg"
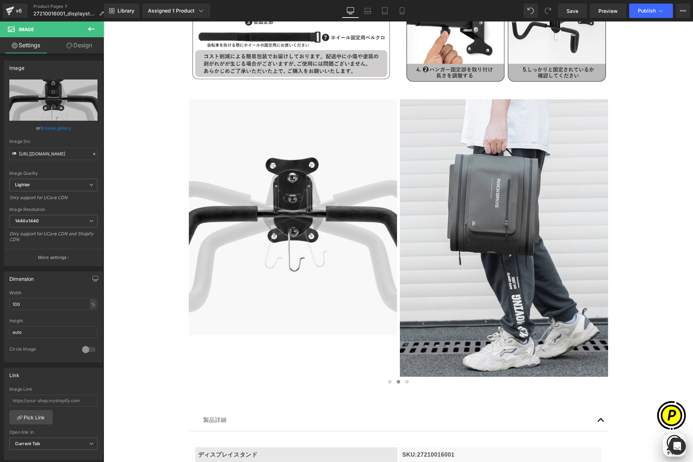
type input "[URL][DOMAIN_NAME]"
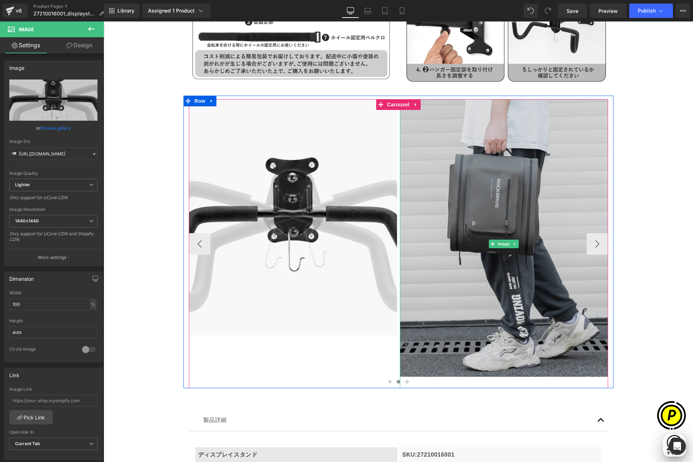
click at [455, 197] on img at bounding box center [504, 243] width 208 height 289
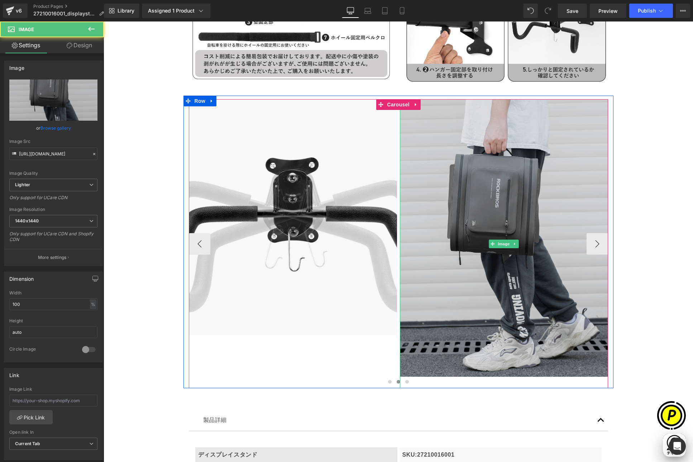
scroll to position [0, 140]
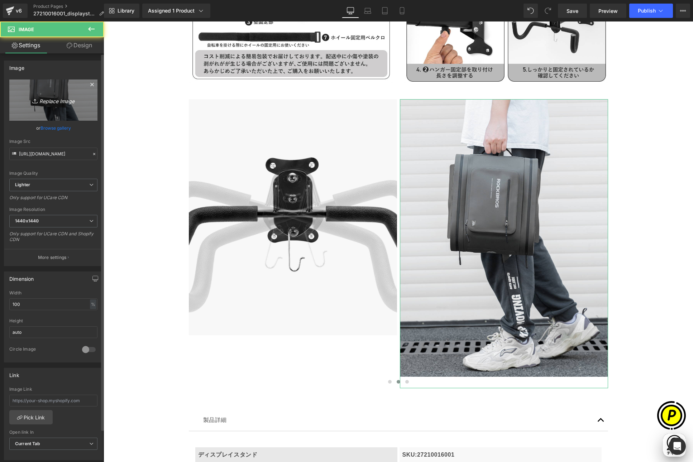
click at [64, 95] on link "Replace Image" at bounding box center [53, 100] width 88 height 41
type input "C:\fakepath\shopify-LP-27210016001_03-4.jpg"
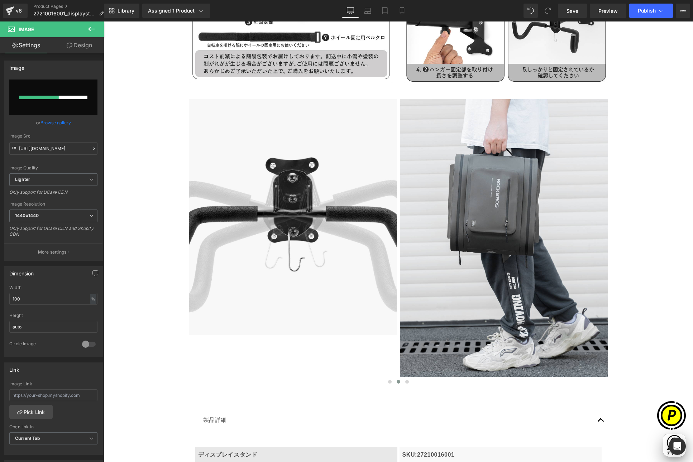
scroll to position [0, 279]
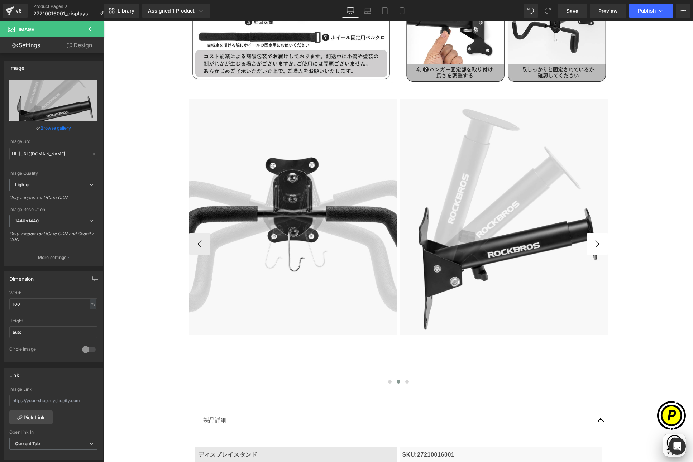
type input "[URL][DOMAIN_NAME]"
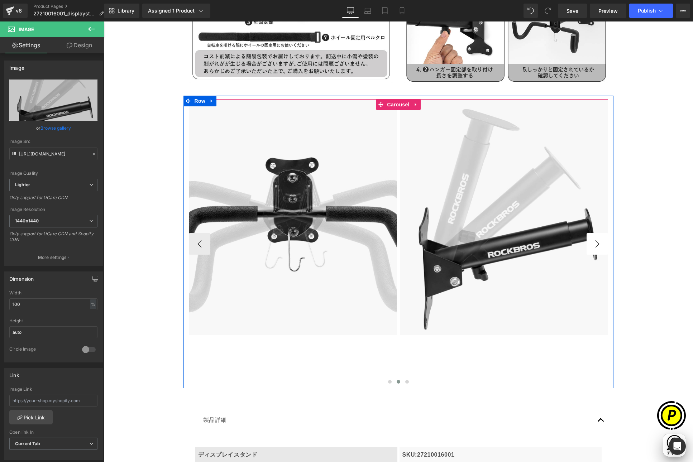
click at [596, 240] on button "›" at bounding box center [597, 243] width 21 height 21
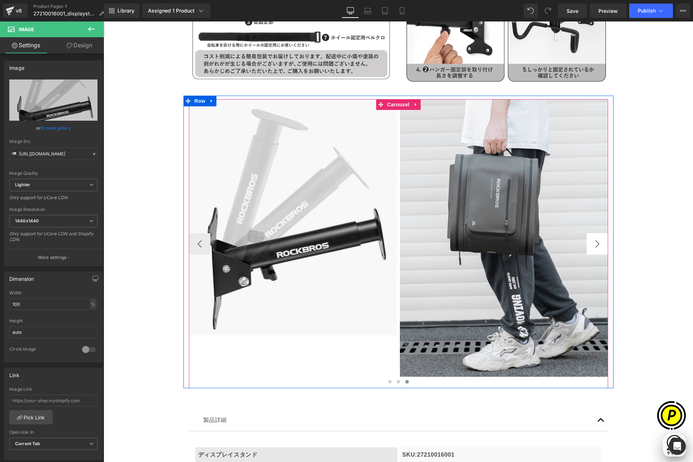
click at [596, 240] on button "›" at bounding box center [597, 243] width 21 height 21
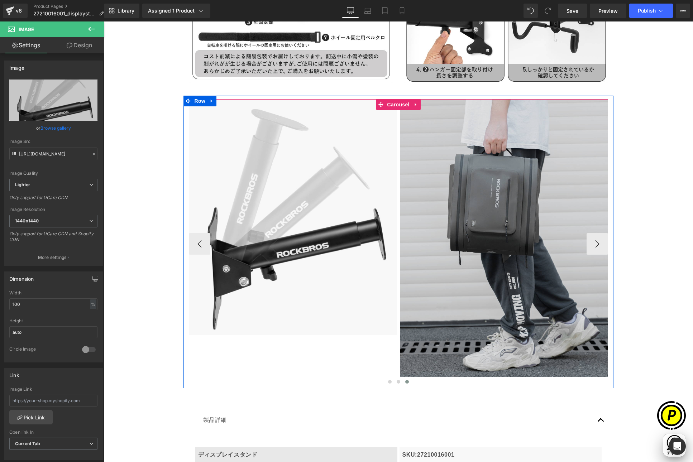
click at [496, 195] on img at bounding box center [504, 243] width 208 height 289
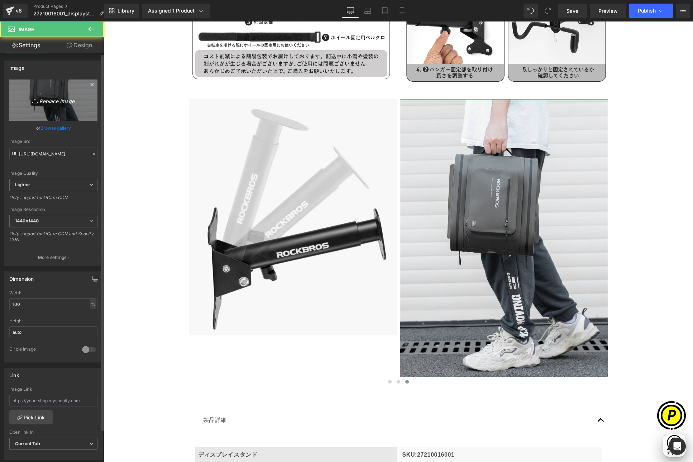
click at [64, 104] on icon "Replace Image" at bounding box center [53, 100] width 57 height 9
type input "C:\fakepath\shopify-LP-27210016001_03-5.jpg"
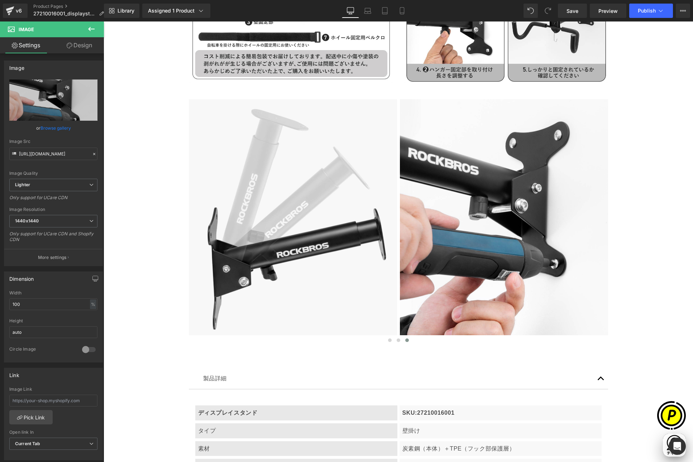
type input "[URL][DOMAIN_NAME]"
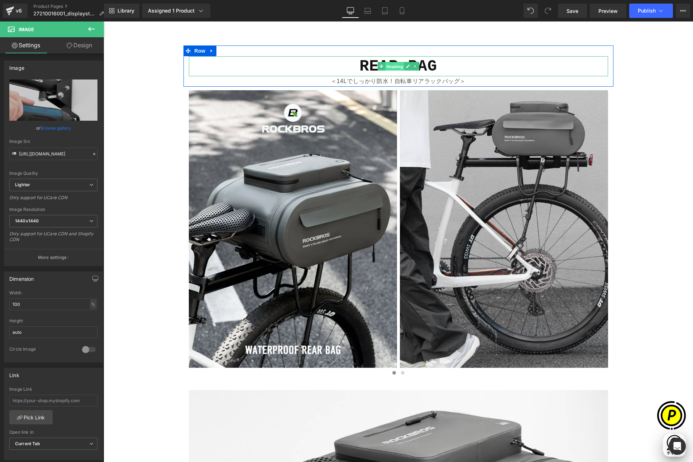
click at [394, 68] on span "Heading" at bounding box center [394, 66] width 19 height 9
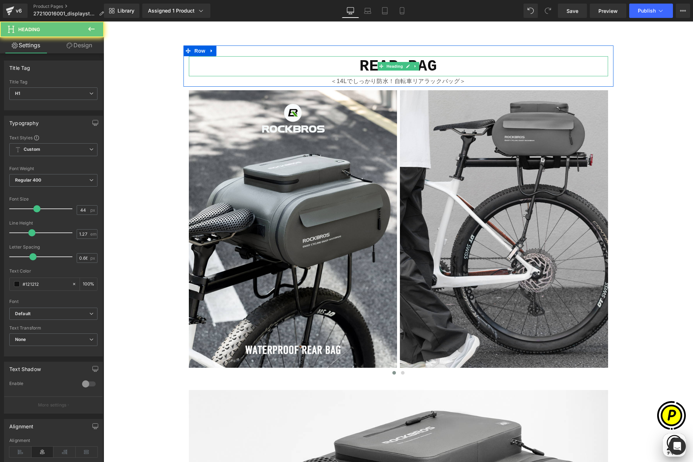
click at [359, 66] on strong "REAR BAG" at bounding box center [398, 66] width 78 height 18
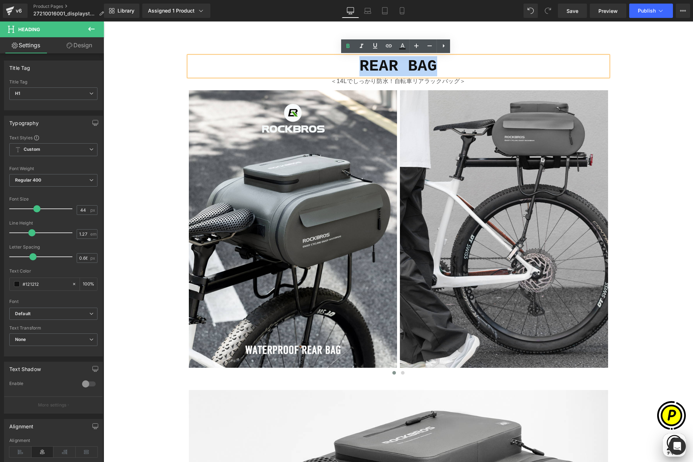
drag, startPoint x: 356, startPoint y: 67, endPoint x: 445, endPoint y: 67, distance: 88.5
click at [445, 67] on h1 "REAR BAG" at bounding box center [398, 66] width 419 height 20
paste div
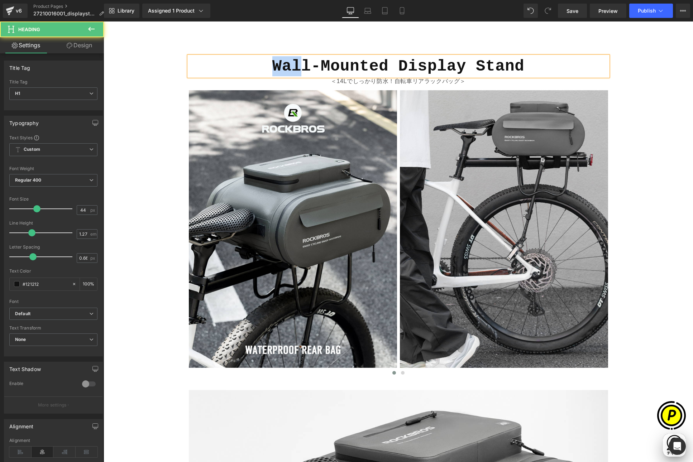
scroll to position [0, 140]
drag, startPoint x: 270, startPoint y: 67, endPoint x: 309, endPoint y: 68, distance: 38.7
click at [309, 68] on b "Wall-Mounted Display Stand" at bounding box center [398, 66] width 252 height 18
drag, startPoint x: 309, startPoint y: 66, endPoint x: 382, endPoint y: 68, distance: 72.8
click at [382, 68] on b "WALL-Mounted Display Stand" at bounding box center [398, 66] width 252 height 18
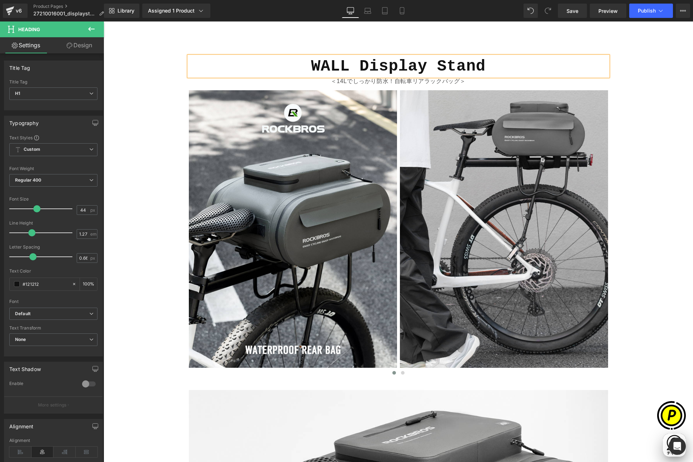
scroll to position [0, 279]
drag, startPoint x: 369, startPoint y: 69, endPoint x: 378, endPoint y: 68, distance: 8.3
click at [378, 68] on b "WALL Display Stand" at bounding box center [398, 66] width 174 height 18
click at [358, 82] on p "＜14Lでしっかり防水！自転車リアラックバッグ＞" at bounding box center [398, 81] width 419 height 10
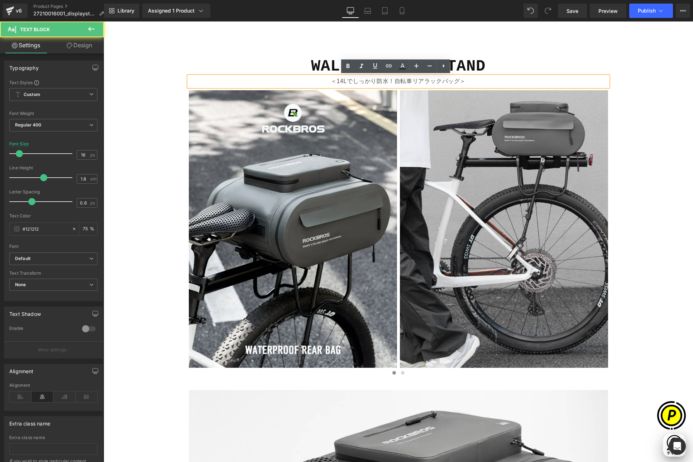
scroll to position [0, 0]
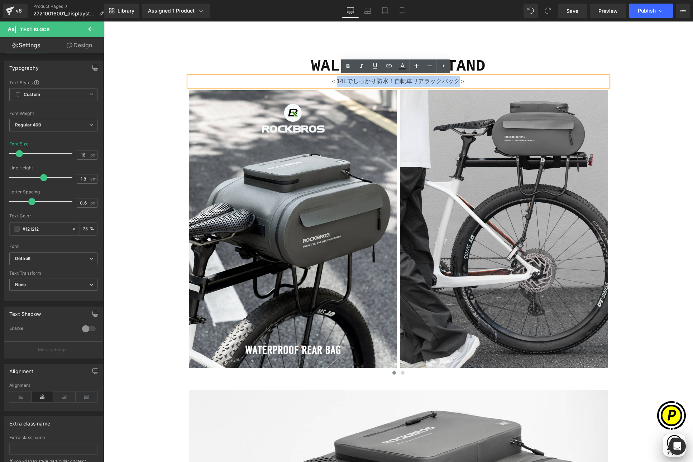
drag, startPoint x: 334, startPoint y: 81, endPoint x: 455, endPoint y: 81, distance: 121.1
click at [455, 81] on p "＜14Lでしっかり防水！自転車リアラックバッグ＞" at bounding box center [398, 81] width 419 height 10
paste div
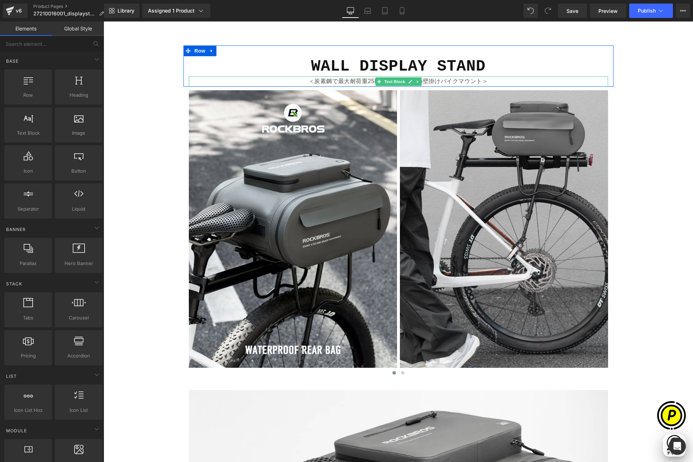
scroll to position [0, 140]
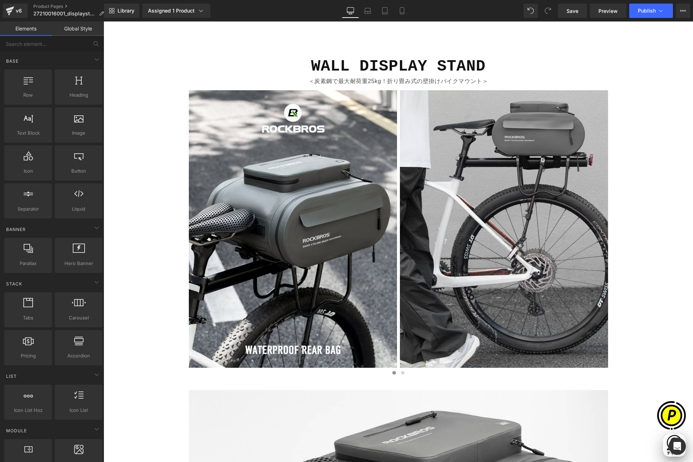
drag, startPoint x: 650, startPoint y: 118, endPoint x: 645, endPoint y: 111, distance: 8.4
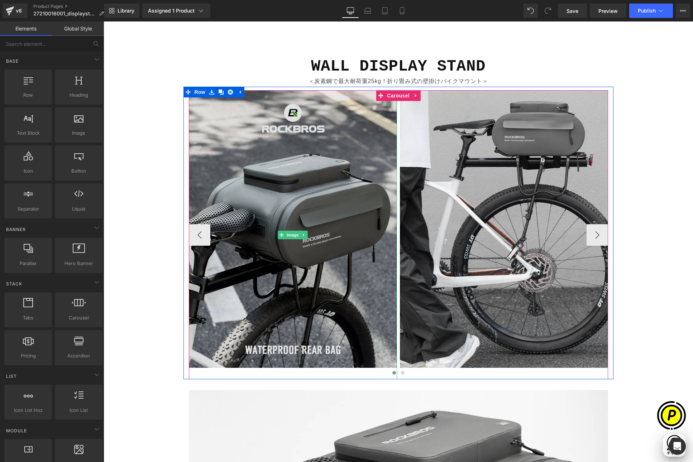
click at [292, 142] on img at bounding box center [293, 234] width 208 height 289
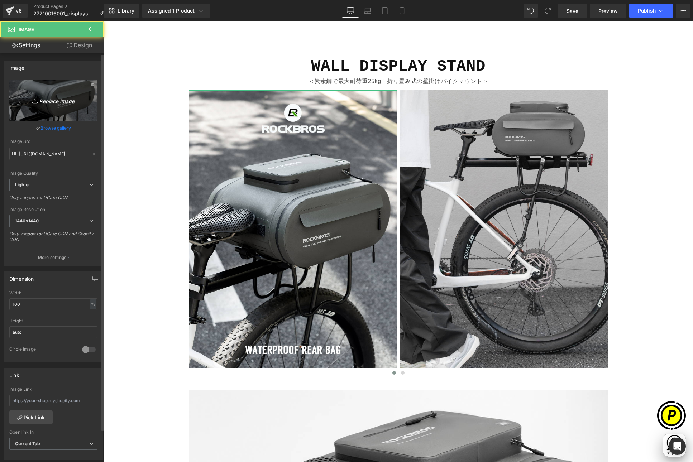
click at [36, 93] on link "Replace Image" at bounding box center [53, 100] width 88 height 41
type input "C:\fakepath\shopify-LP-27210016001_01-1.jpg"
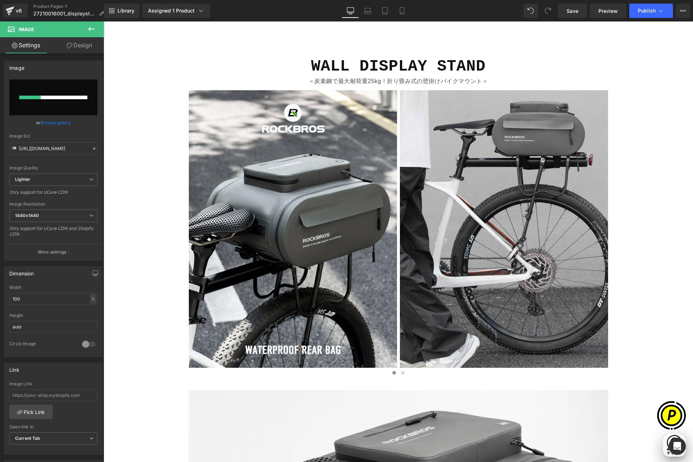
scroll to position [0, 279]
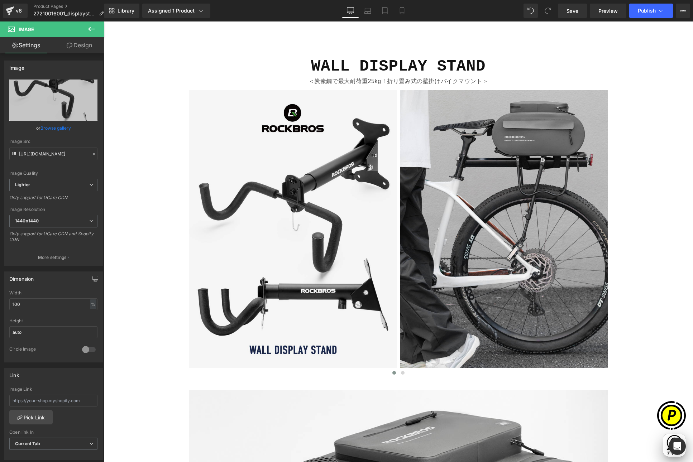
type input "[URL][DOMAIN_NAME]"
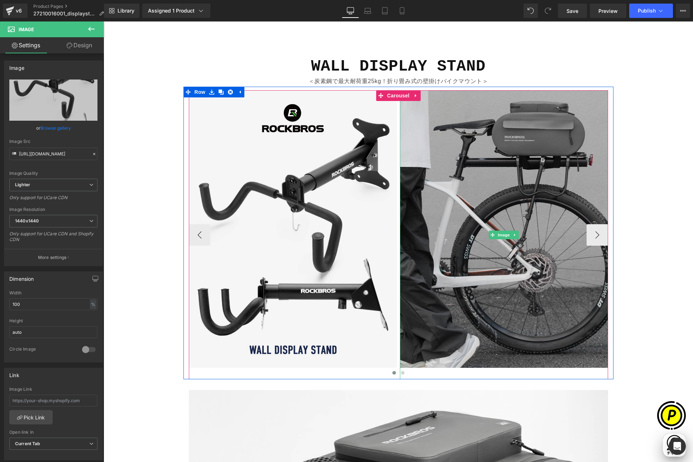
click at [477, 189] on img at bounding box center [504, 234] width 208 height 289
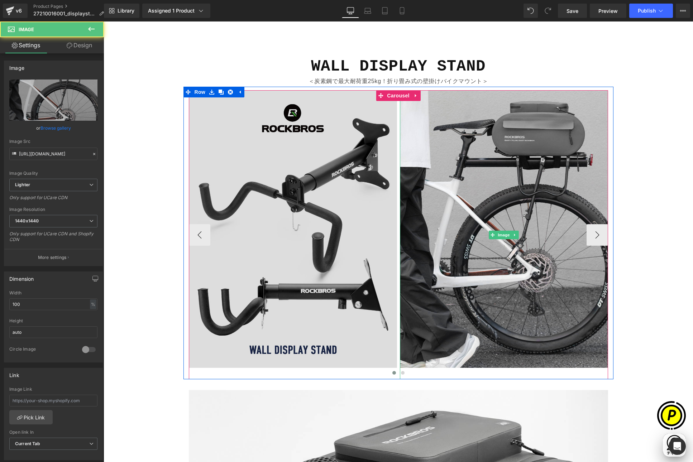
scroll to position [0, 0]
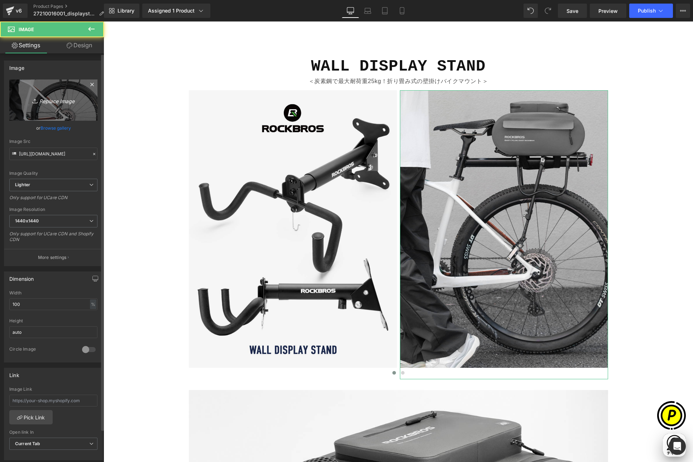
click at [53, 101] on icon "Replace Image" at bounding box center [53, 100] width 57 height 9
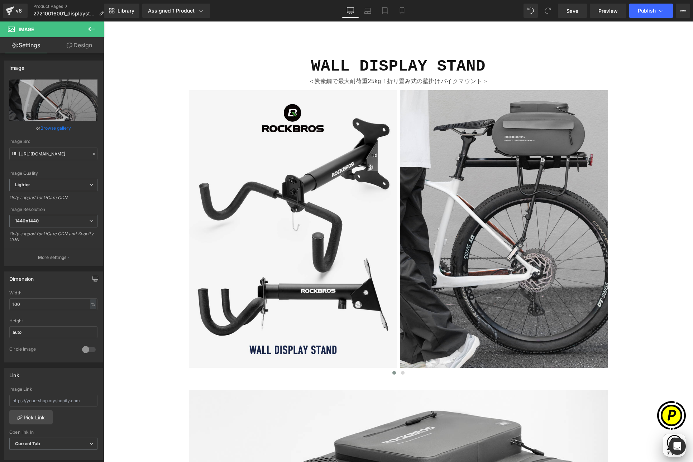
type input "C:\fakepath\shopify-LP-27210016001_01-2.jpg"
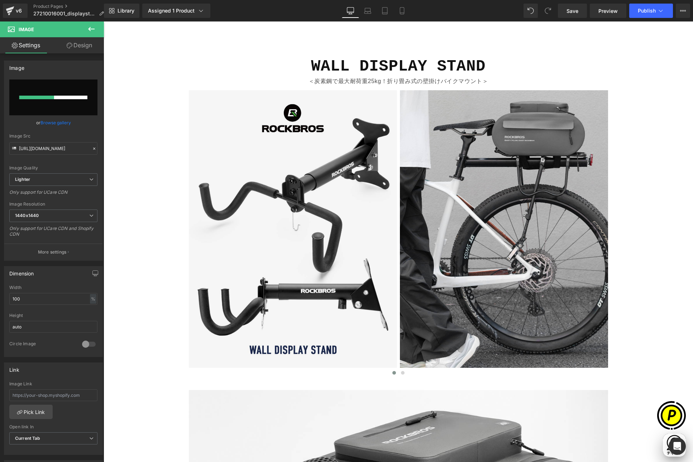
scroll to position [0, 140]
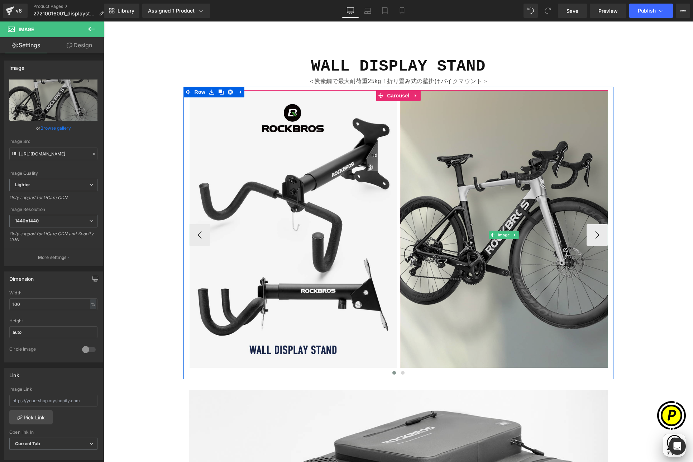
type input "[URL][DOMAIN_NAME]"
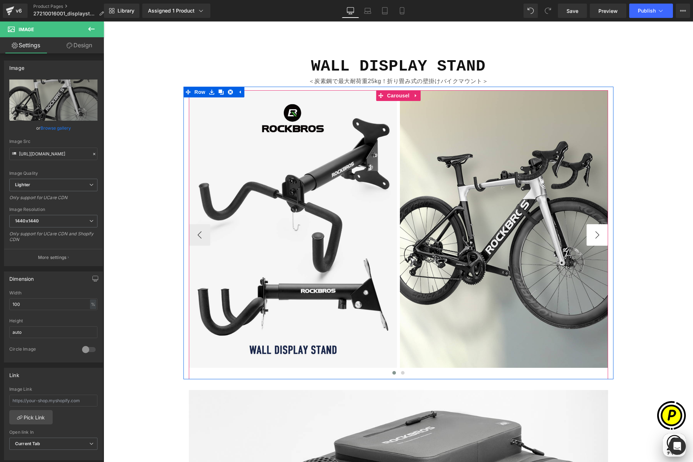
click at [592, 233] on button "›" at bounding box center [597, 234] width 21 height 21
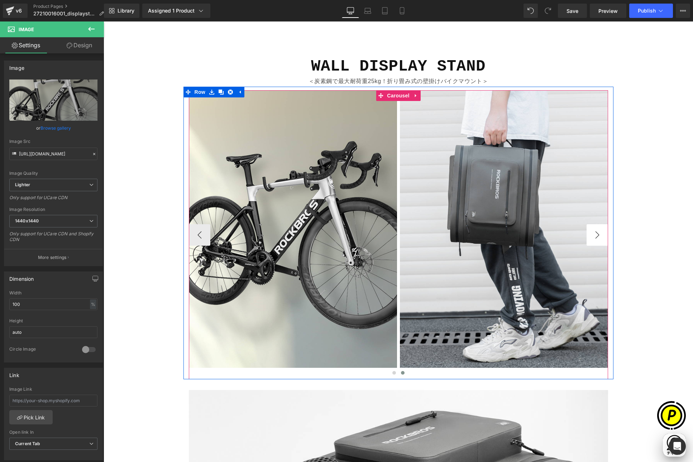
click at [587, 234] on button "›" at bounding box center [597, 234] width 21 height 21
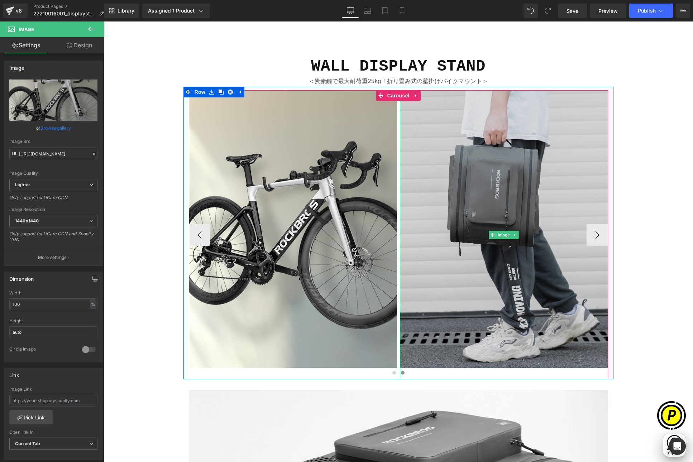
click at [457, 174] on img at bounding box center [504, 234] width 208 height 289
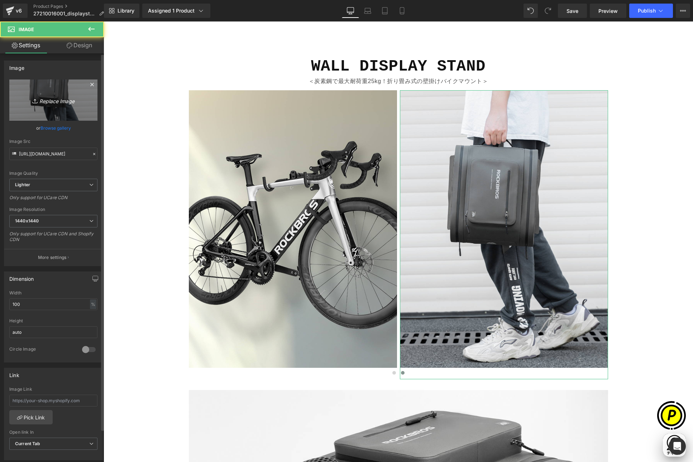
click at [62, 87] on link "Replace Image" at bounding box center [53, 100] width 88 height 41
type input "C:\fakepath\shopify-LP-27210016001_01-3.jpg"
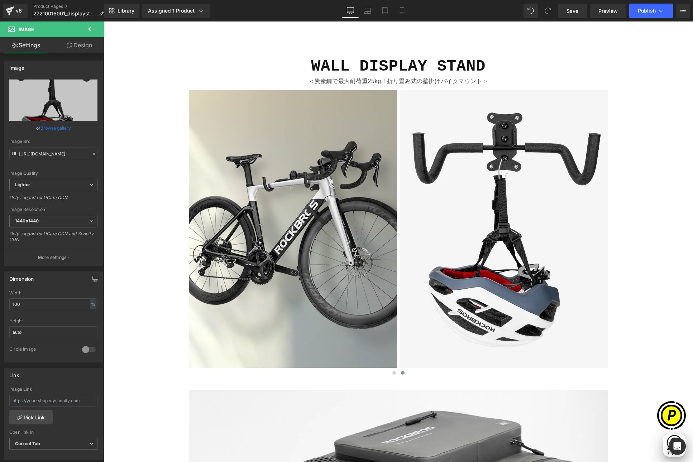
type input "[URL][DOMAIN_NAME]"
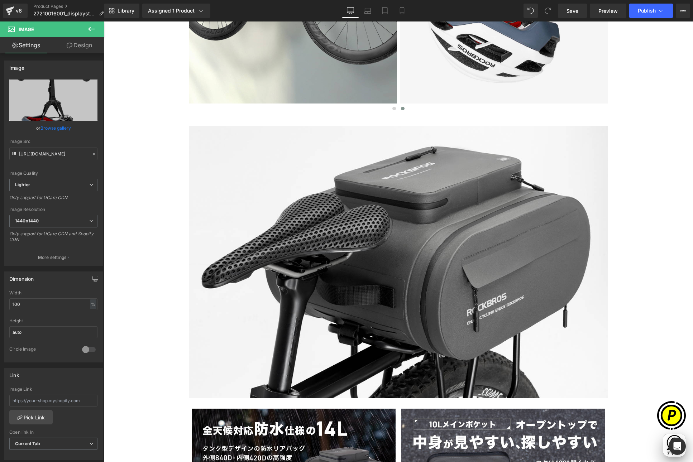
scroll to position [973, 0]
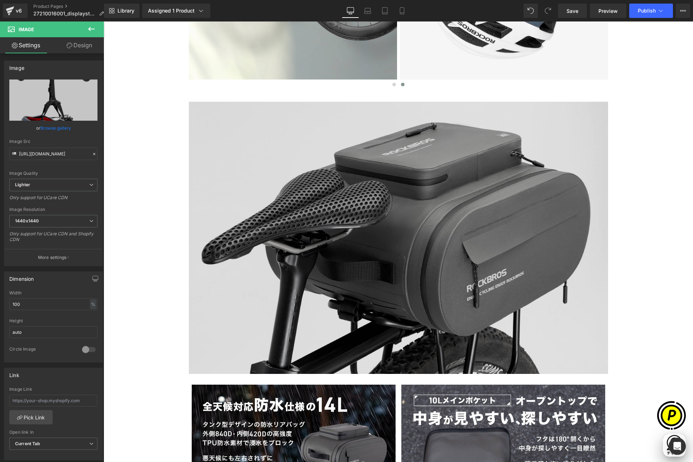
click at [383, 186] on img at bounding box center [398, 238] width 419 height 273
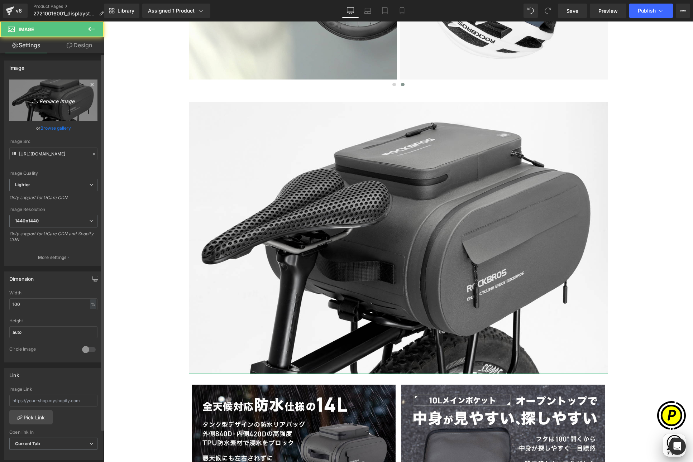
click at [69, 105] on link "Replace Image" at bounding box center [53, 100] width 88 height 41
type input "C:\fakepath\shopify-LP-27210016001_02.jpg"
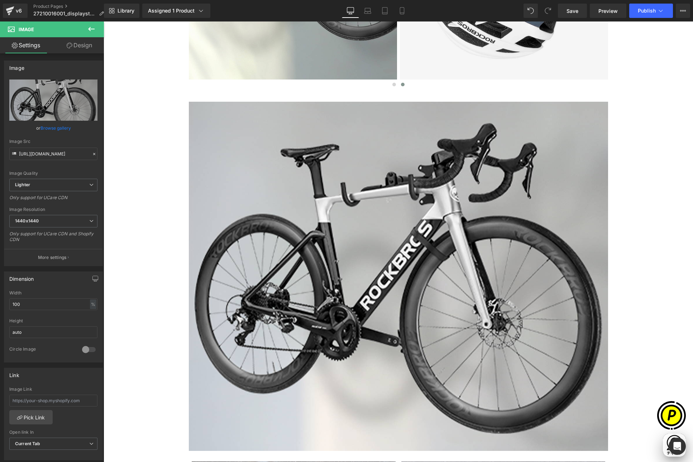
type input "[URL][DOMAIN_NAME]"
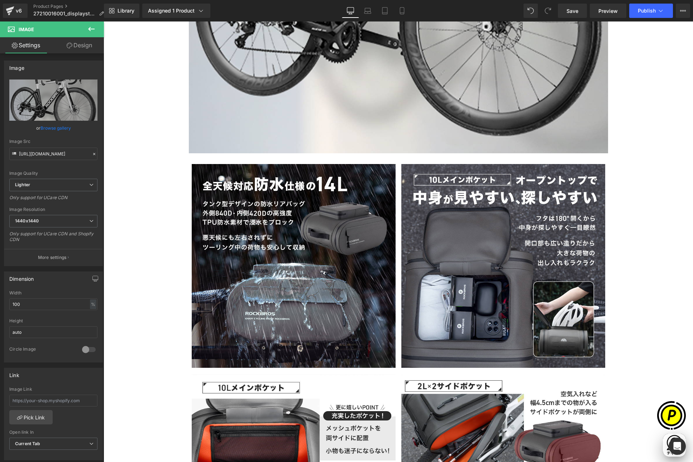
scroll to position [0, 0]
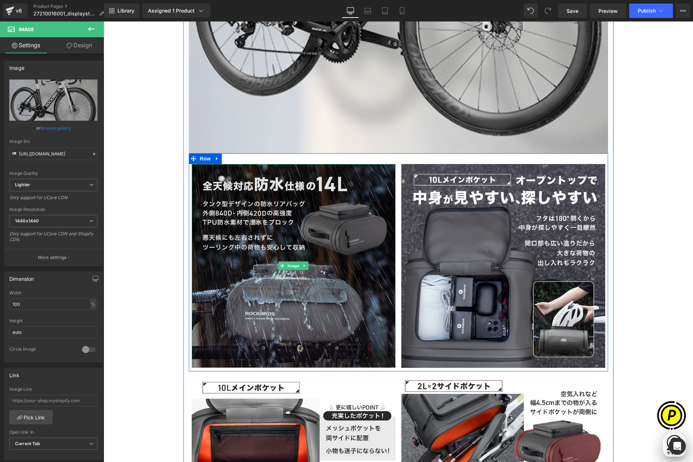
click at [313, 212] on img at bounding box center [294, 266] width 204 height 204
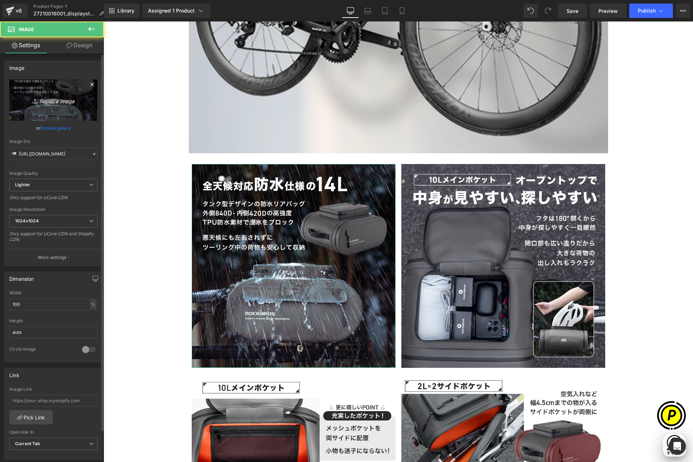
click at [54, 104] on icon "Replace Image" at bounding box center [53, 100] width 57 height 9
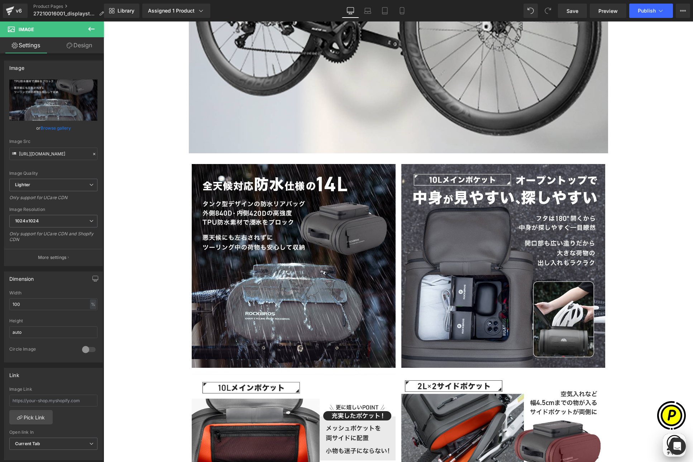
type input "C:\fakepath\27210016001_2.jpg"
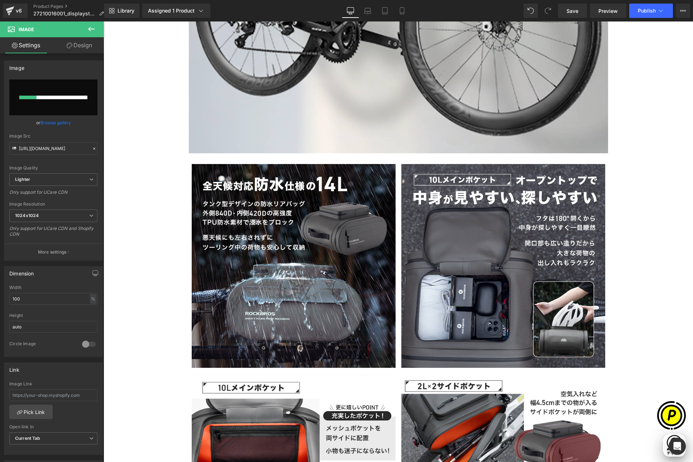
scroll to position [0, 140]
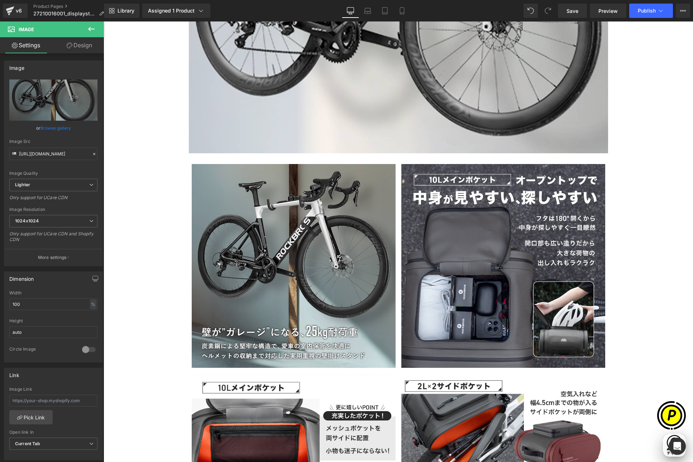
type input "[URL][DOMAIN_NAME]"
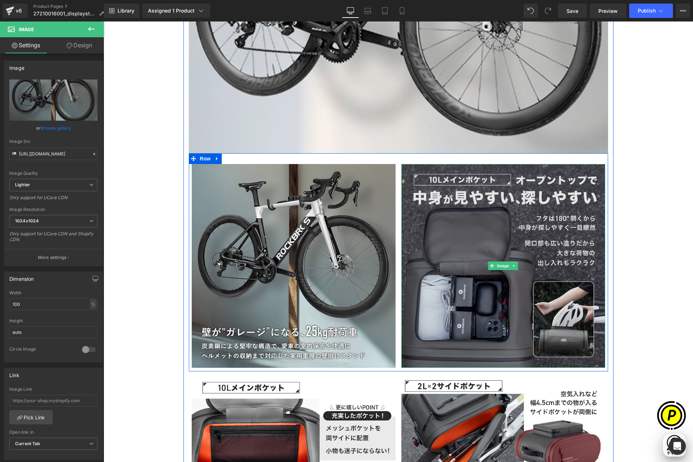
click at [439, 224] on img at bounding box center [503, 266] width 204 height 204
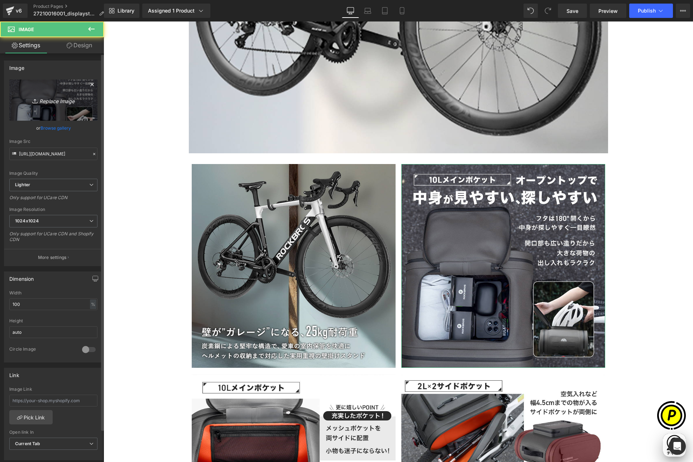
click at [67, 102] on icon "Replace Image" at bounding box center [53, 100] width 57 height 9
type input "C:\fakepath\27210016001_3.jpg"
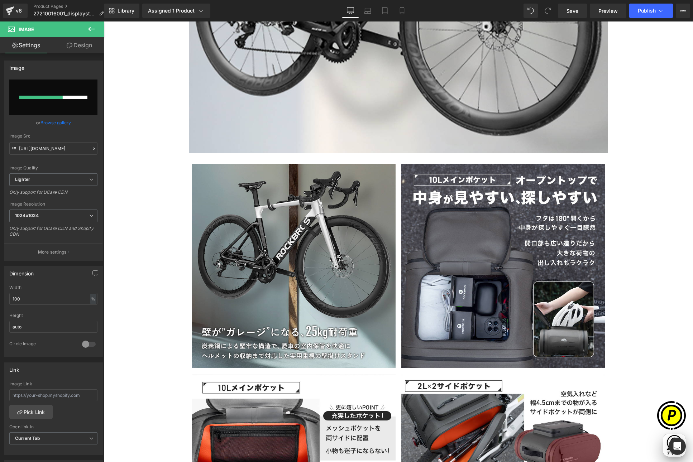
scroll to position [0, 0]
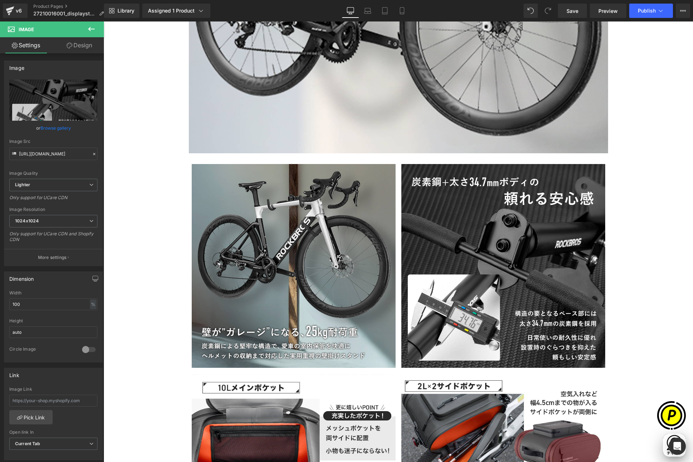
type input "[URL][DOMAIN_NAME]"
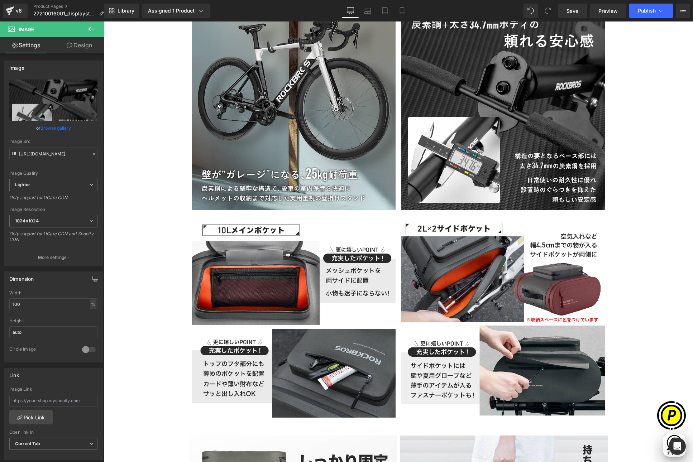
scroll to position [1470, 0]
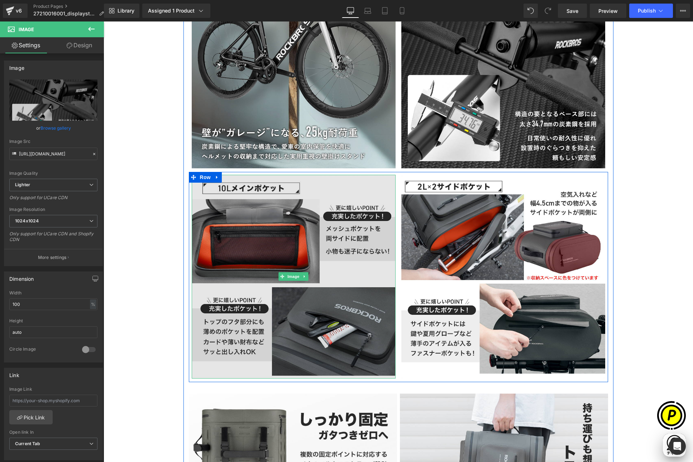
click at [283, 236] on img at bounding box center [294, 277] width 204 height 204
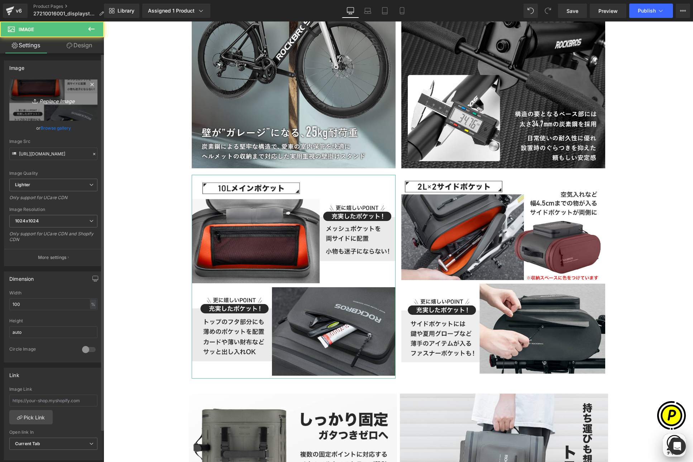
click at [55, 105] on link "Replace Image" at bounding box center [53, 100] width 88 height 41
type input "C:\fakepath\27210016001_4.jpg"
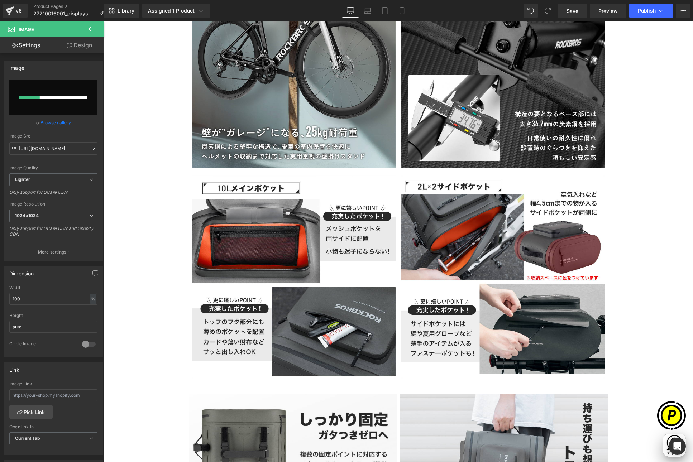
scroll to position [0, 279]
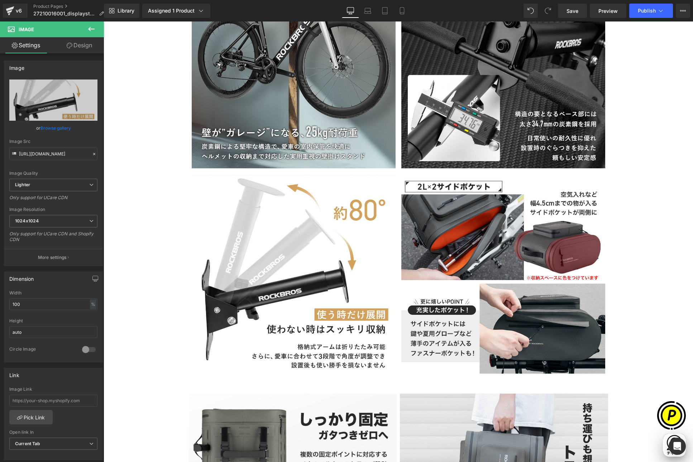
type input "[URL][DOMAIN_NAME]"
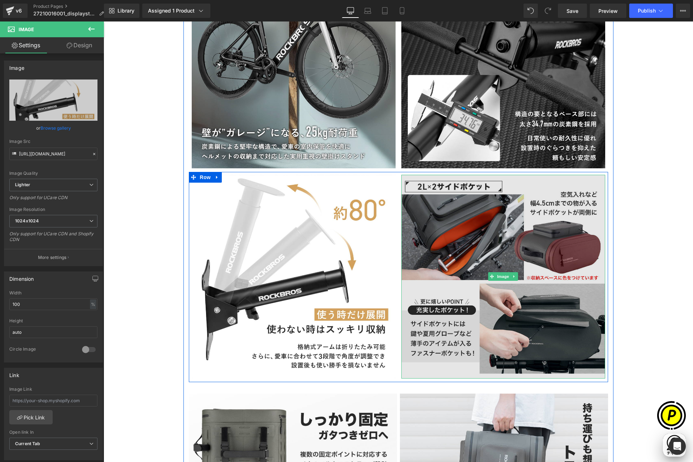
click at [480, 245] on img at bounding box center [503, 277] width 204 height 204
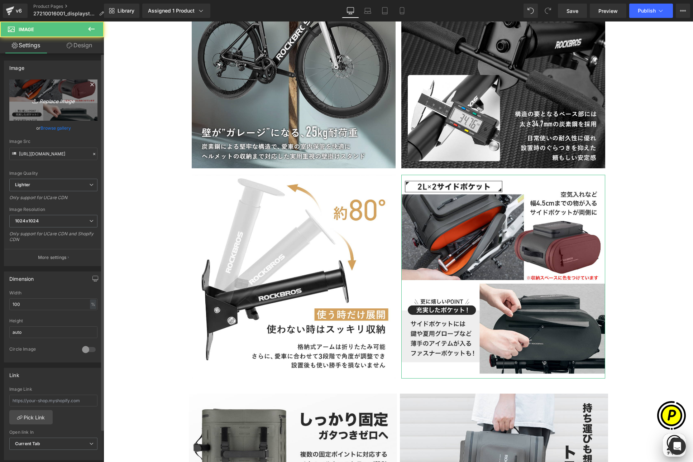
click at [39, 101] on icon "Replace Image" at bounding box center [53, 100] width 57 height 9
type input "C:\fakepath\27210016001_5.jpg"
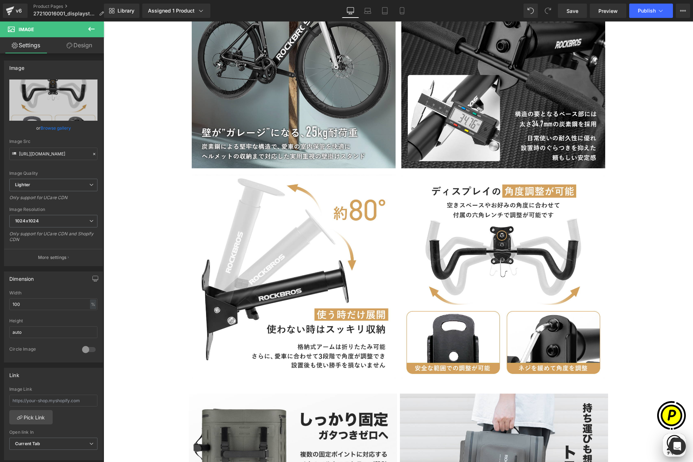
type input "[URL][DOMAIN_NAME]"
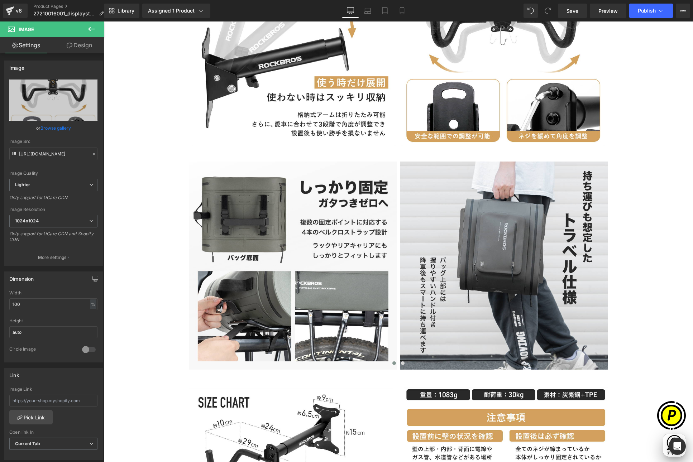
scroll to position [1702, 0]
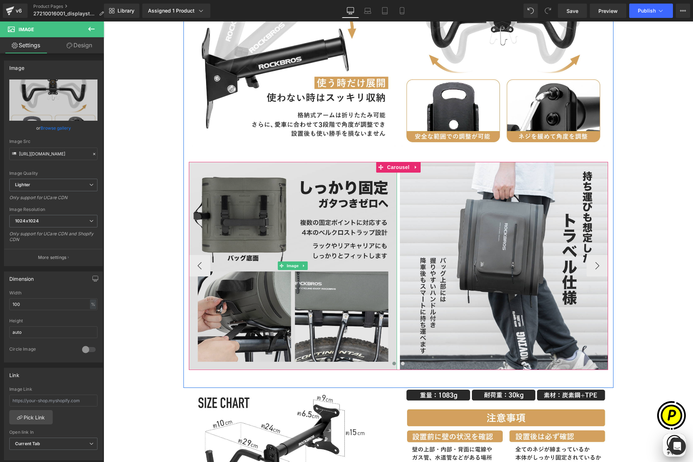
click at [297, 255] on img at bounding box center [293, 266] width 208 height 208
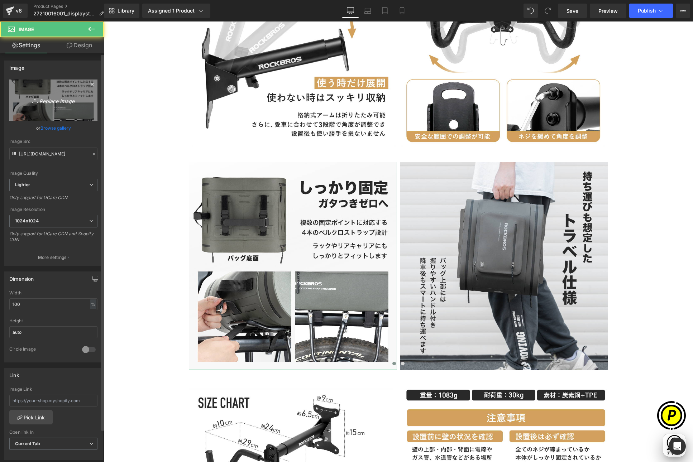
click at [62, 114] on link "Replace Image" at bounding box center [53, 100] width 88 height 41
type input "C:\fakepath\27210016001_6.jpg"
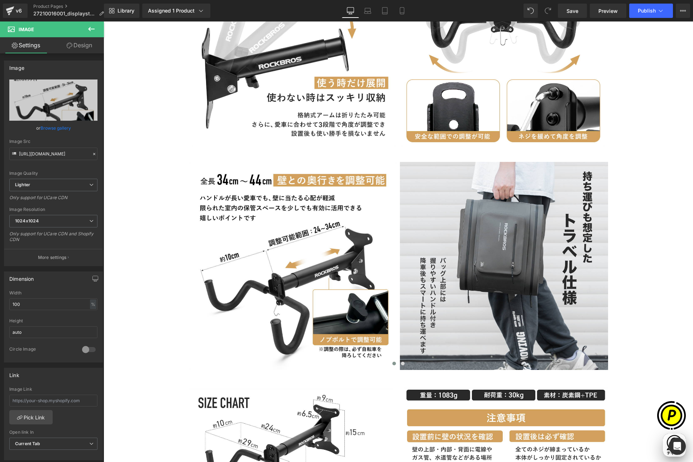
scroll to position [0, 140]
type input "[URL][DOMAIN_NAME]"
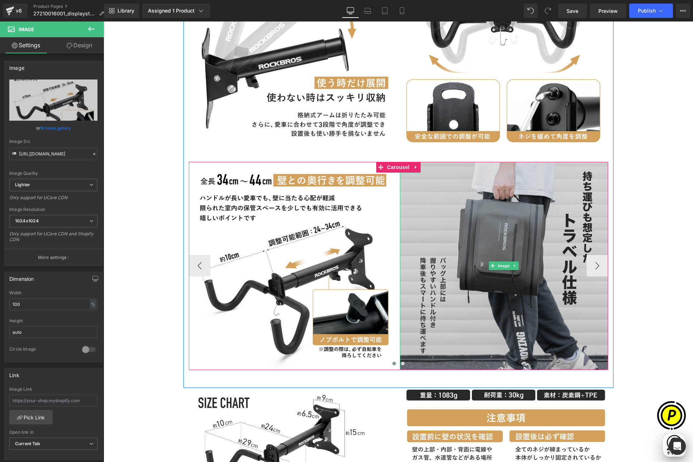
click at [454, 233] on img at bounding box center [504, 266] width 208 height 208
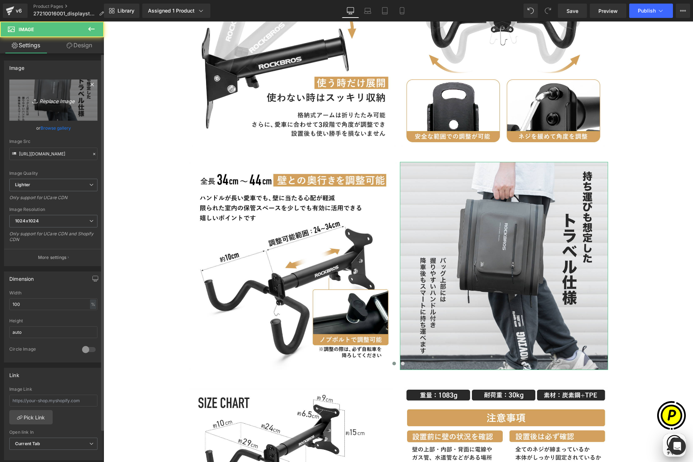
click at [49, 99] on icon "Replace Image" at bounding box center [53, 100] width 57 height 9
type input "C:\fakepath\27210016001_7.jpg"
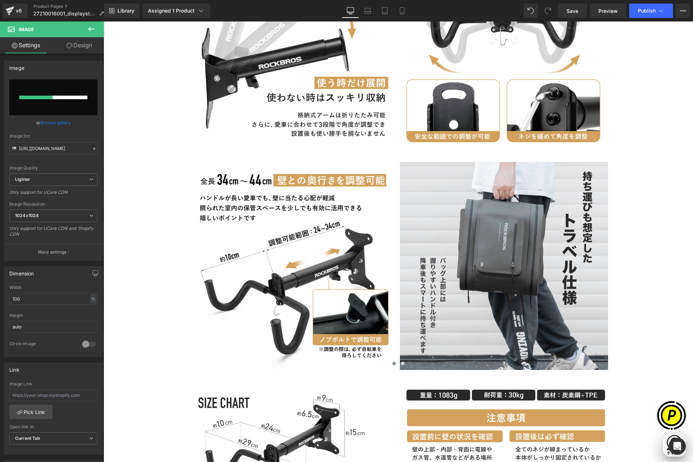
scroll to position [0, 279]
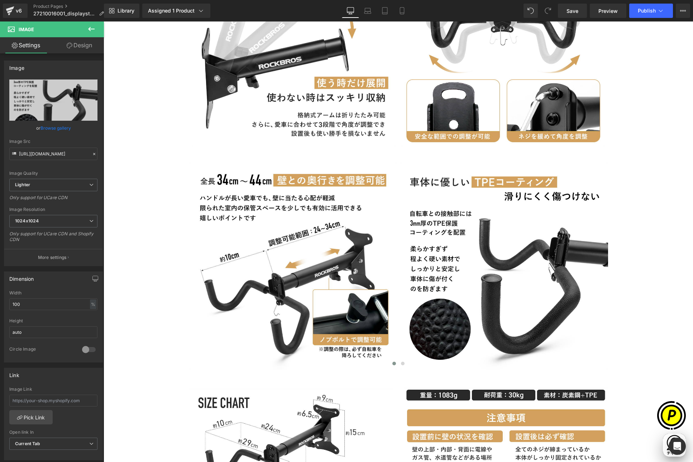
type input "[URL][DOMAIN_NAME]"
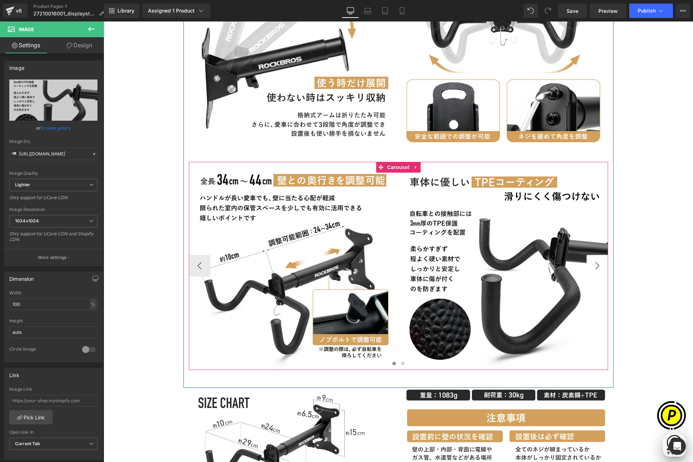
click at [593, 268] on button "›" at bounding box center [597, 265] width 21 height 21
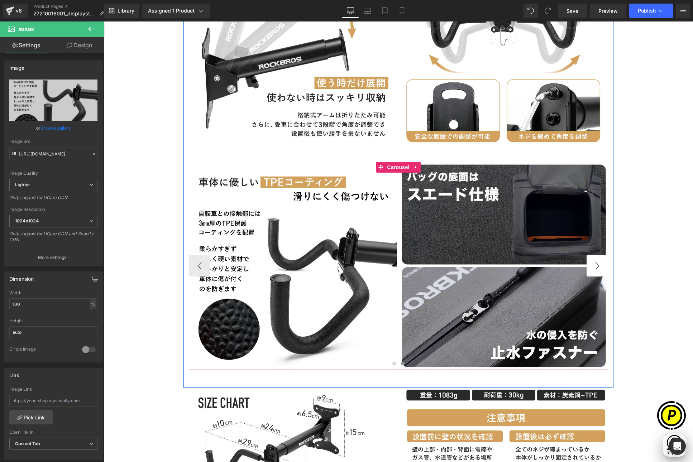
click at [593, 268] on button "›" at bounding box center [597, 265] width 21 height 21
click at [594, 269] on button "›" at bounding box center [597, 265] width 21 height 21
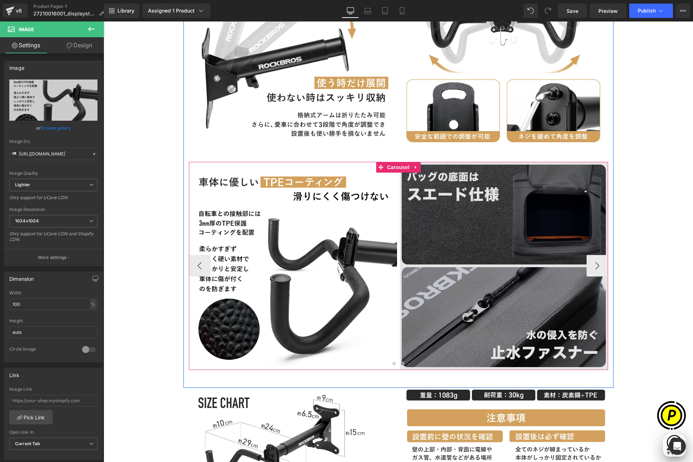
click at [468, 221] on img at bounding box center [504, 266] width 208 height 208
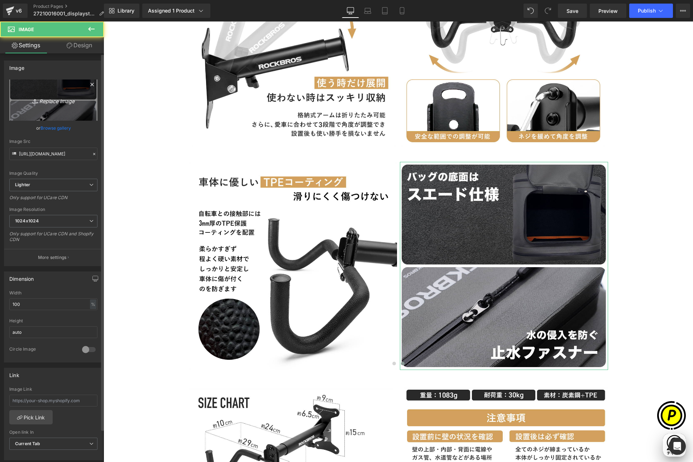
click at [53, 97] on icon "Replace Image" at bounding box center [53, 100] width 57 height 9
type input "C:\fakepath\27210016001_8.jpg"
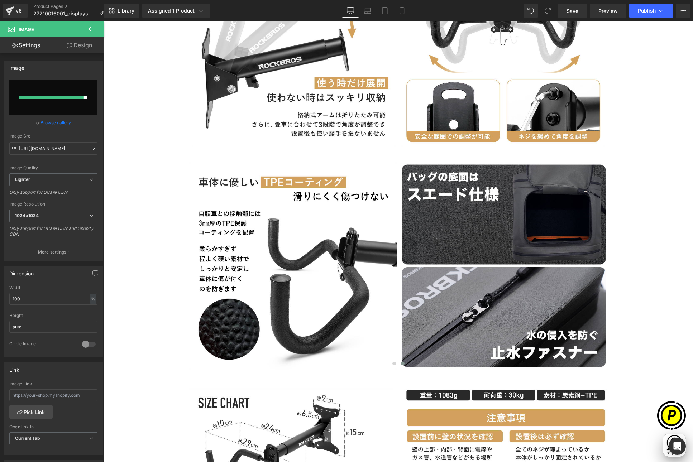
scroll to position [0, 140]
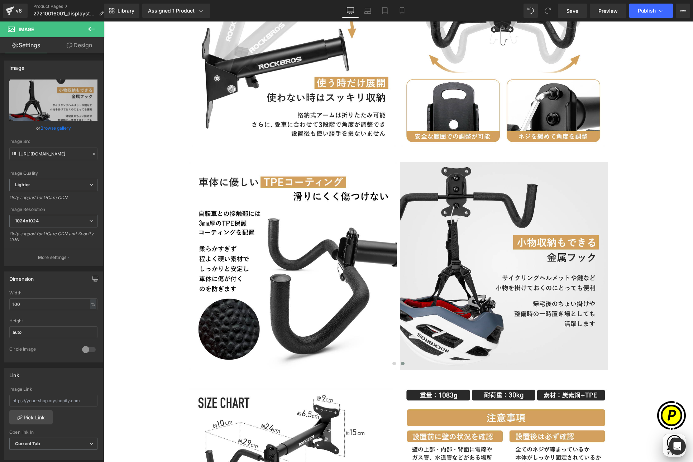
type input "[URL][DOMAIN_NAME]"
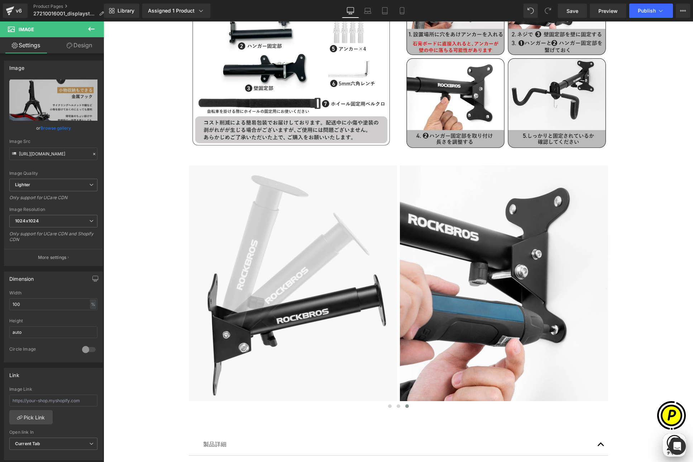
scroll to position [2189, 0]
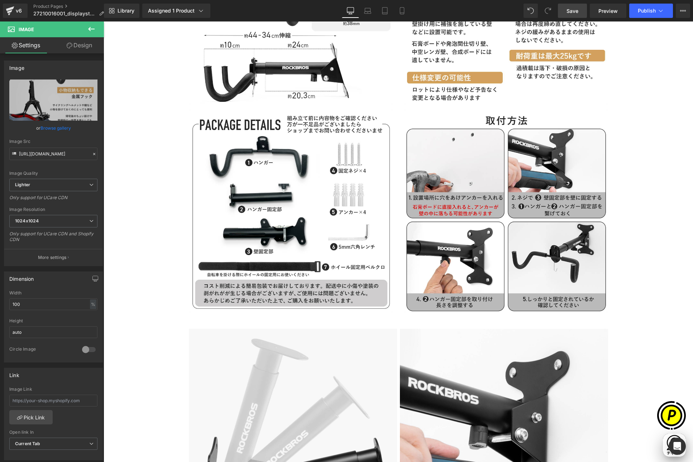
click at [569, 11] on span "Save" at bounding box center [572, 11] width 12 height 8
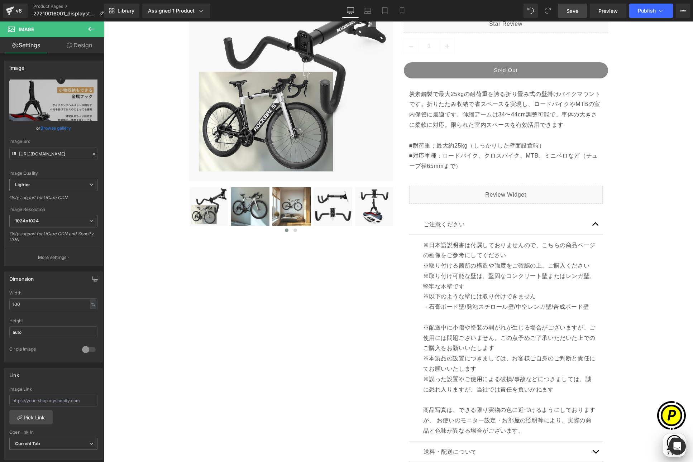
scroll to position [0, 0]
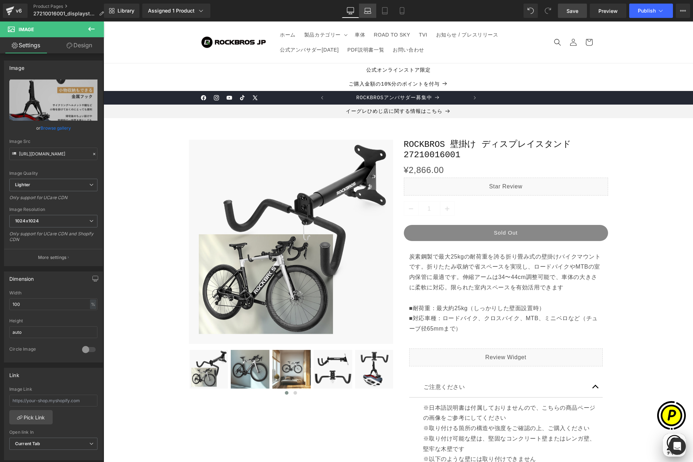
click at [367, 13] on icon at bounding box center [367, 10] width 7 height 7
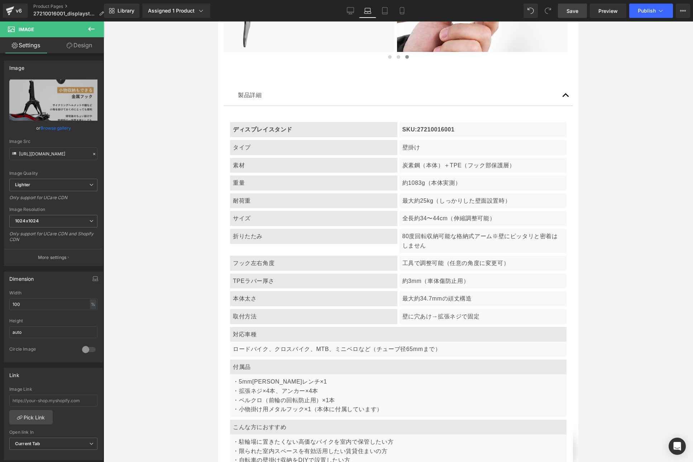
scroll to position [2451, 0]
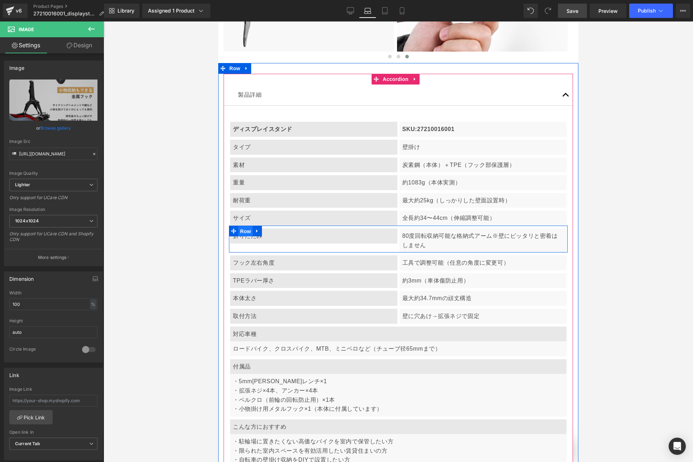
click at [247, 226] on span "Row" at bounding box center [245, 231] width 14 height 11
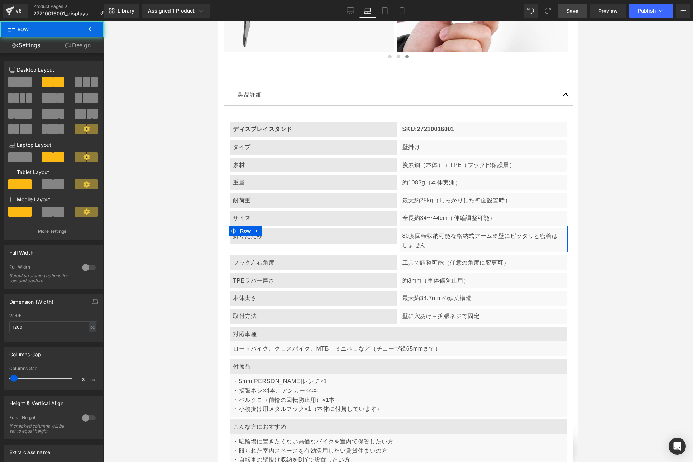
click at [17, 154] on span at bounding box center [19, 157] width 23 height 10
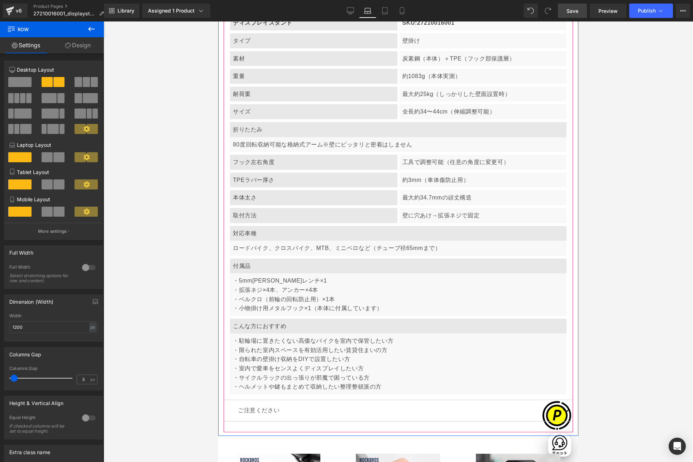
scroll to position [2587, 0]
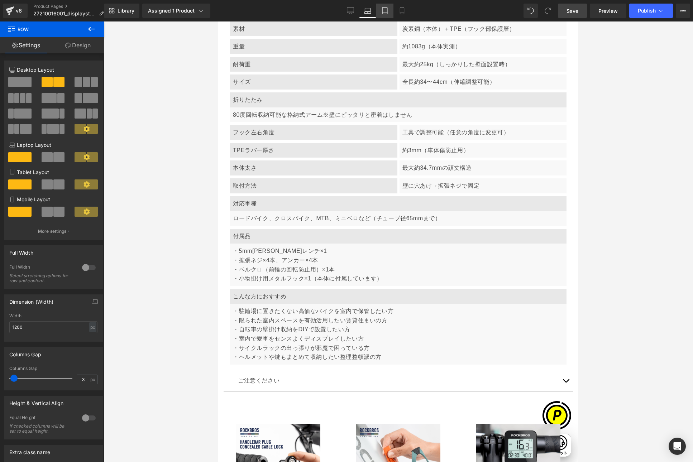
drag, startPoint x: 385, startPoint y: 9, endPoint x: 133, endPoint y: 8, distance: 252.3
click at [385, 9] on icon at bounding box center [384, 10] width 7 height 7
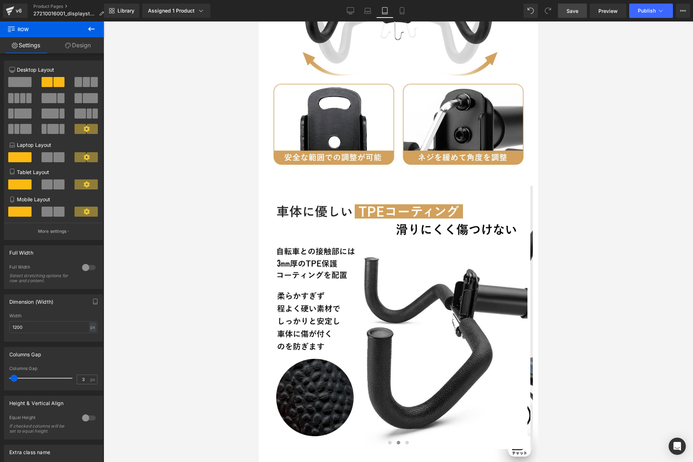
scroll to position [0, 0]
click at [346, 9] on link "Desktop" at bounding box center [350, 11] width 17 height 14
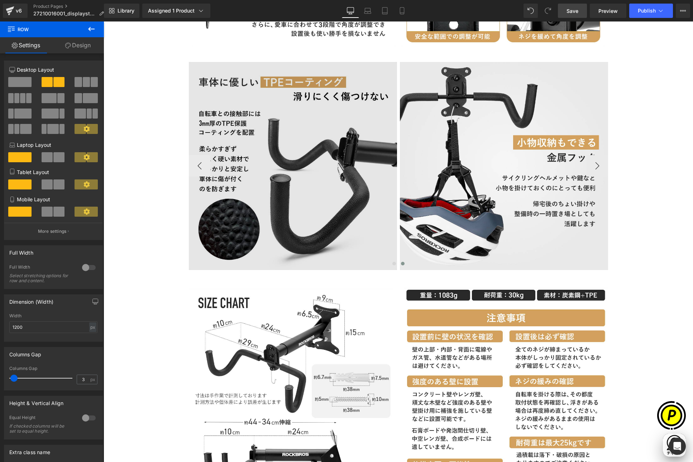
scroll to position [1735, 0]
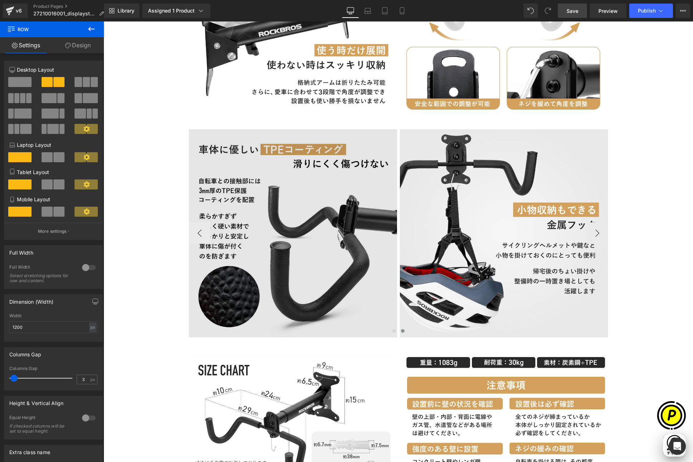
click at [328, 185] on img at bounding box center [293, 233] width 208 height 208
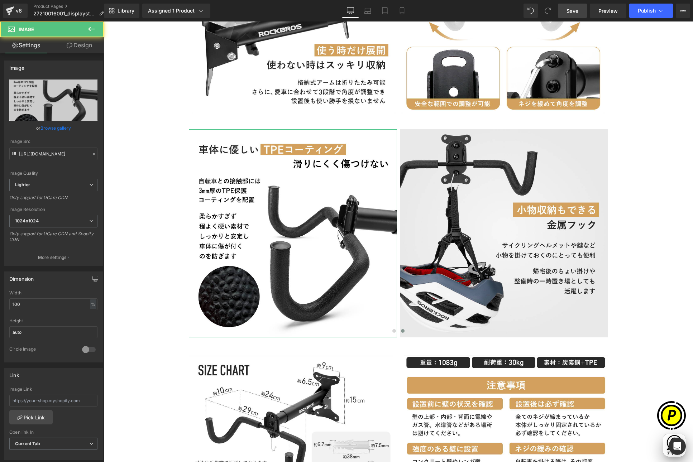
click at [87, 49] on link "Design" at bounding box center [79, 45] width 52 height 16
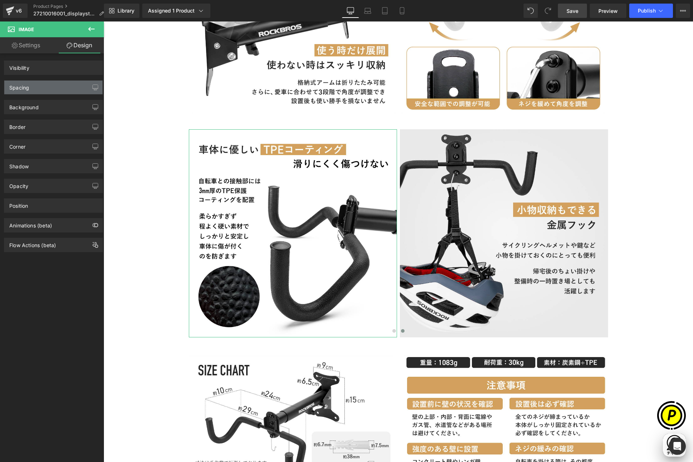
click at [32, 90] on div "Spacing" at bounding box center [53, 88] width 98 height 14
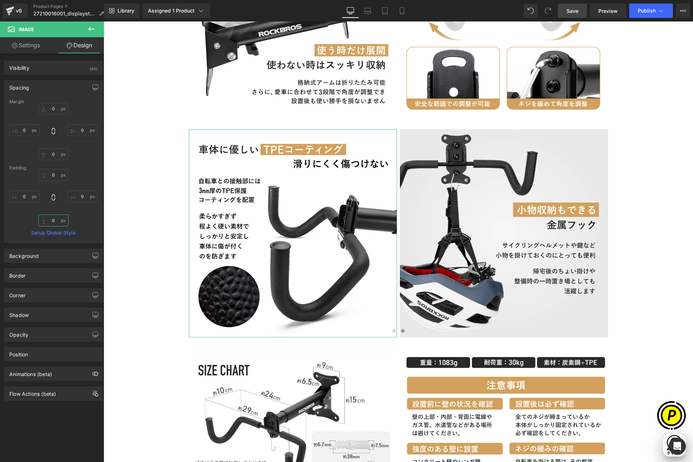
drag, startPoint x: 54, startPoint y: 221, endPoint x: 58, endPoint y: 223, distance: 4.7
click at [54, 221] on input "0" at bounding box center [53, 221] width 30 height 12
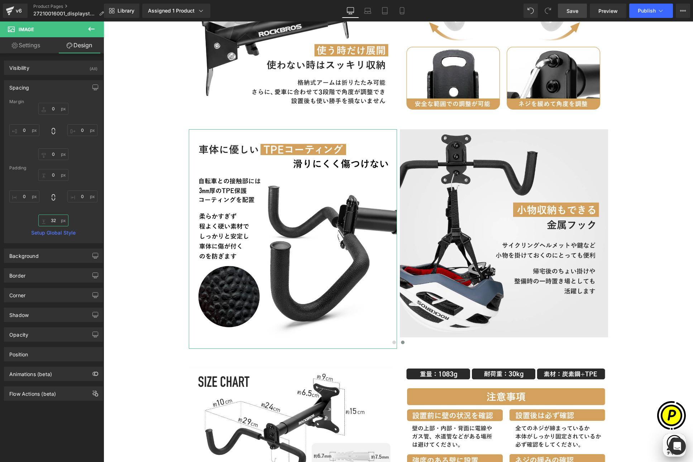
scroll to position [0, 279]
type input "32"
click at [364, 11] on icon at bounding box center [367, 10] width 7 height 7
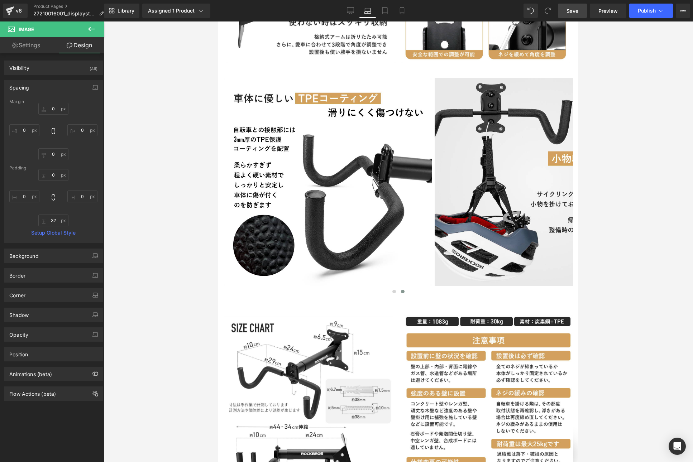
type input "0"
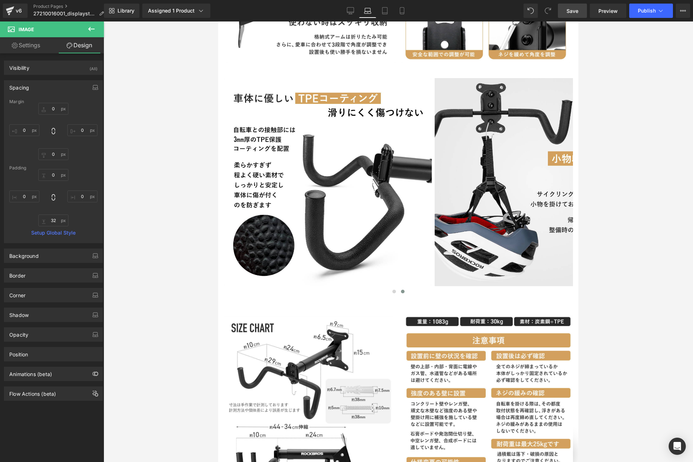
type input "0"
type input "32"
type input "0"
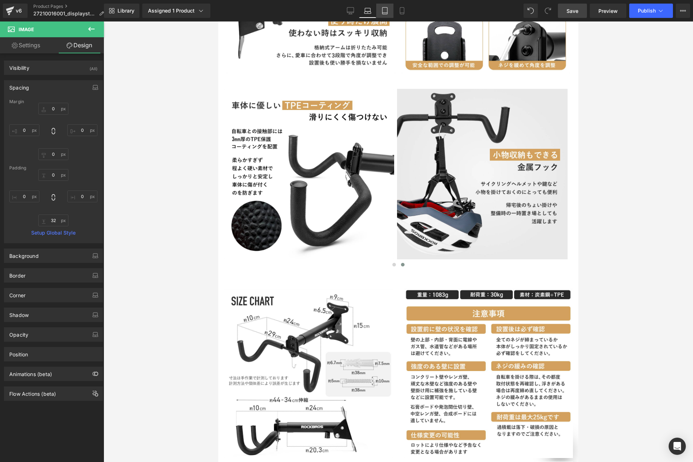
scroll to position [1623, 0]
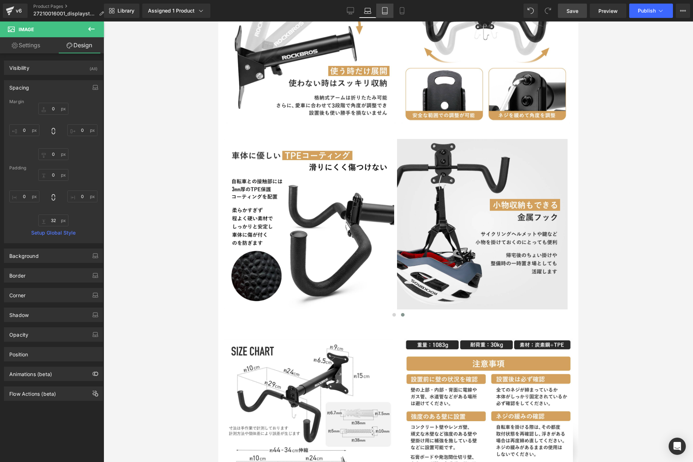
click at [383, 11] on icon at bounding box center [384, 10] width 7 height 7
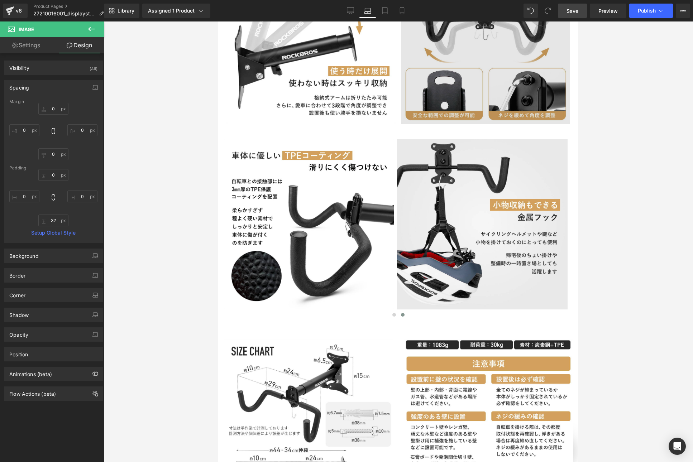
scroll to position [2410, 0]
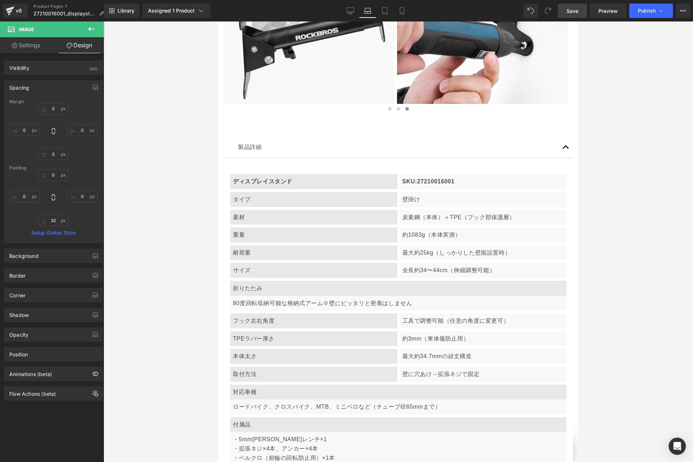
type input "0"
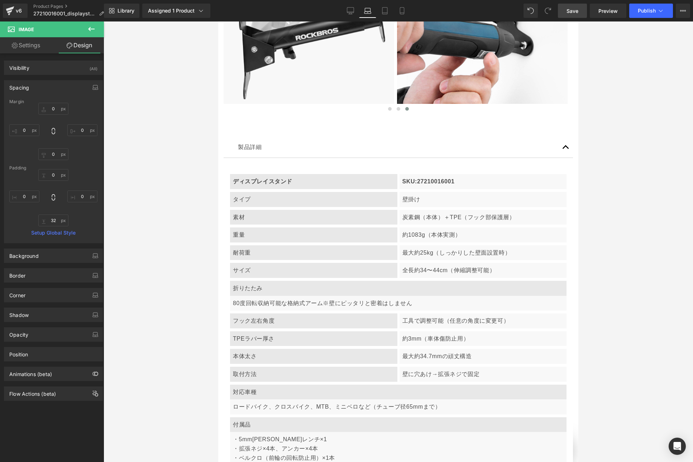
type input "0"
type input "32"
type input "0"
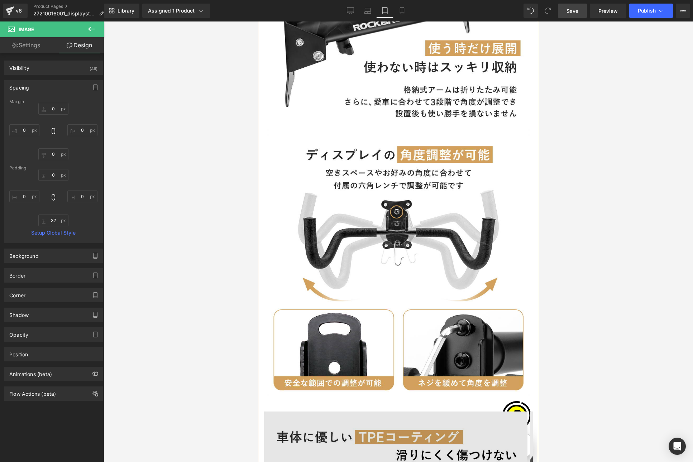
scroll to position [0, 0]
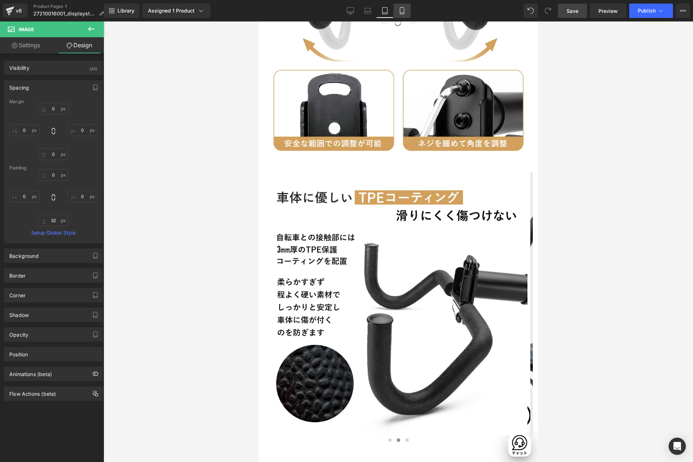
click at [402, 13] on icon at bounding box center [401, 10] width 7 height 7
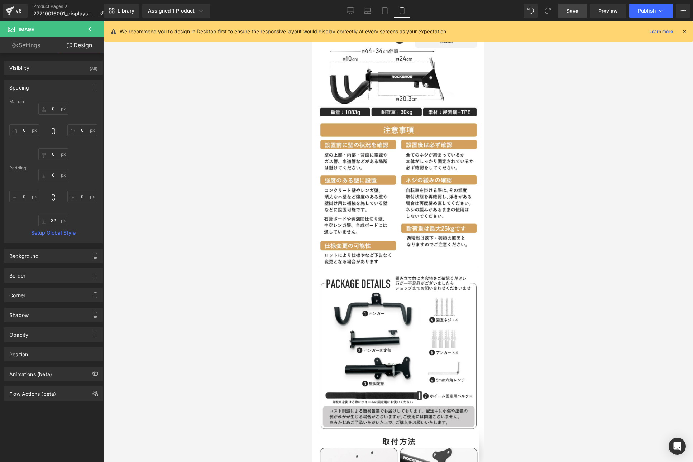
type input "0"
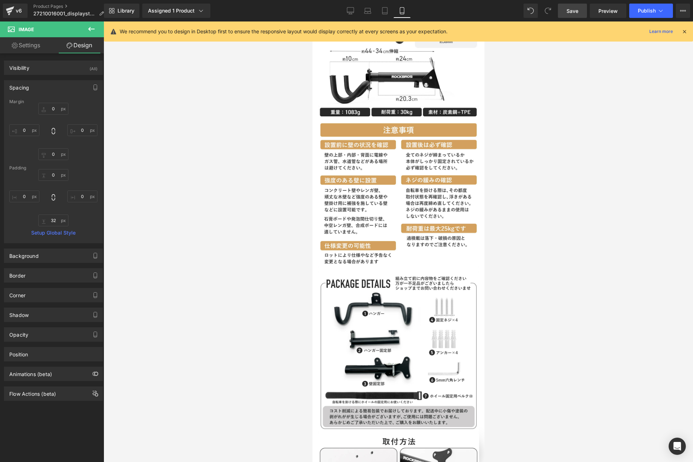
type input "0"
type input "32"
type input "0"
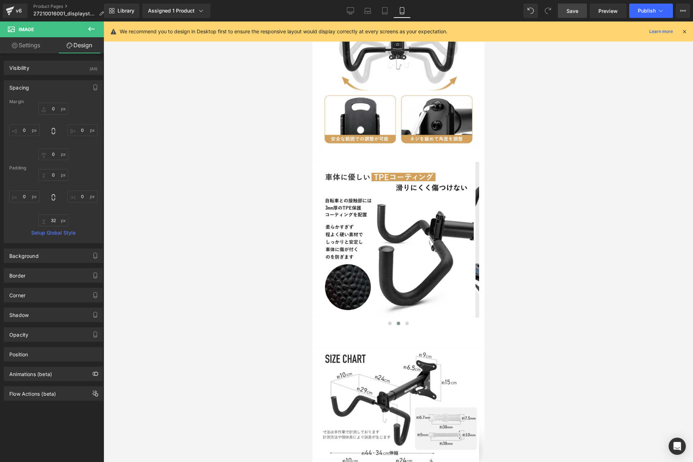
click at [672, 32] on icon at bounding box center [684, 31] width 6 height 6
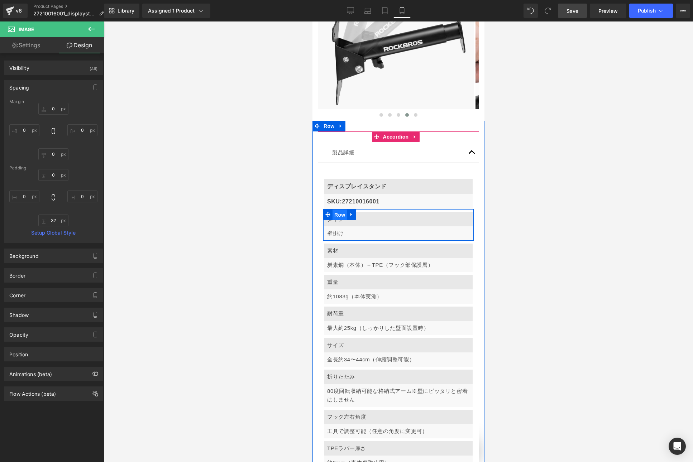
click at [341, 210] on span "Row" at bounding box center [339, 215] width 14 height 11
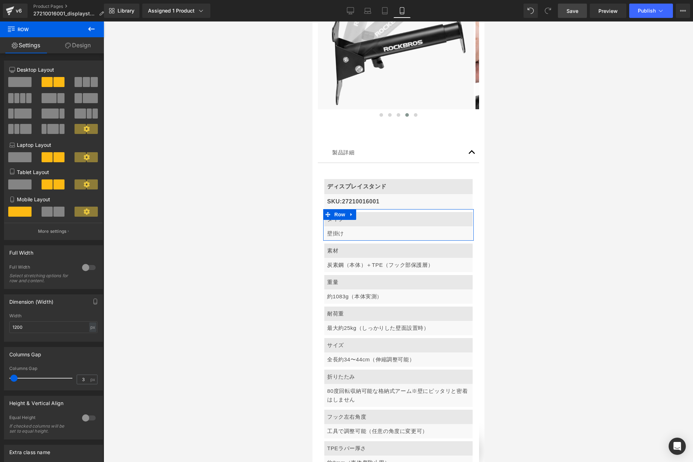
click at [45, 209] on span at bounding box center [47, 212] width 11 height 10
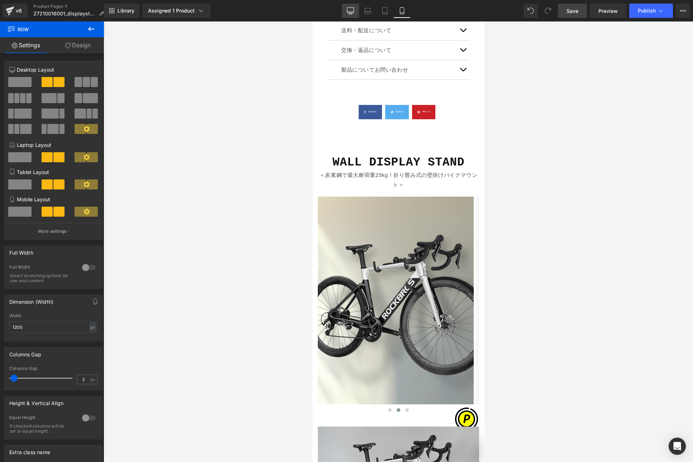
click at [349, 12] on icon at bounding box center [350, 10] width 7 height 7
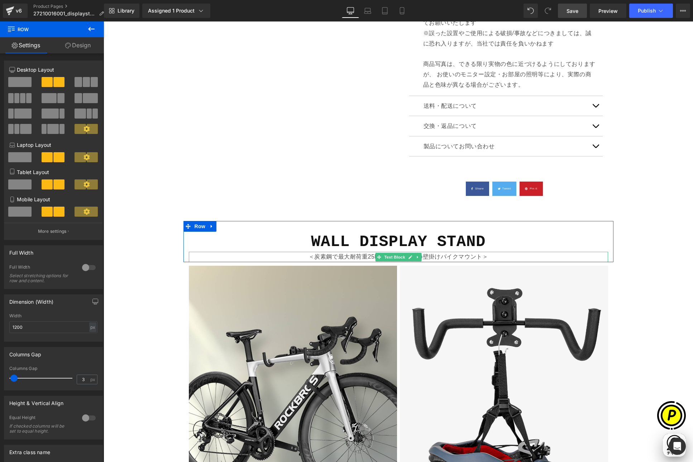
click at [340, 258] on p "＜炭素鋼で最大耐荷重25kg！折り畳み式の壁掛けバイクマウント＞" at bounding box center [398, 257] width 419 height 10
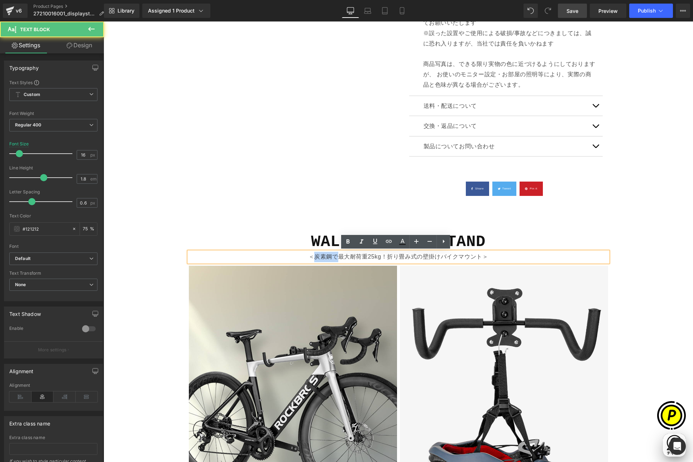
drag, startPoint x: 312, startPoint y: 256, endPoint x: 336, endPoint y: 256, distance: 24.0
click at [336, 256] on p "＜炭素鋼で最大耐荷重25kg！折り畳み式の壁掛けバイクマウント＞" at bounding box center [398, 257] width 419 height 10
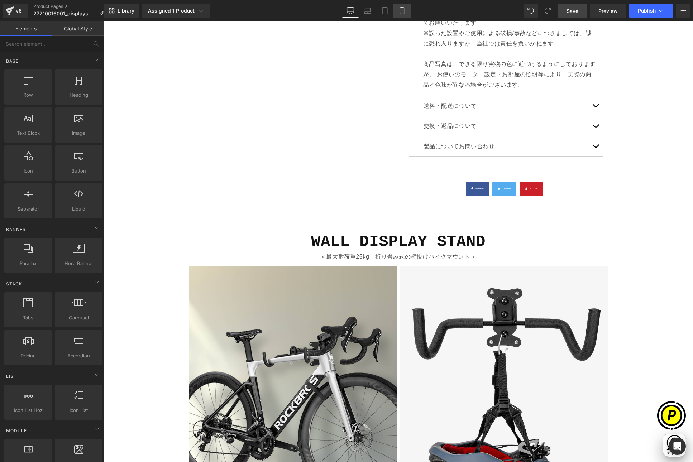
click at [394, 9] on link "Mobile" at bounding box center [401, 11] width 17 height 14
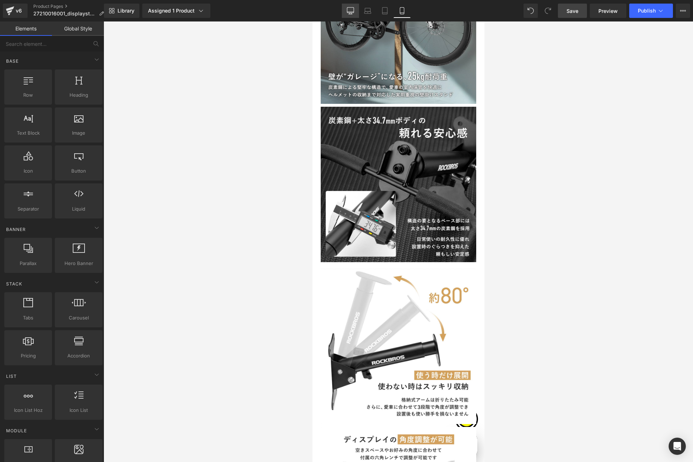
click at [348, 11] on icon at bounding box center [350, 10] width 7 height 7
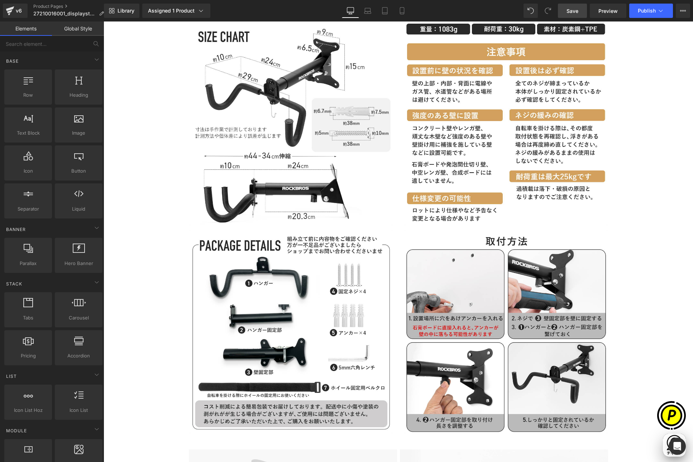
click at [575, 11] on span "Save" at bounding box center [572, 11] width 12 height 8
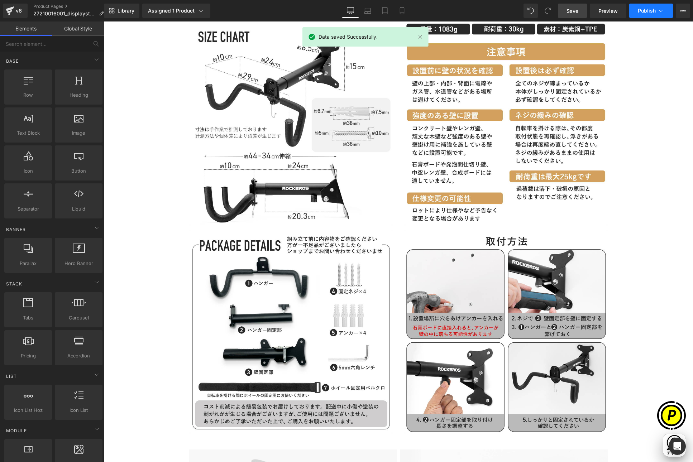
click at [651, 13] on span "Publish" at bounding box center [647, 11] width 18 height 6
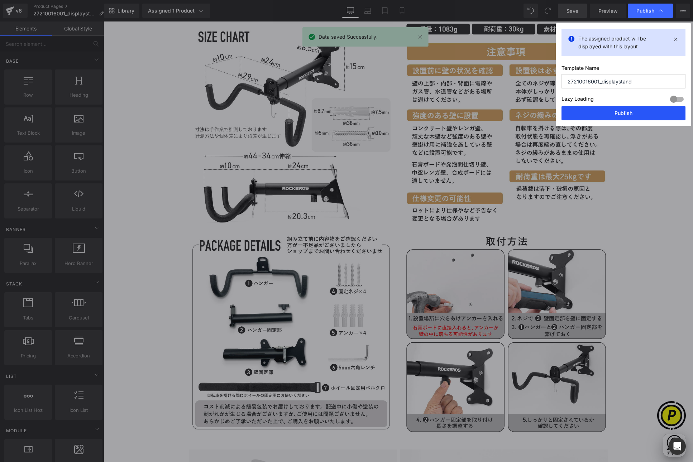
click at [633, 113] on button "Publish" at bounding box center [623, 113] width 124 height 14
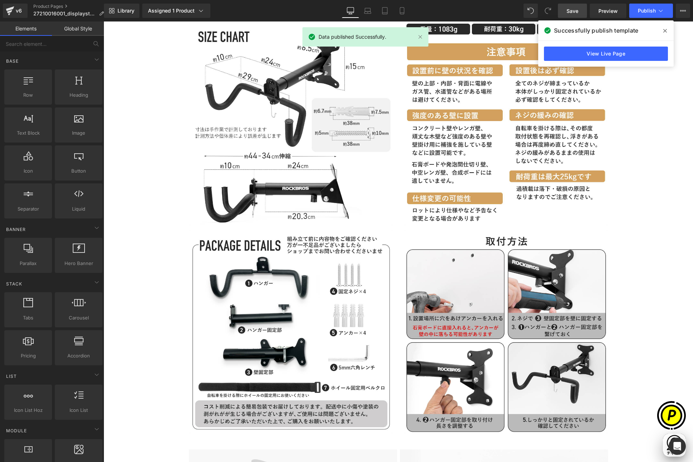
scroll to position [0, 279]
click at [664, 33] on icon at bounding box center [665, 31] width 4 height 6
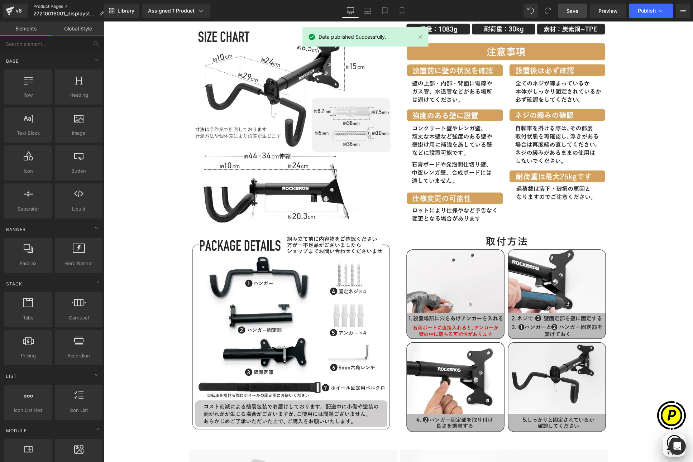
click at [48, 6] on link "Product Pages" at bounding box center [71, 7] width 76 height 6
